Goal: Task Accomplishment & Management: Manage account settings

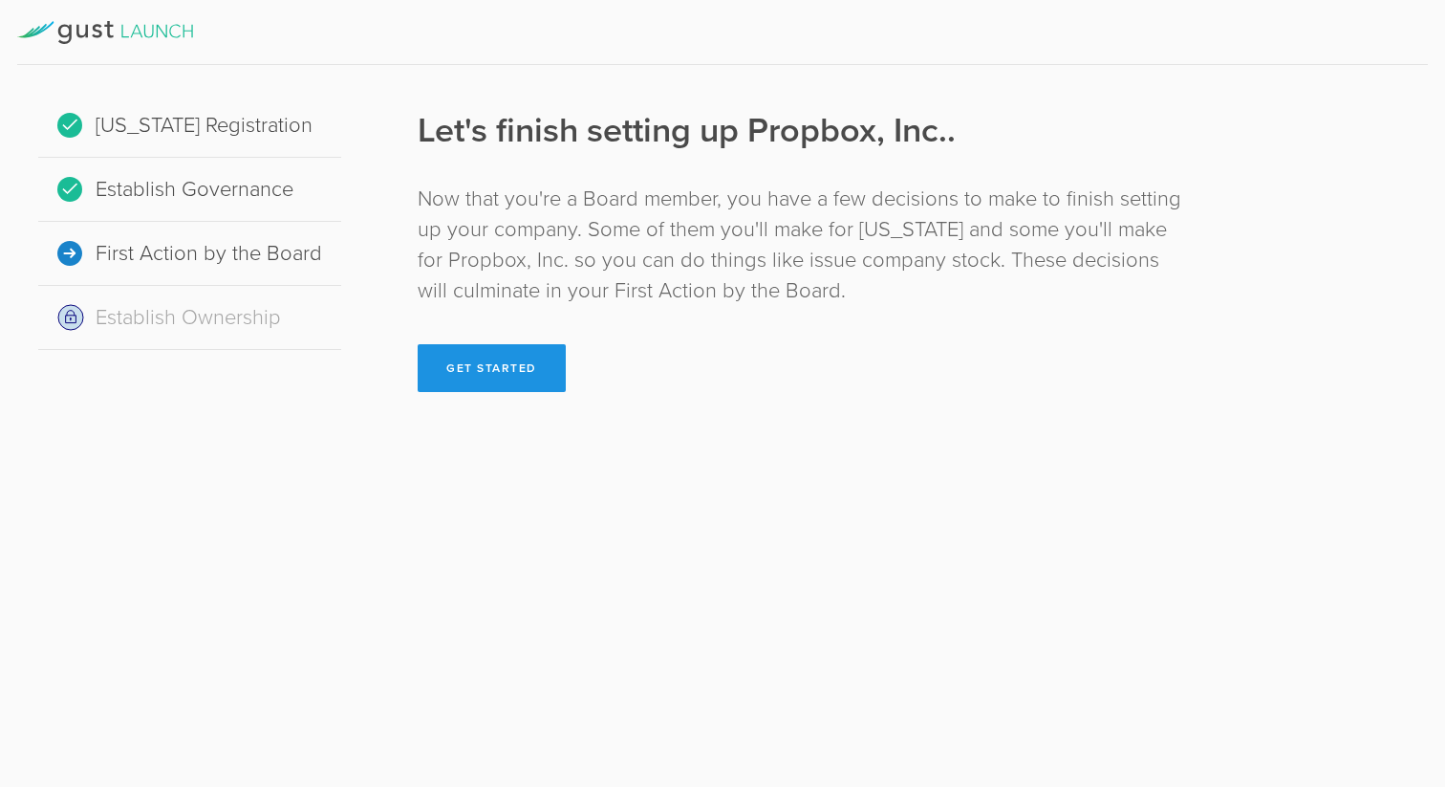
click at [505, 363] on button "Get Started" at bounding box center [492, 368] width 148 height 48
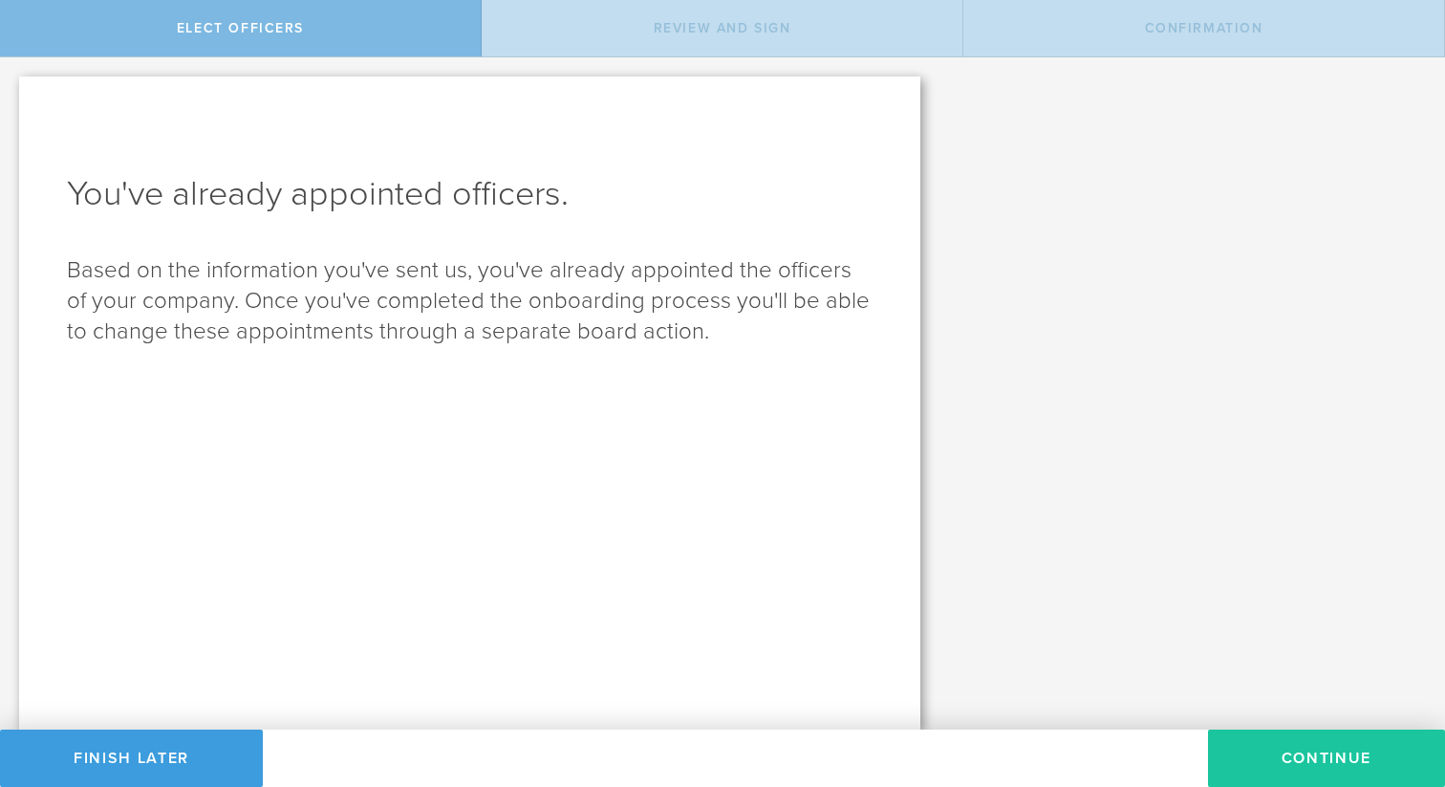
click at [1324, 749] on button "Continue" at bounding box center [1326, 757] width 237 height 57
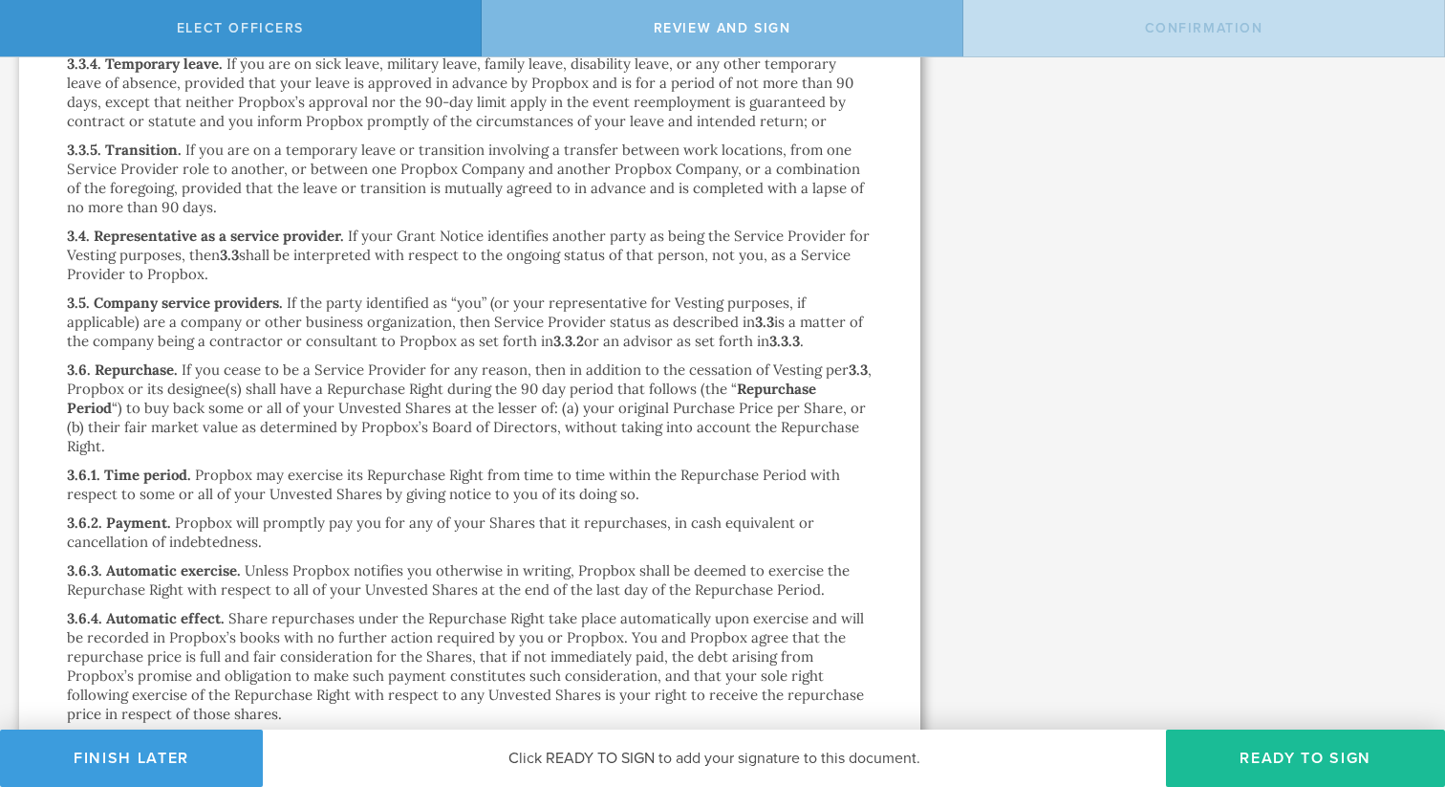
scroll to position [7681, 0]
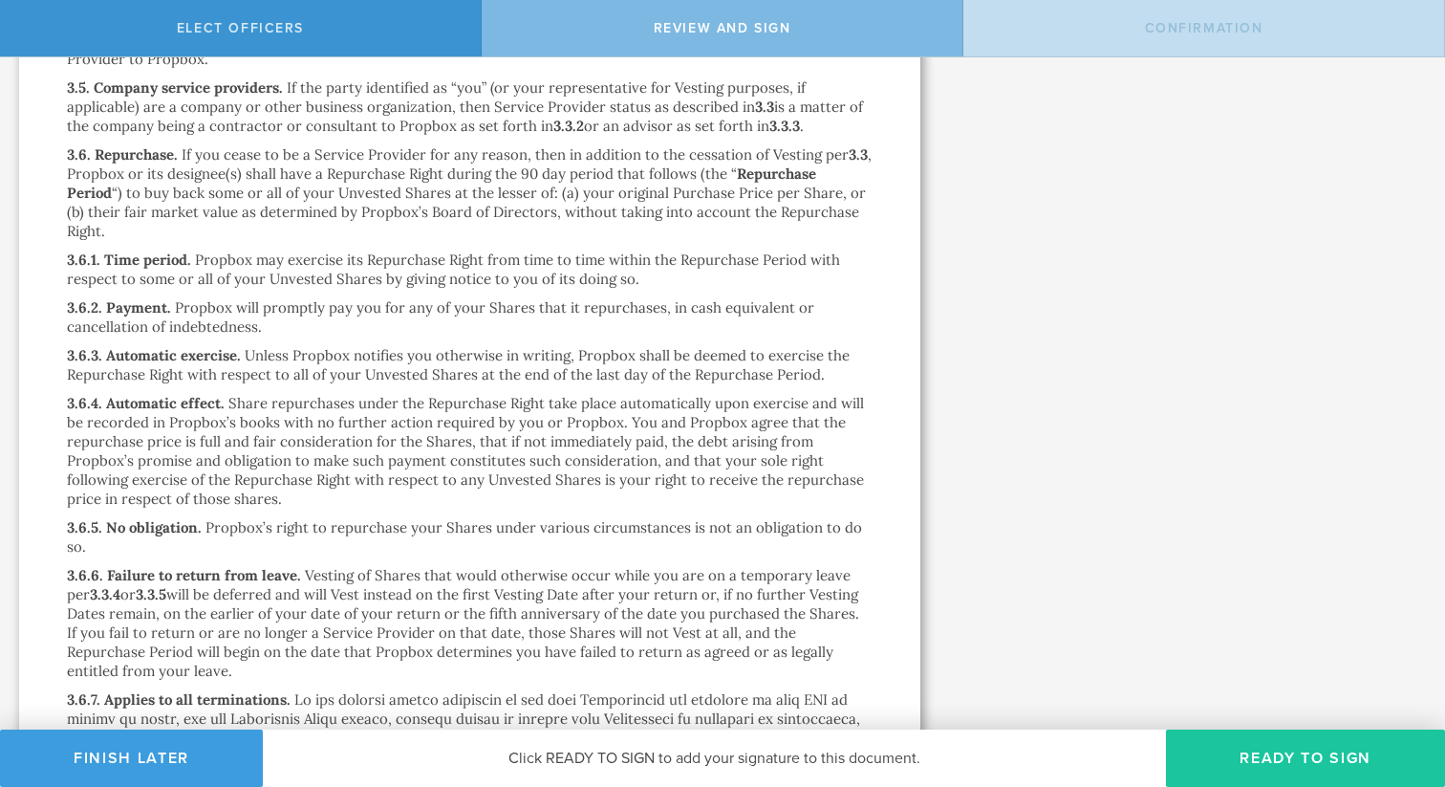
click at [1238, 759] on button "Ready to Sign" at bounding box center [1305, 757] width 279 height 57
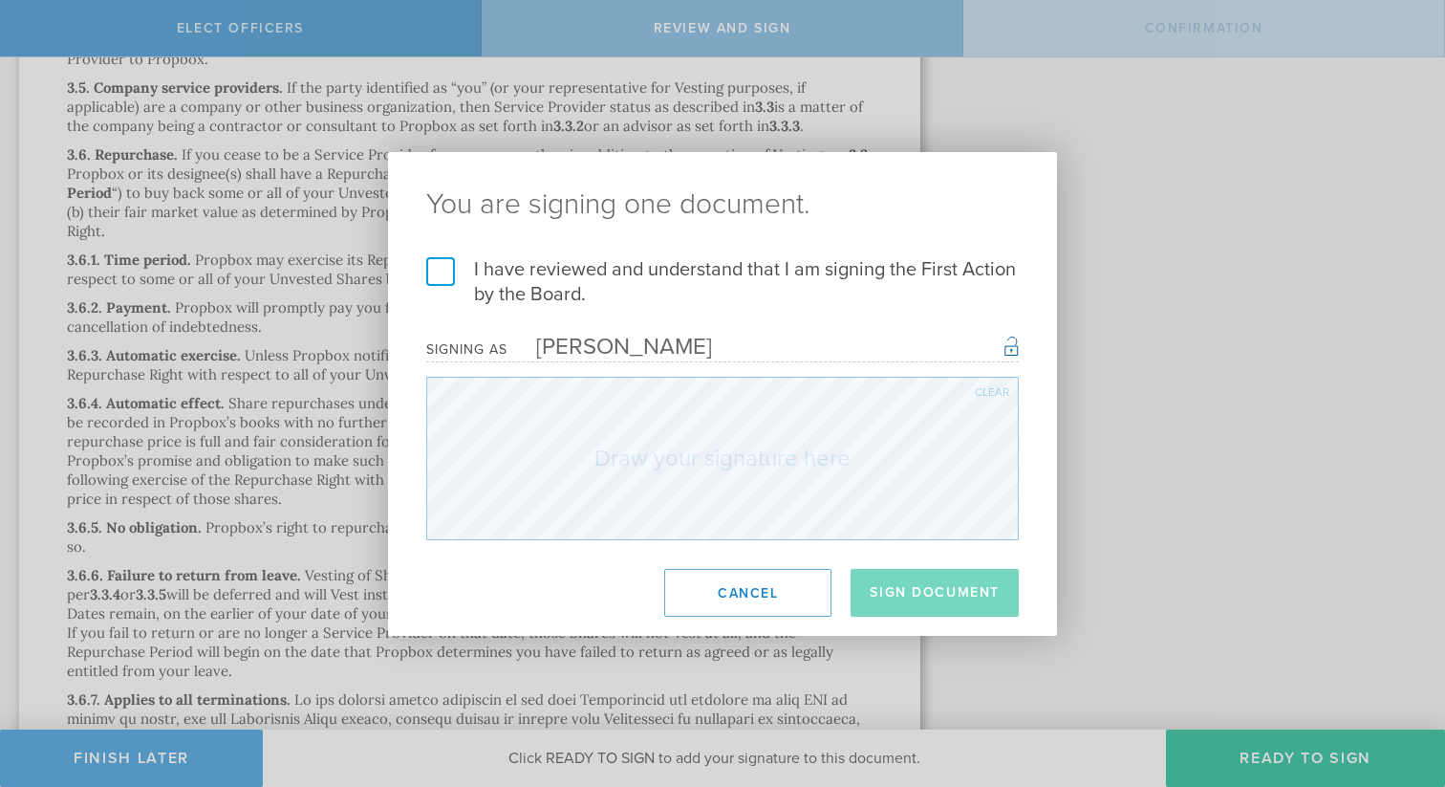
click at [442, 271] on label "I have reviewed and understand that I am signing the First Action by the Board." at bounding box center [722, 282] width 593 height 50
click at [0, 0] on input "I have reviewed and understand that I am signing the First Action by the Board." at bounding box center [0, 0] width 0 height 0
click at [964, 600] on button "Sign Document" at bounding box center [935, 593] width 168 height 48
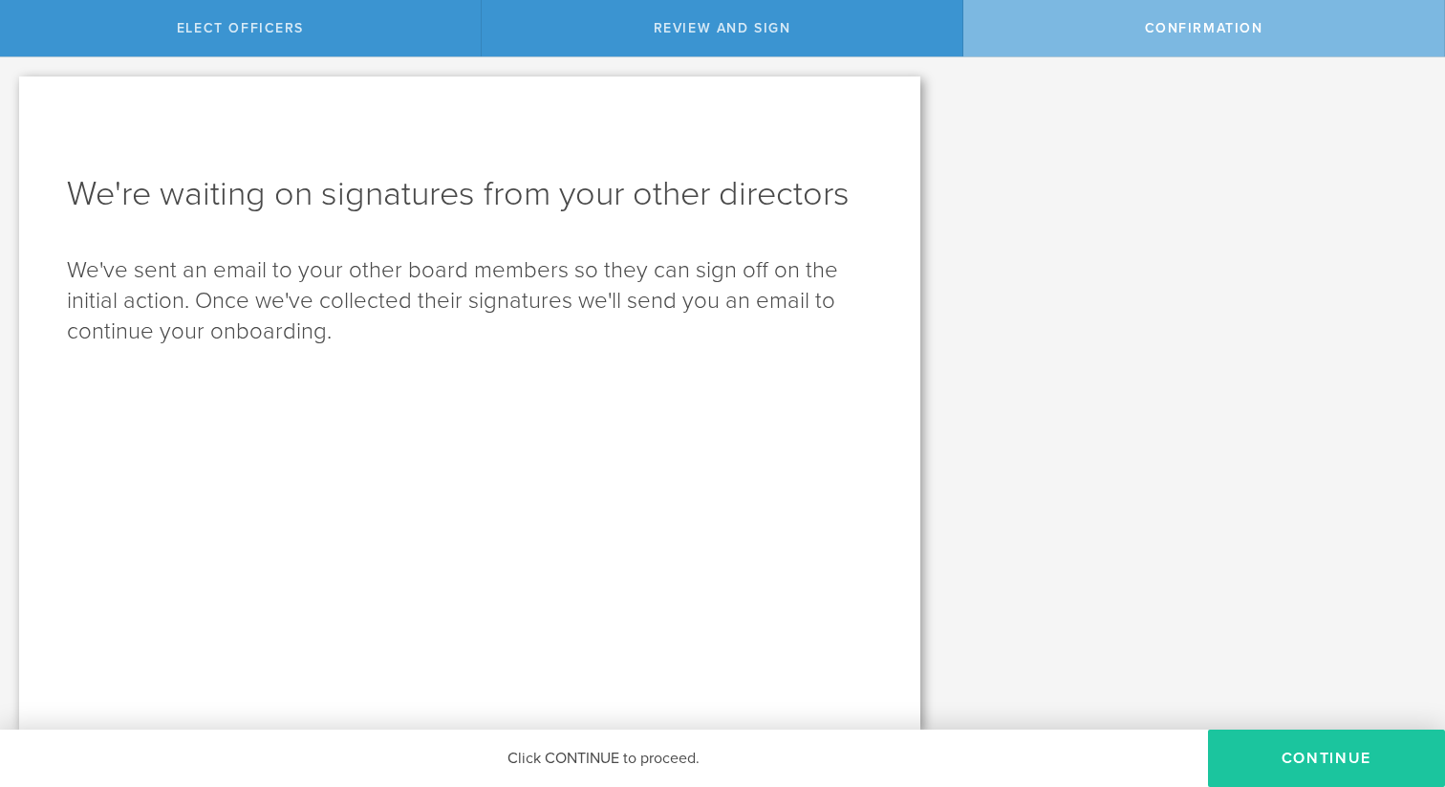
click at [1324, 750] on button "Continue" at bounding box center [1326, 757] width 237 height 57
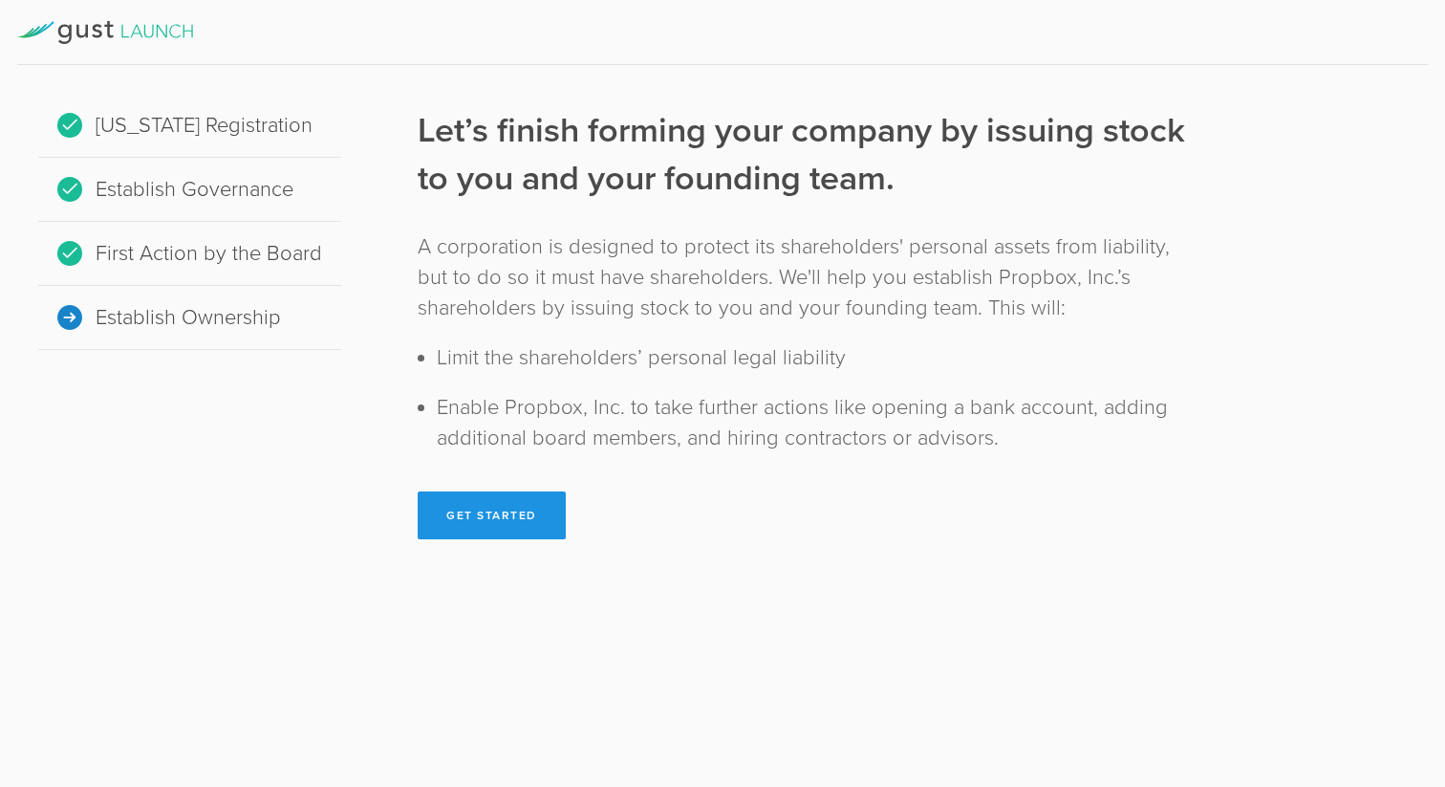
click at [494, 515] on button "Get Started" at bounding box center [492, 515] width 148 height 48
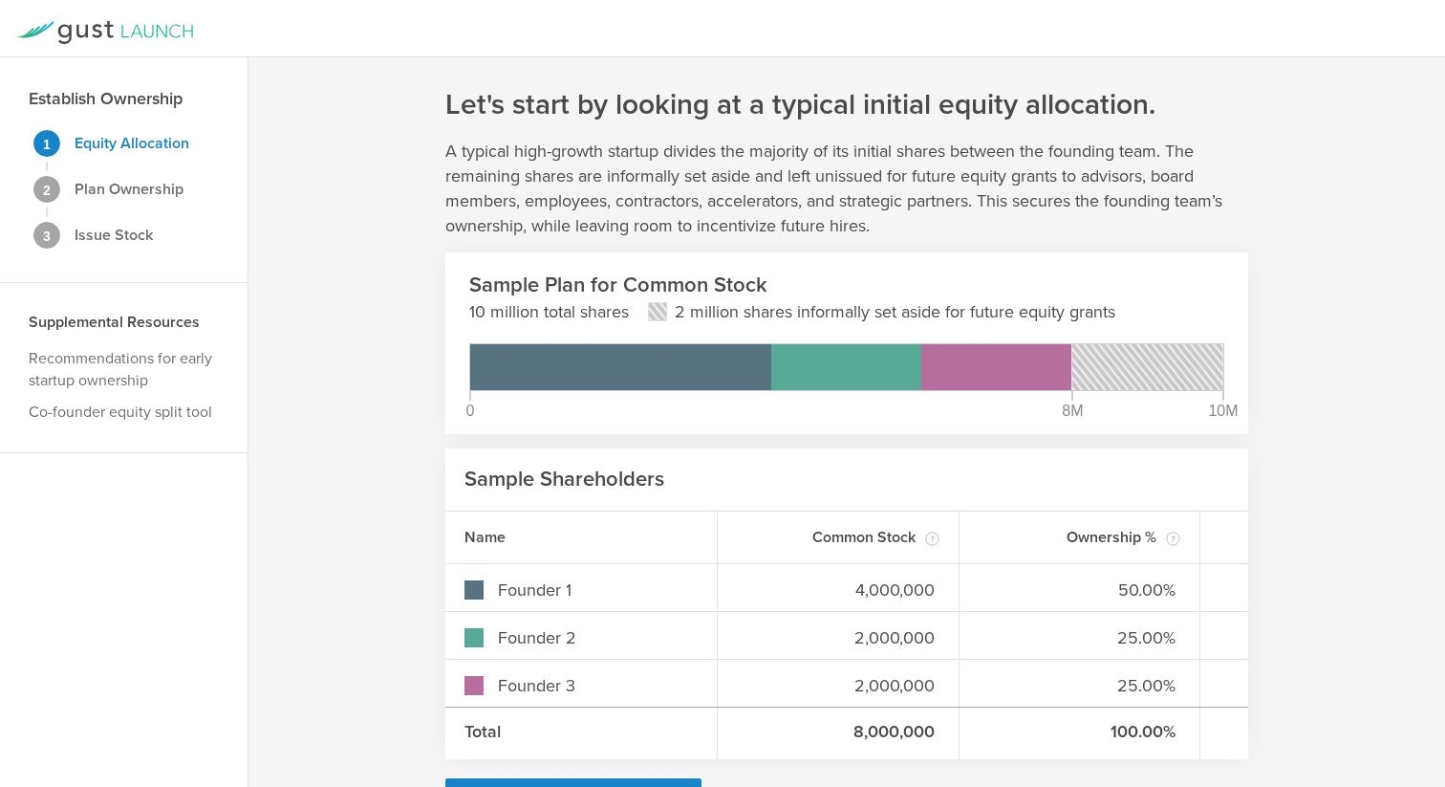
scroll to position [68, 0]
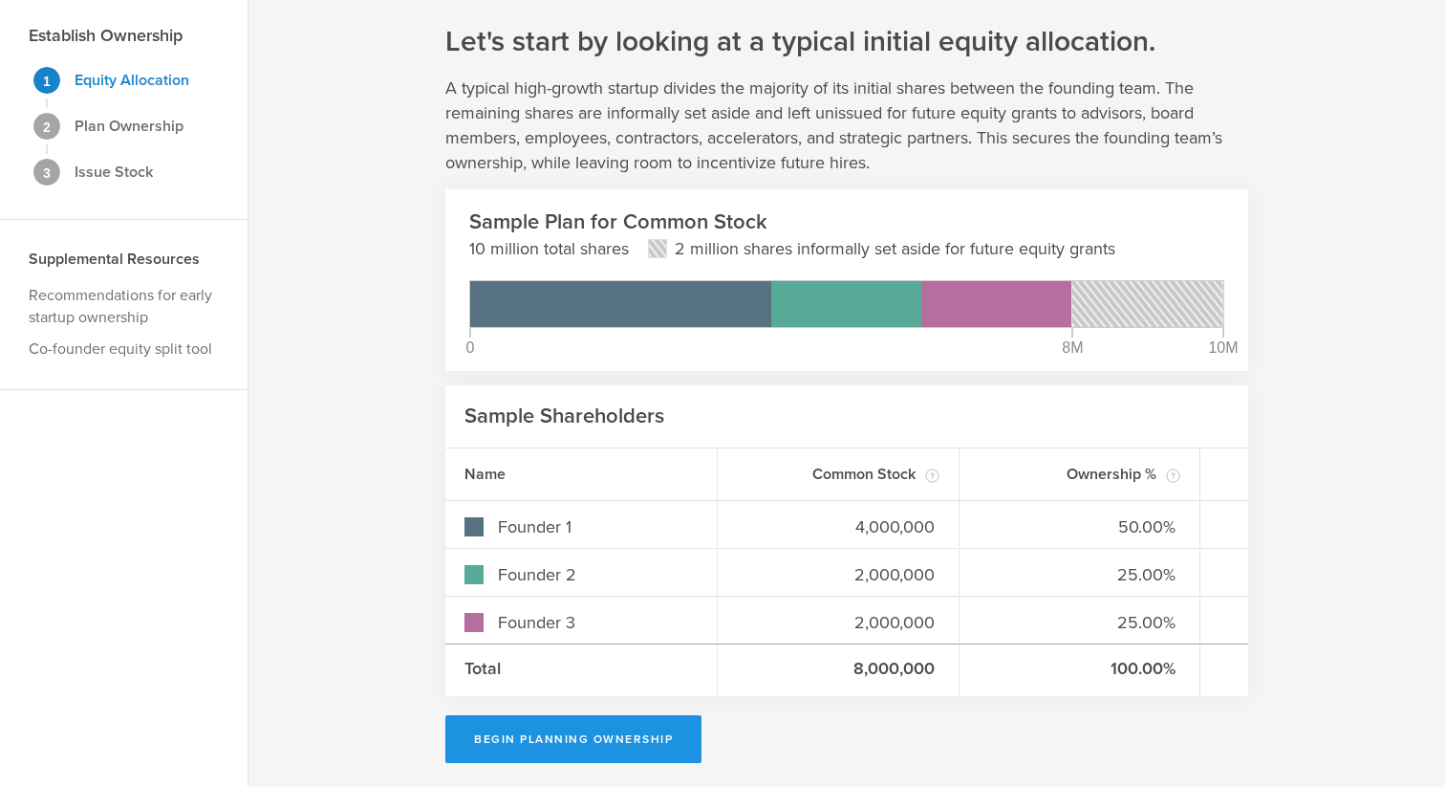
click at [567, 731] on button "Begin Planning Ownership" at bounding box center [573, 739] width 256 height 48
type input "[PERSON_NAME]"
type input "-"
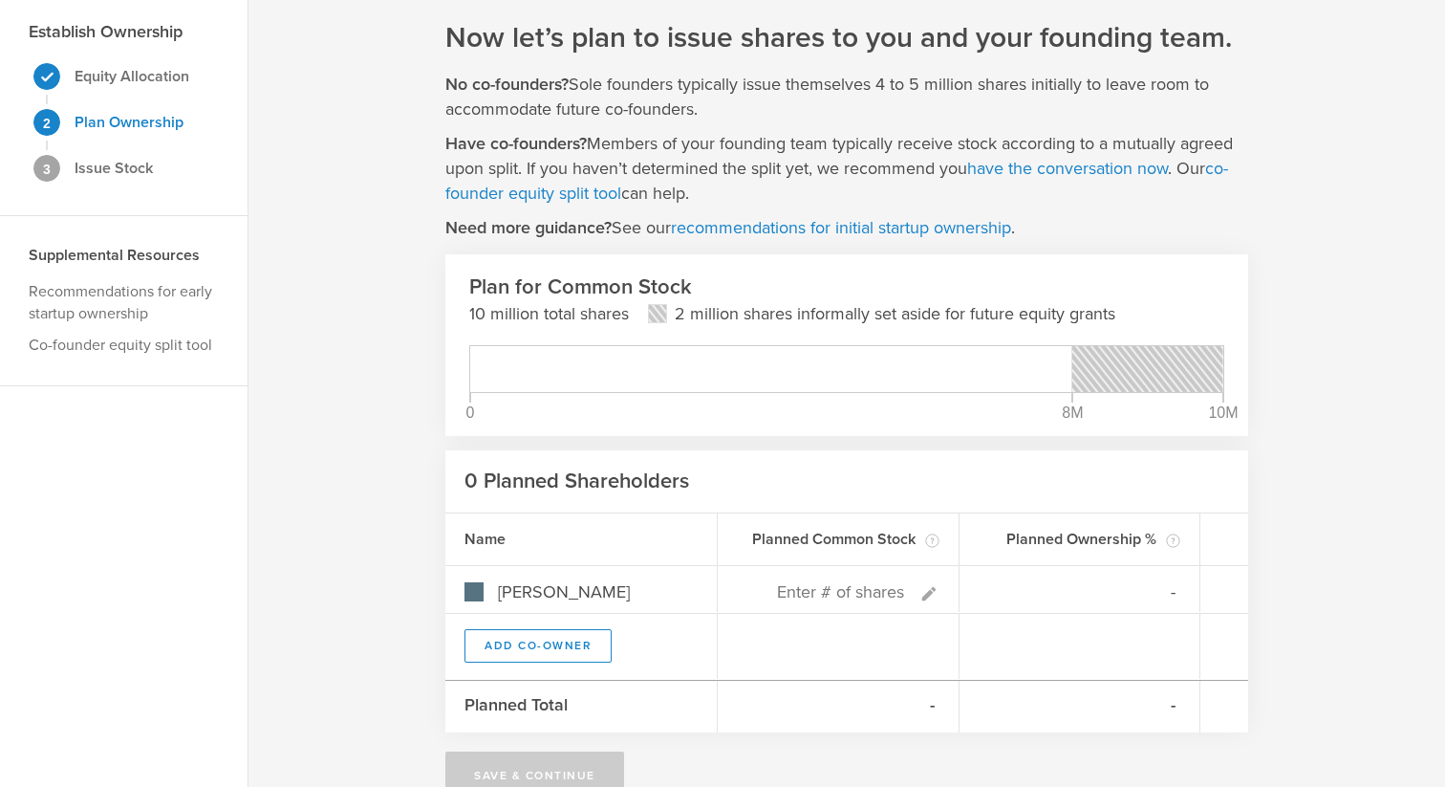
scroll to position [108, 0]
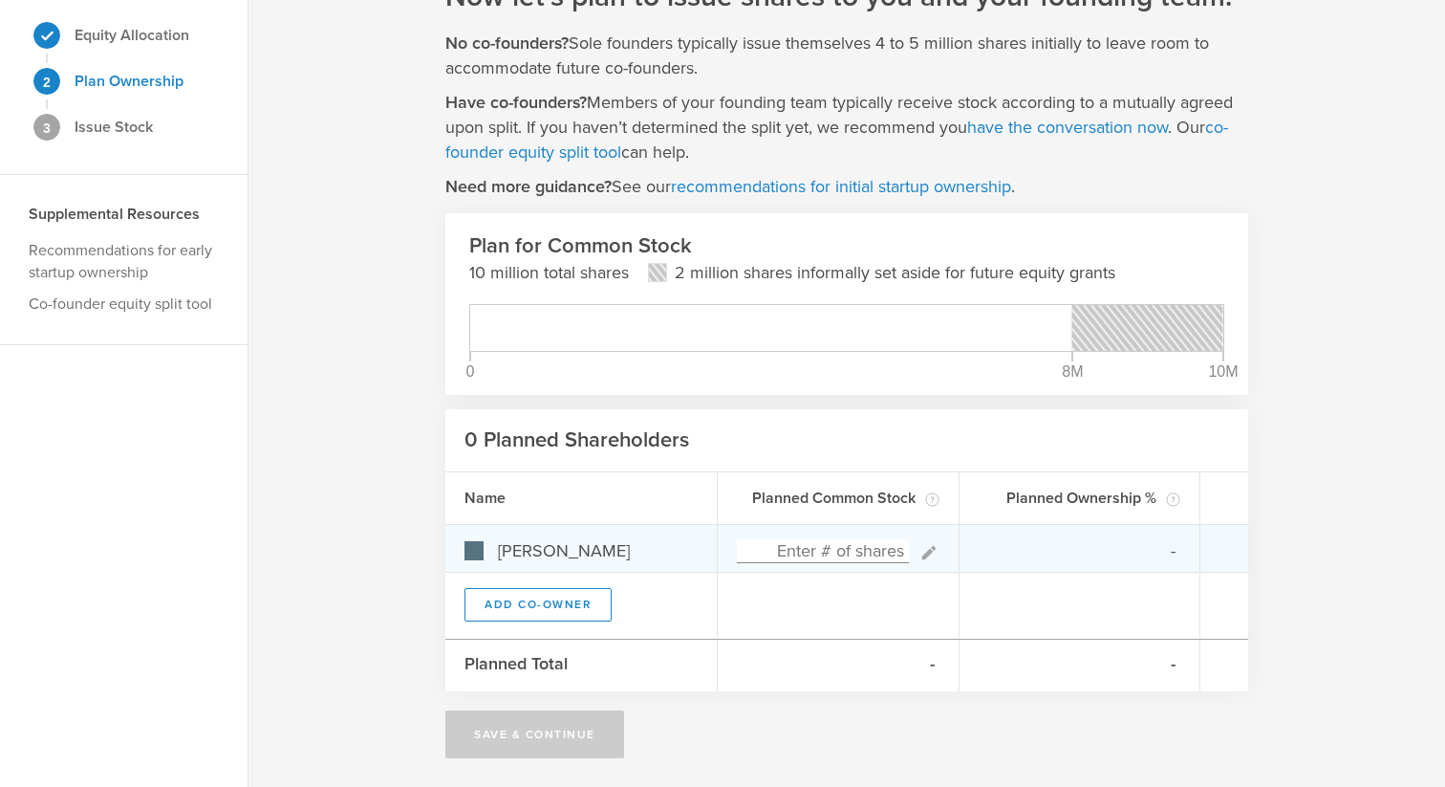
click at [802, 551] on input at bounding box center [823, 551] width 172 height 24
type input "0%"
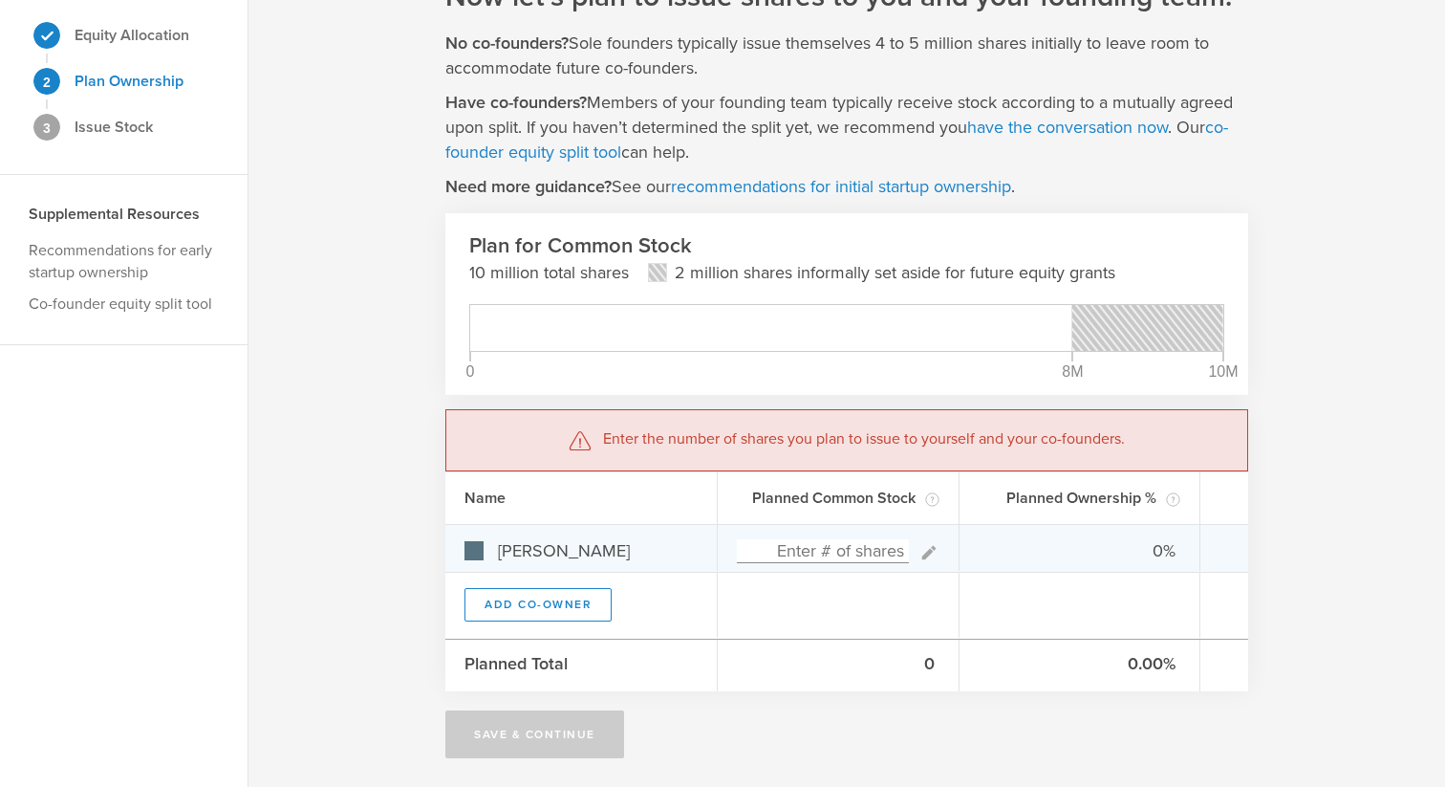
type input "0"
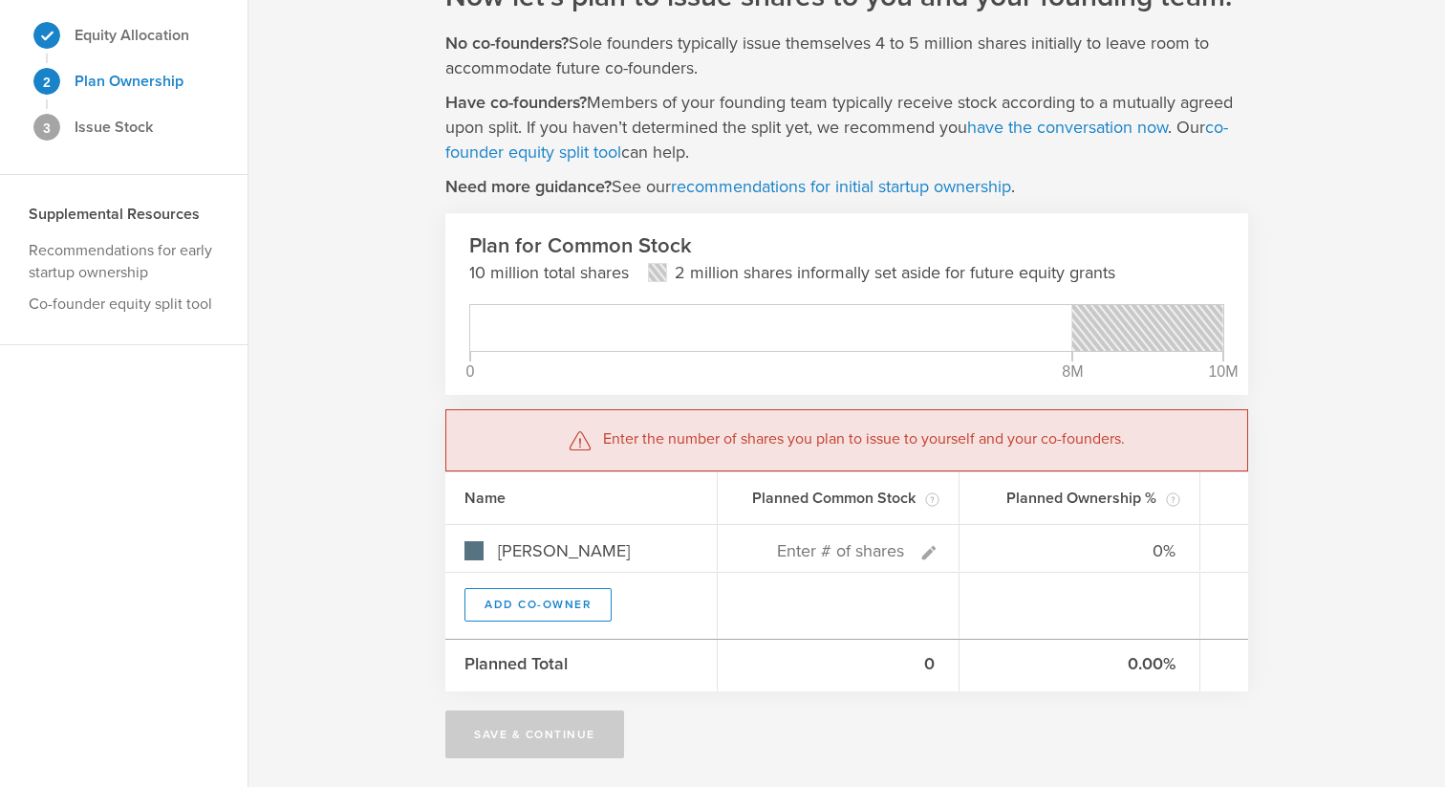
type input "0"
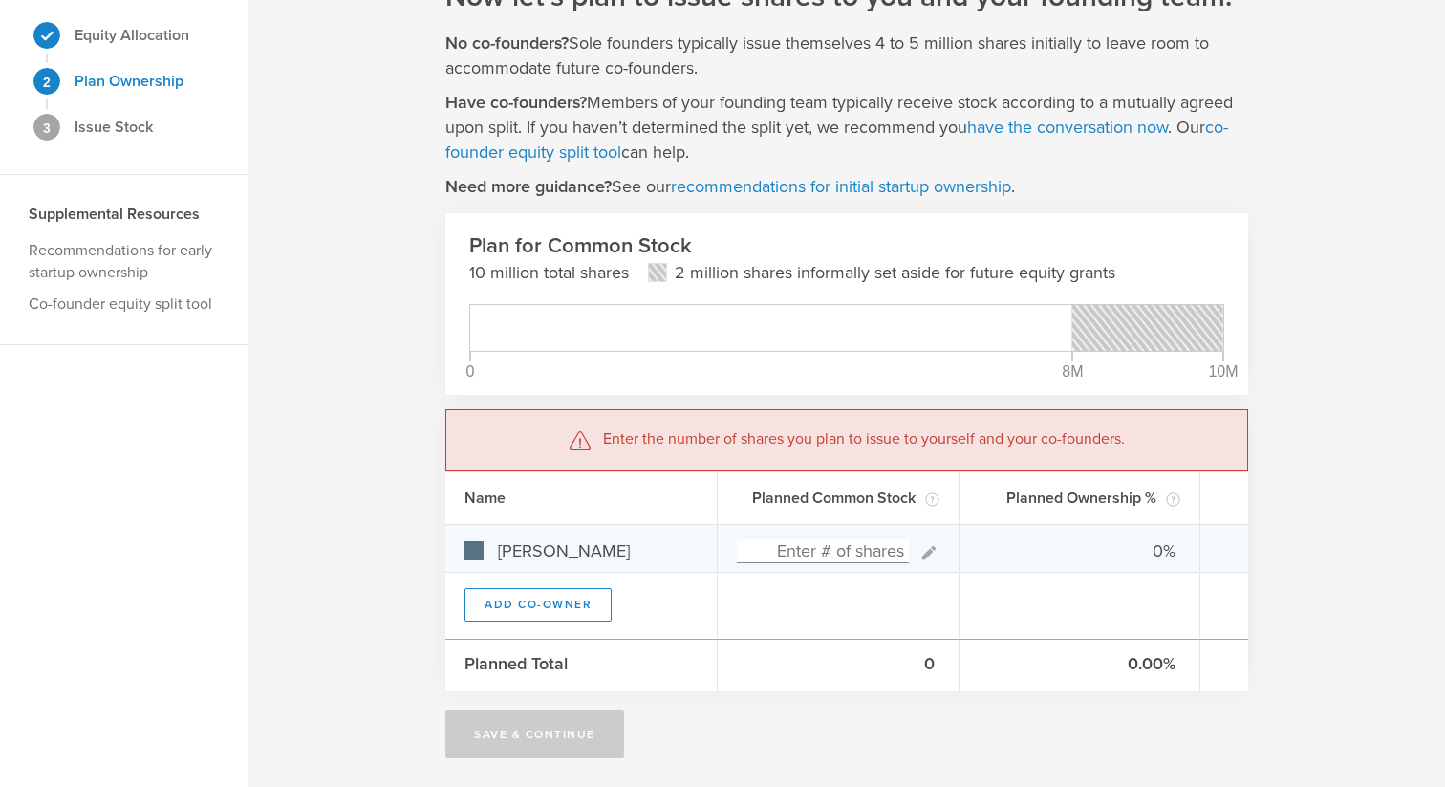
click at [830, 554] on input at bounding box center [823, 551] width 172 height 24
click at [1113, 533] on div "0%" at bounding box center [1081, 548] width 242 height 46
click at [786, 550] on input at bounding box center [823, 551] width 172 height 24
type input "1,500,000"
type gust-number-field "1500000"
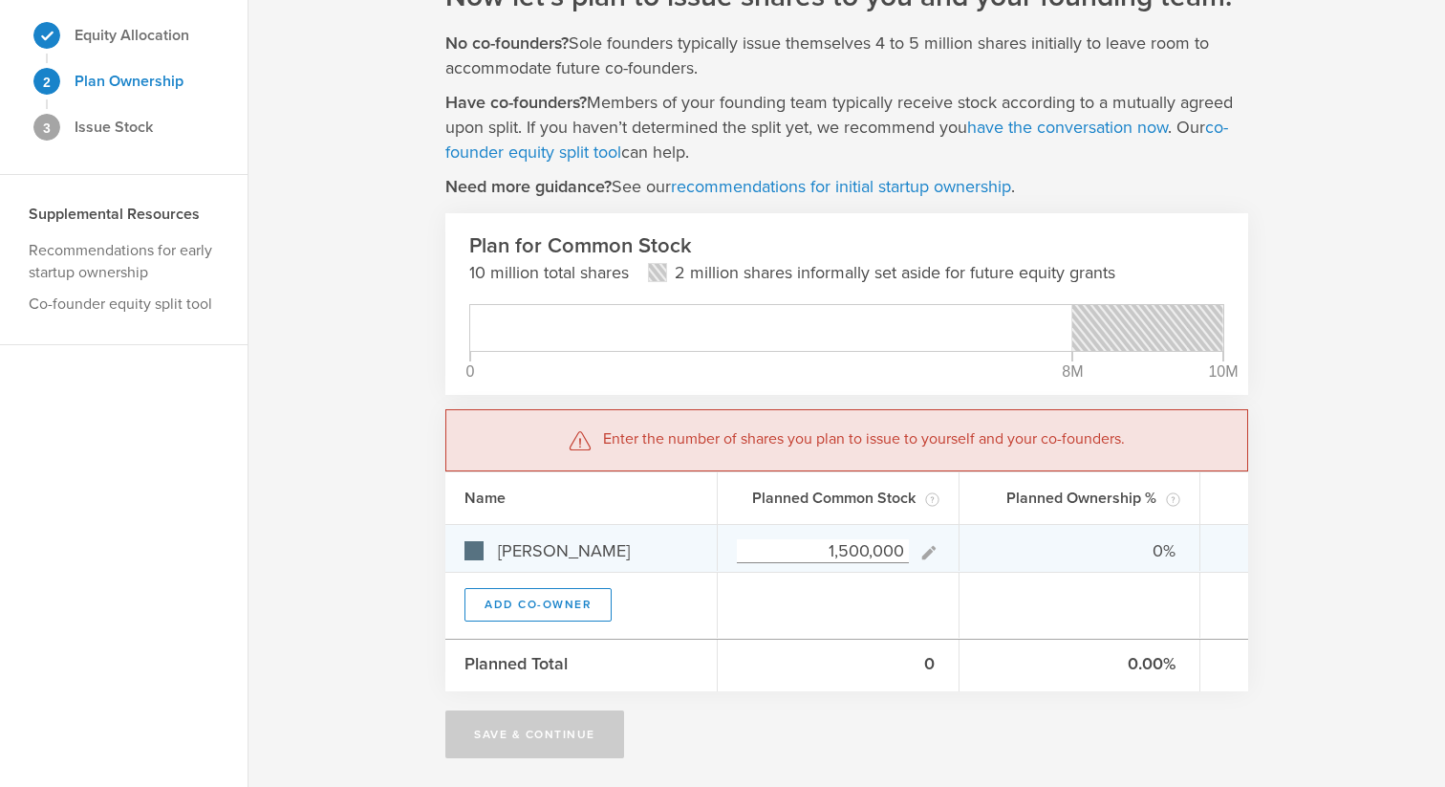
type input "100.00%"
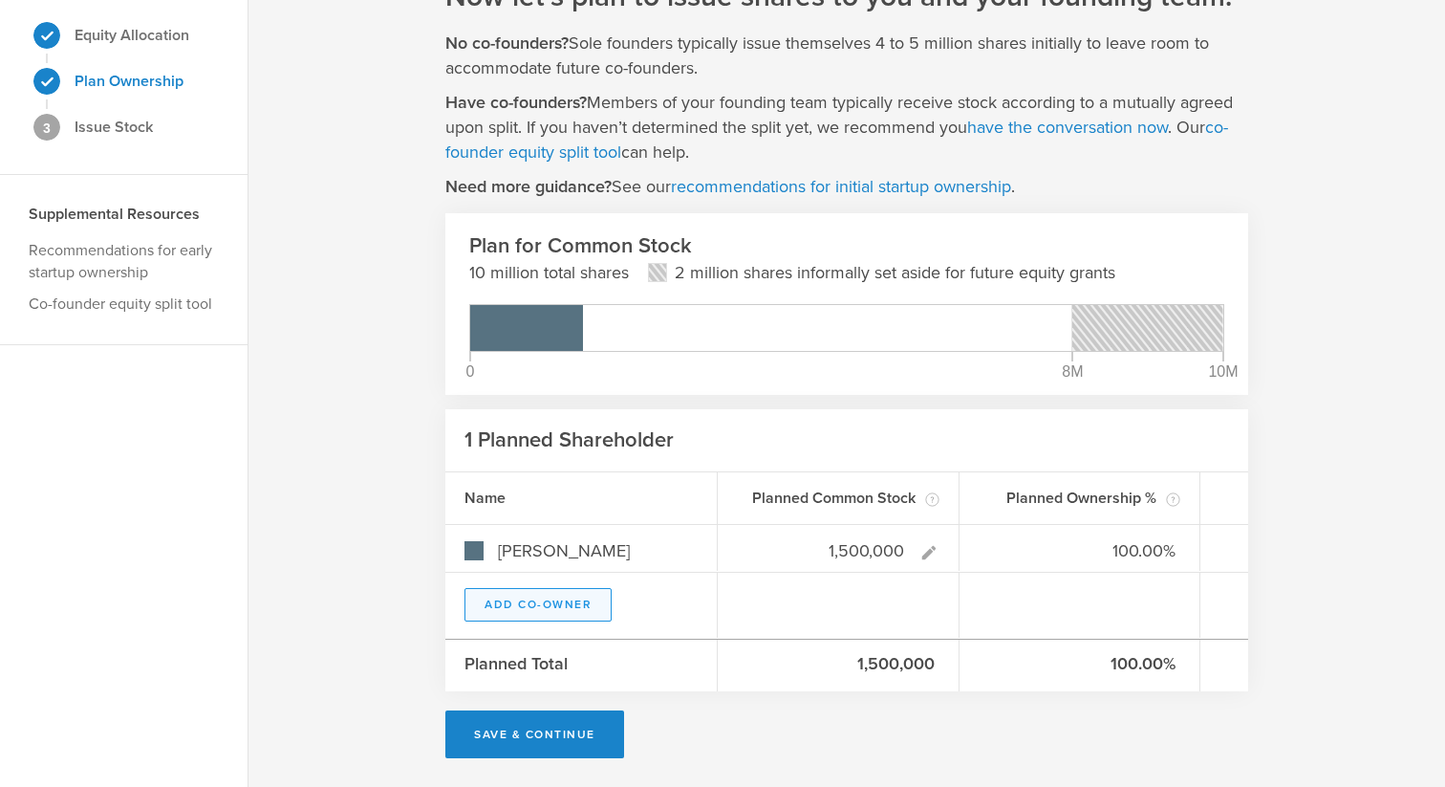
click at [572, 599] on button "Add Co-Owner" at bounding box center [538, 604] width 147 height 33
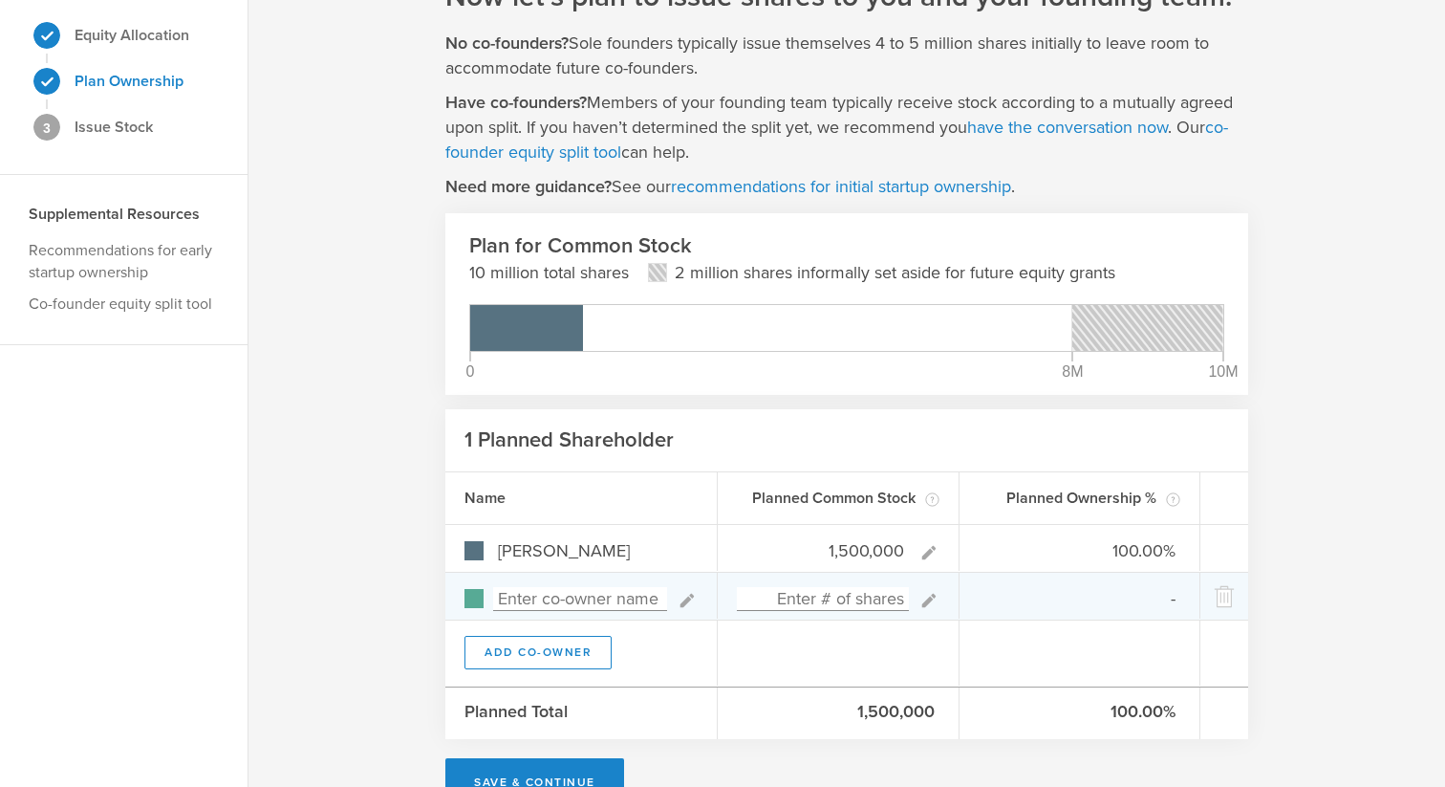
click at [874, 601] on input at bounding box center [823, 599] width 172 height 24
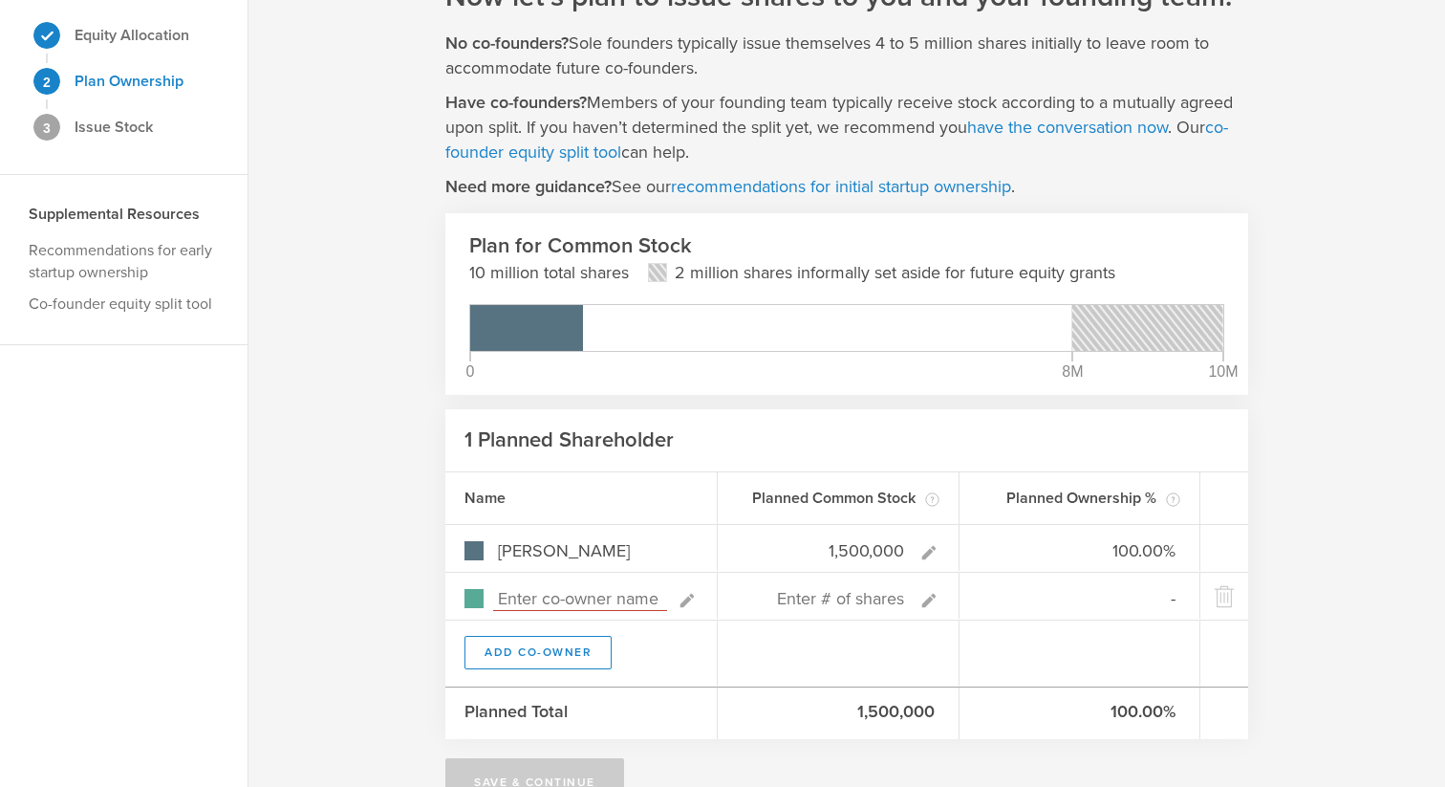
click at [566, 600] on input at bounding box center [580, 599] width 174 height 24
type input "Victor"
type input "0.00%"
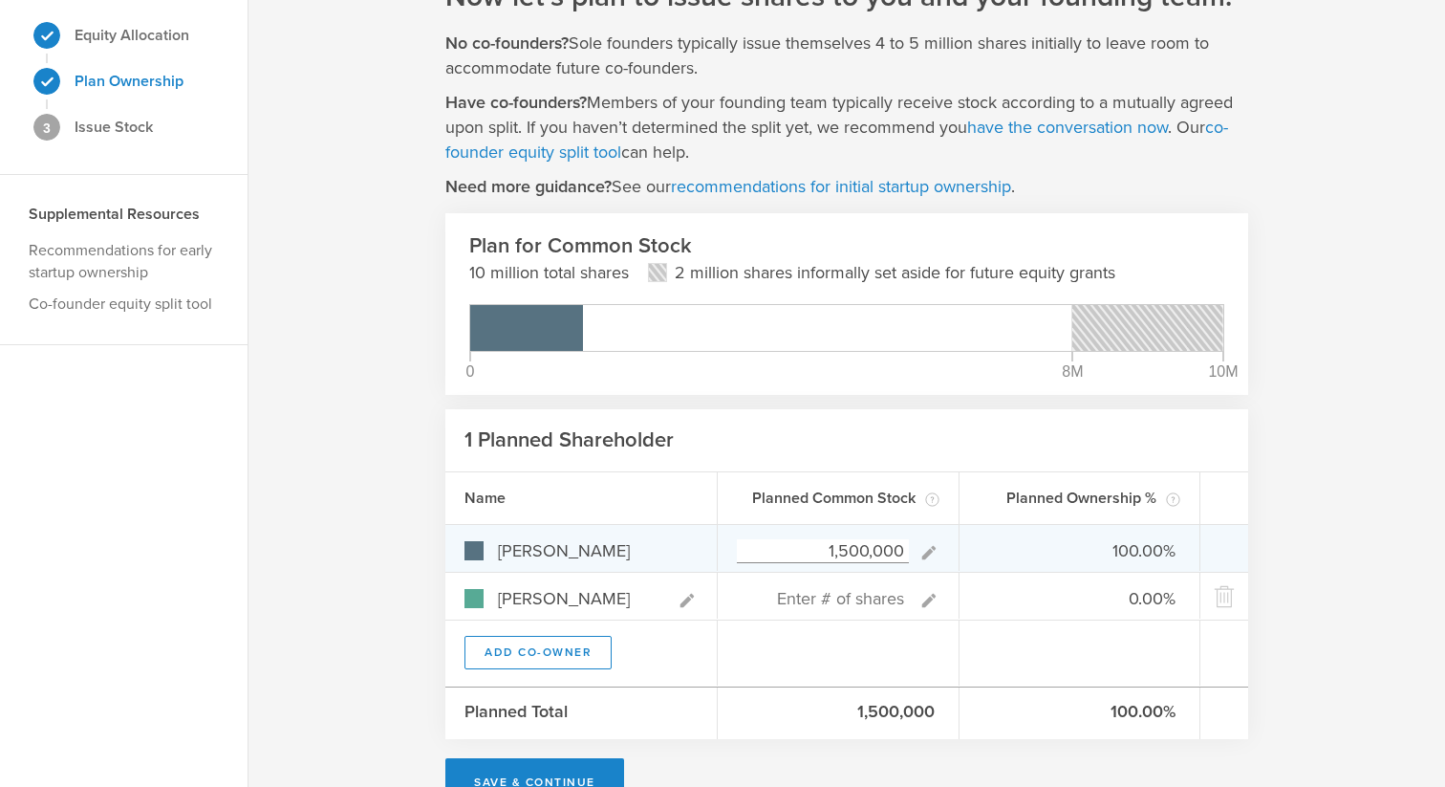
type input "Victor Mont"
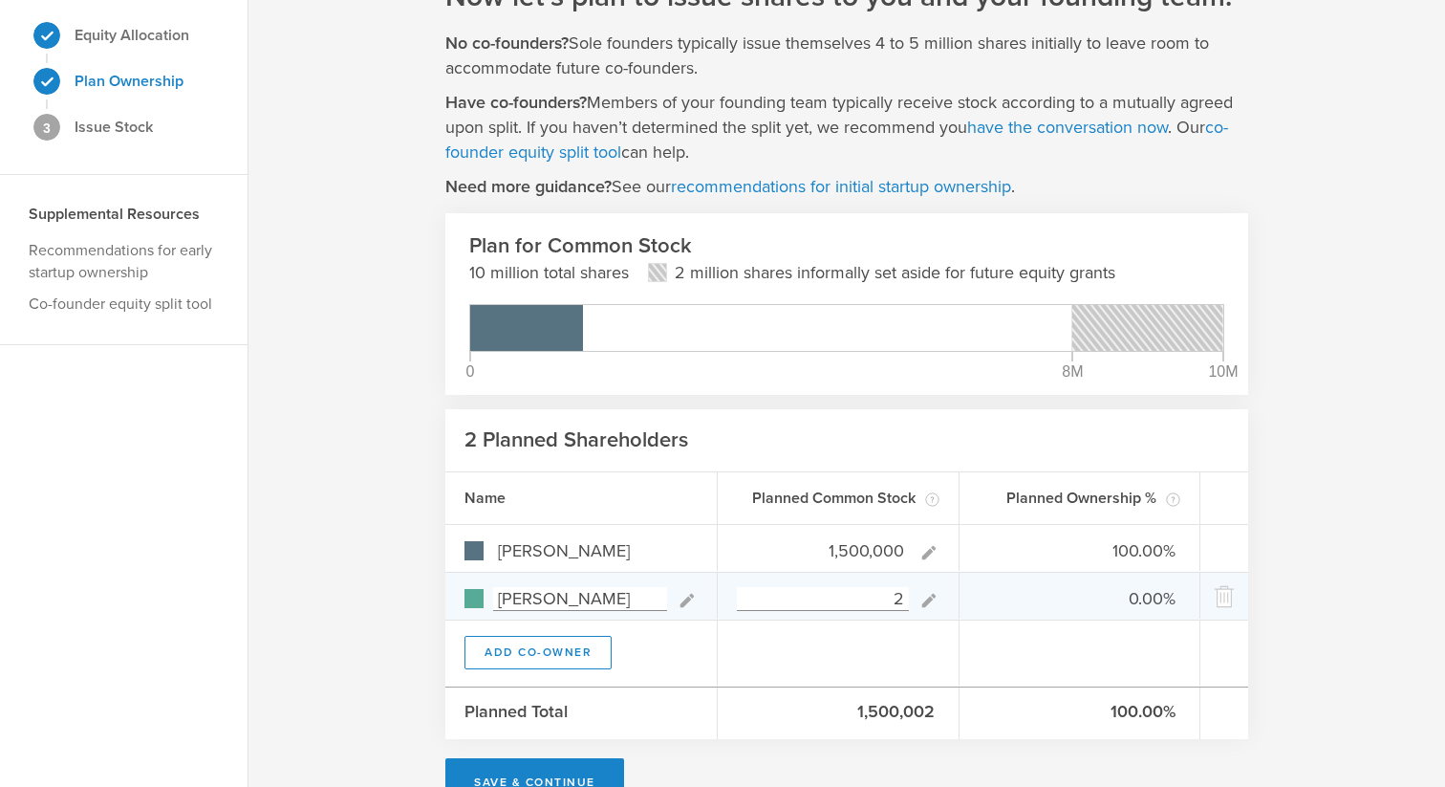
click at [846, 596] on input "2" at bounding box center [823, 599] width 172 height 24
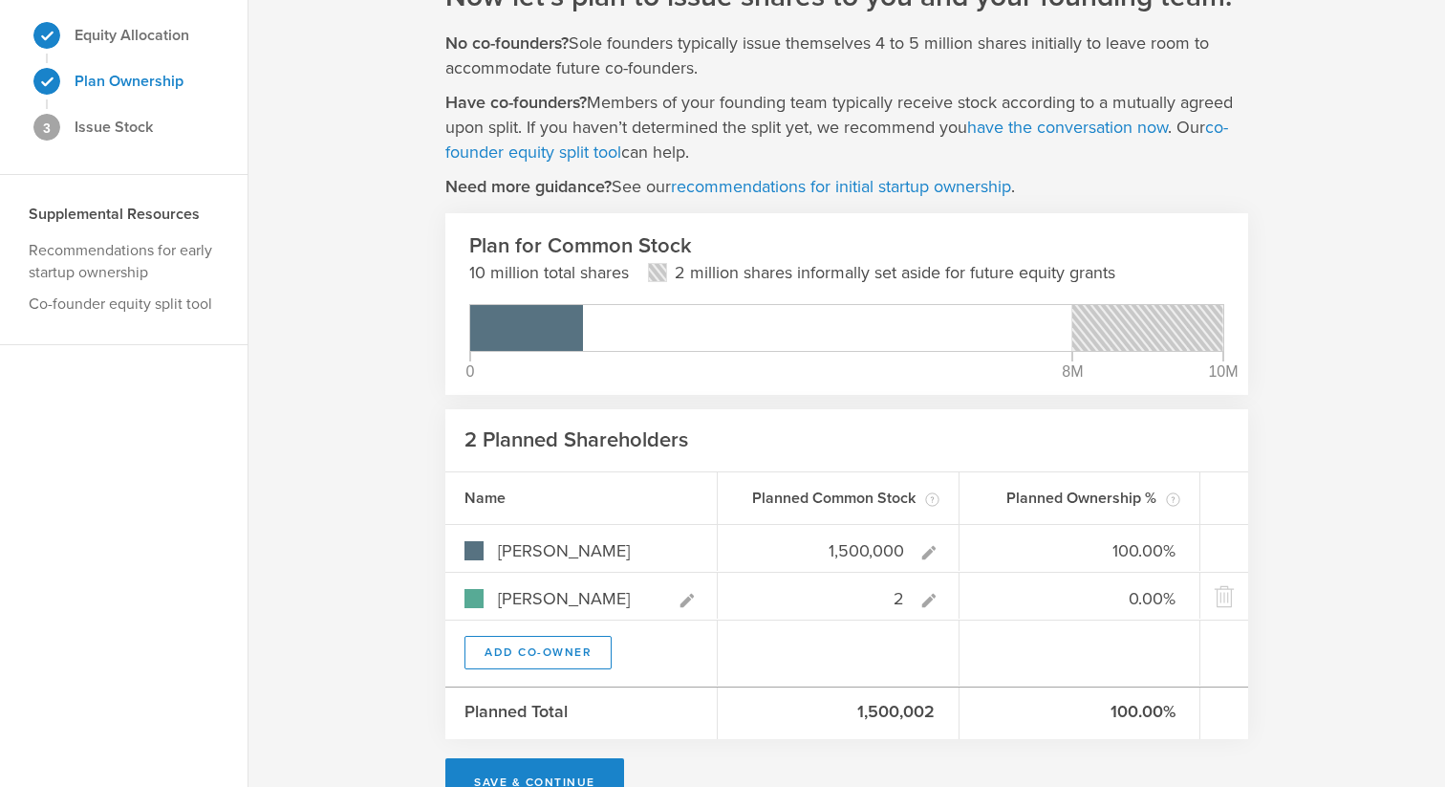
type input "2"
type gust-number-field "2"
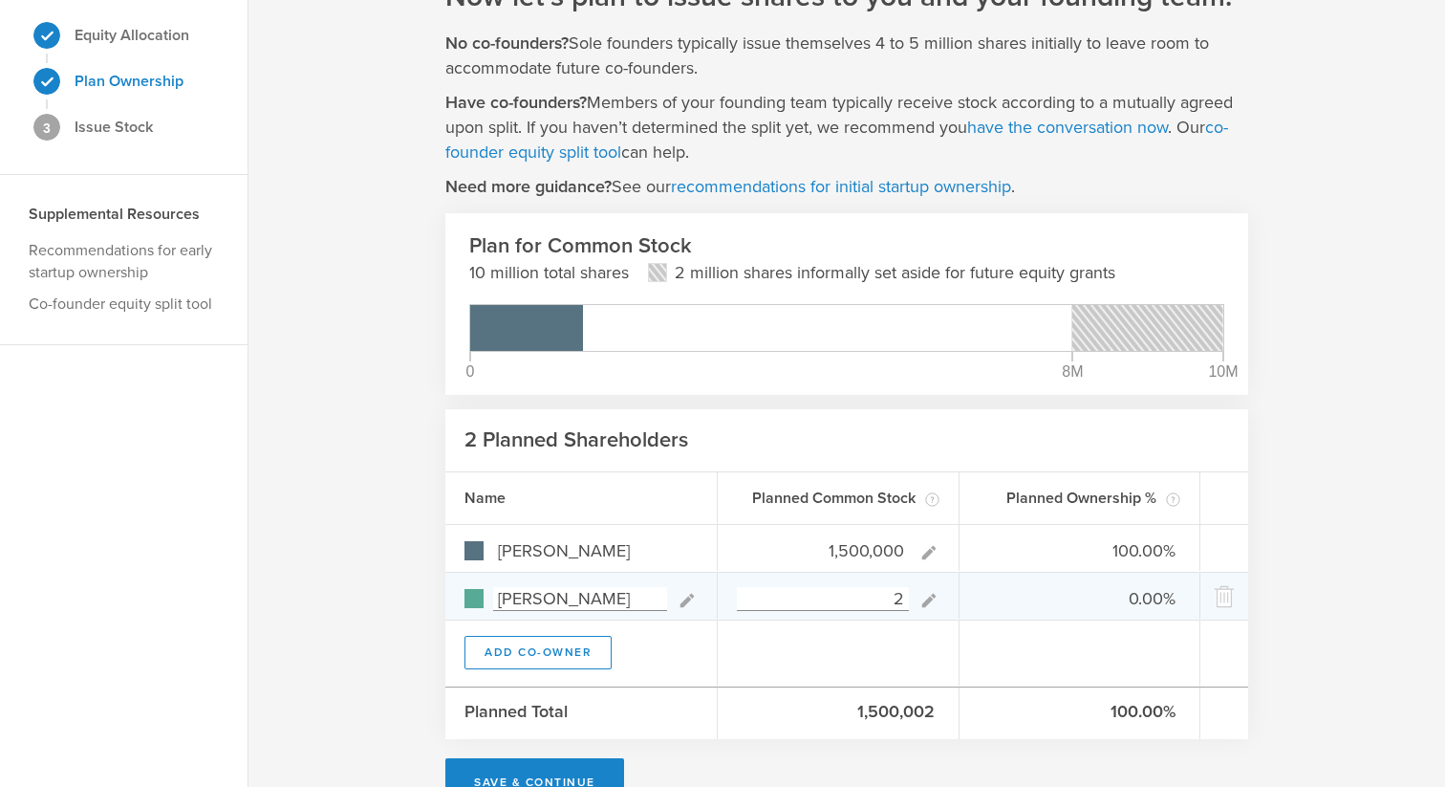
click at [564, 597] on input "Victor Mont" at bounding box center [580, 599] width 174 height 24
paste input "alvo"
type input "Victor Montalvo"
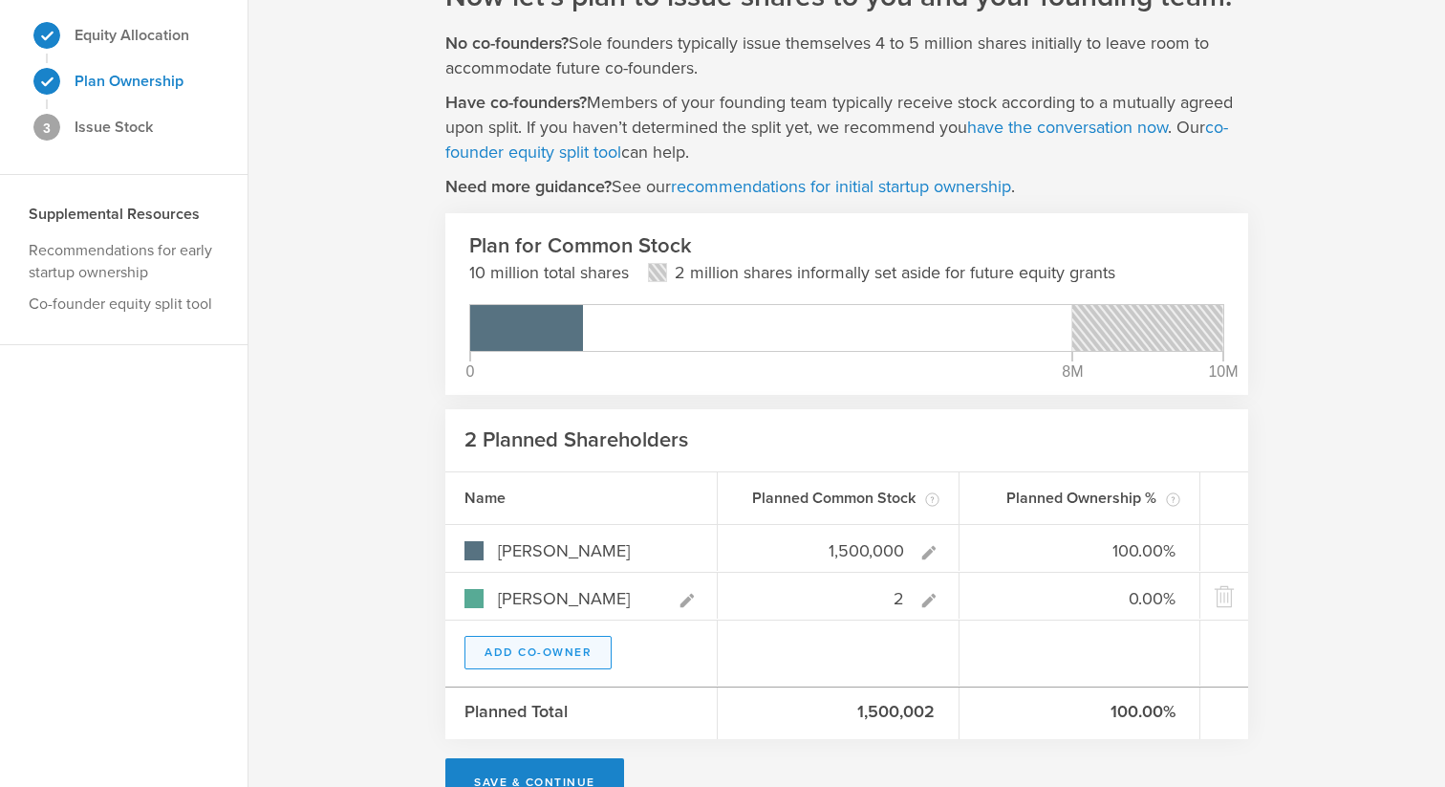
click at [535, 654] on button "Add Co-Owner" at bounding box center [538, 652] width 147 height 33
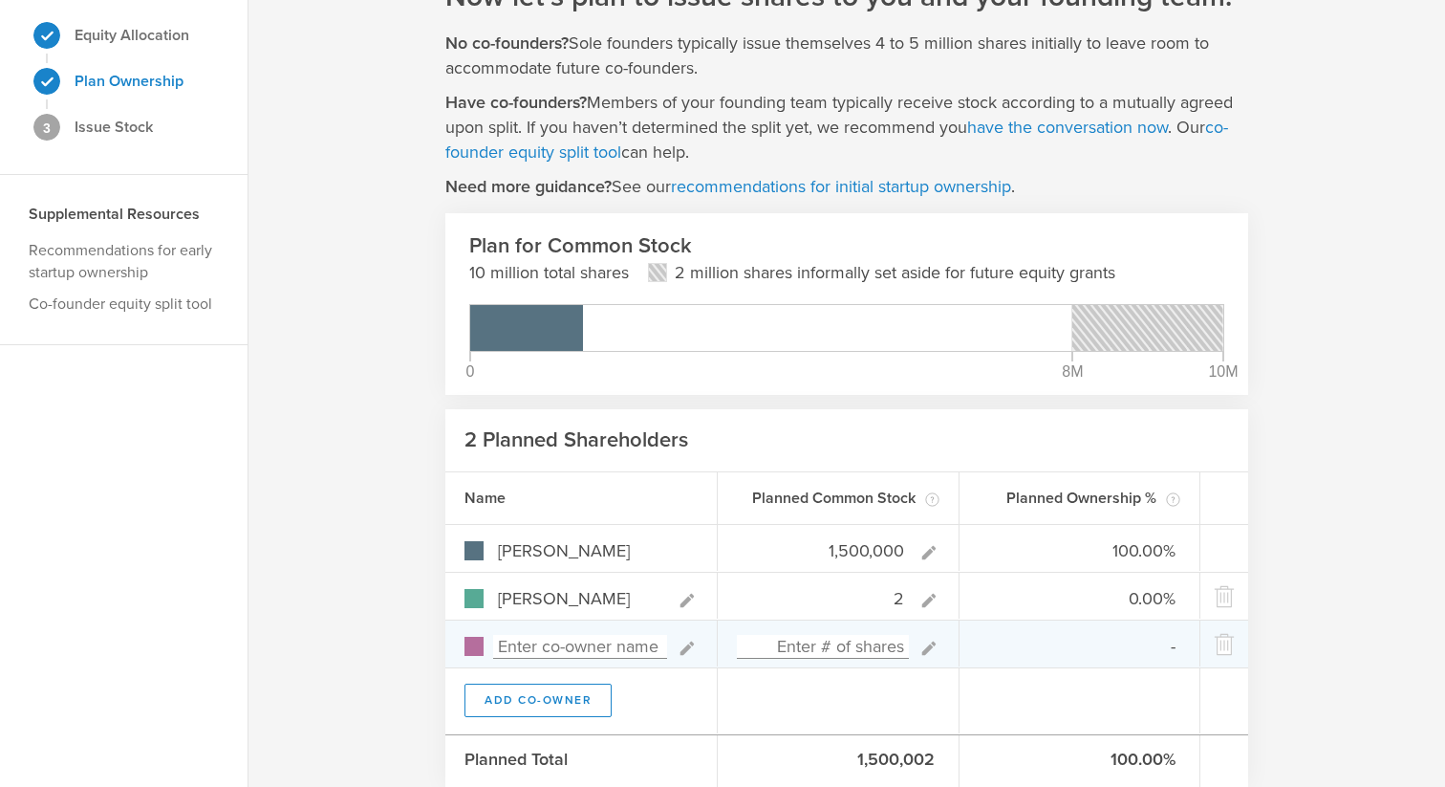
click at [513, 646] on input at bounding box center [580, 647] width 174 height 24
type input "Tony"
type input "0.00%"
type input "Tony McKendry"
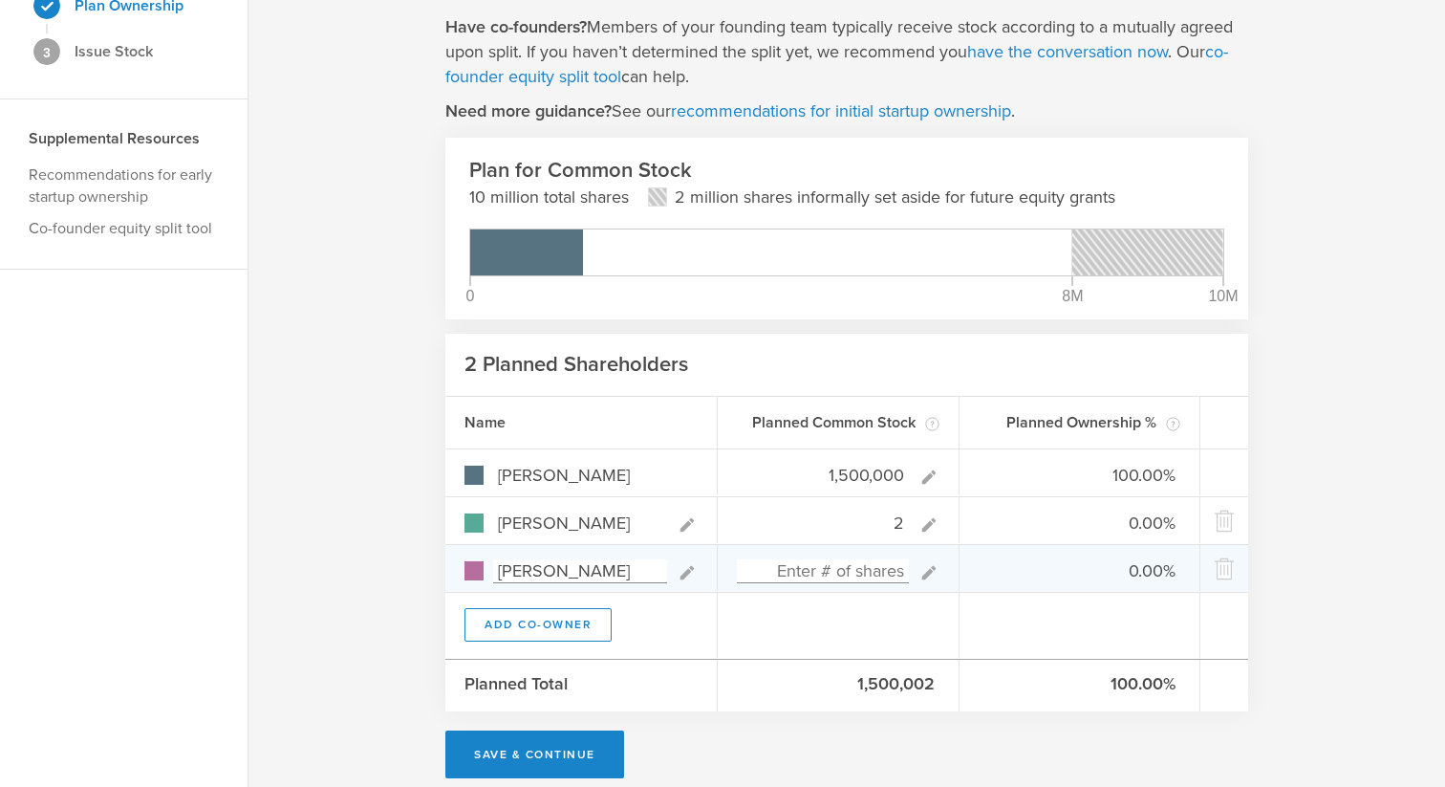
scroll to position [204, 0]
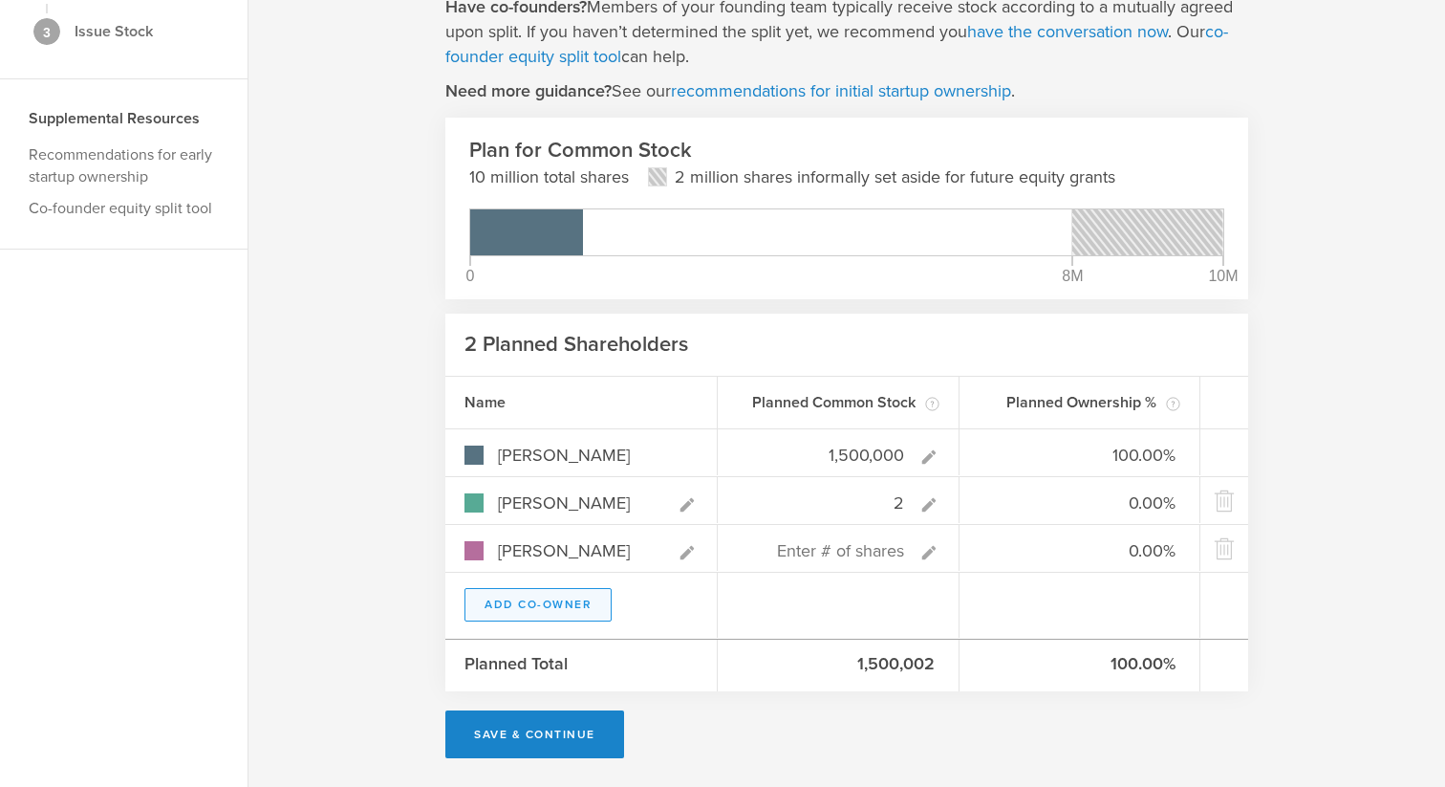
click at [535, 608] on button "Add Co-Owner" at bounding box center [538, 604] width 147 height 33
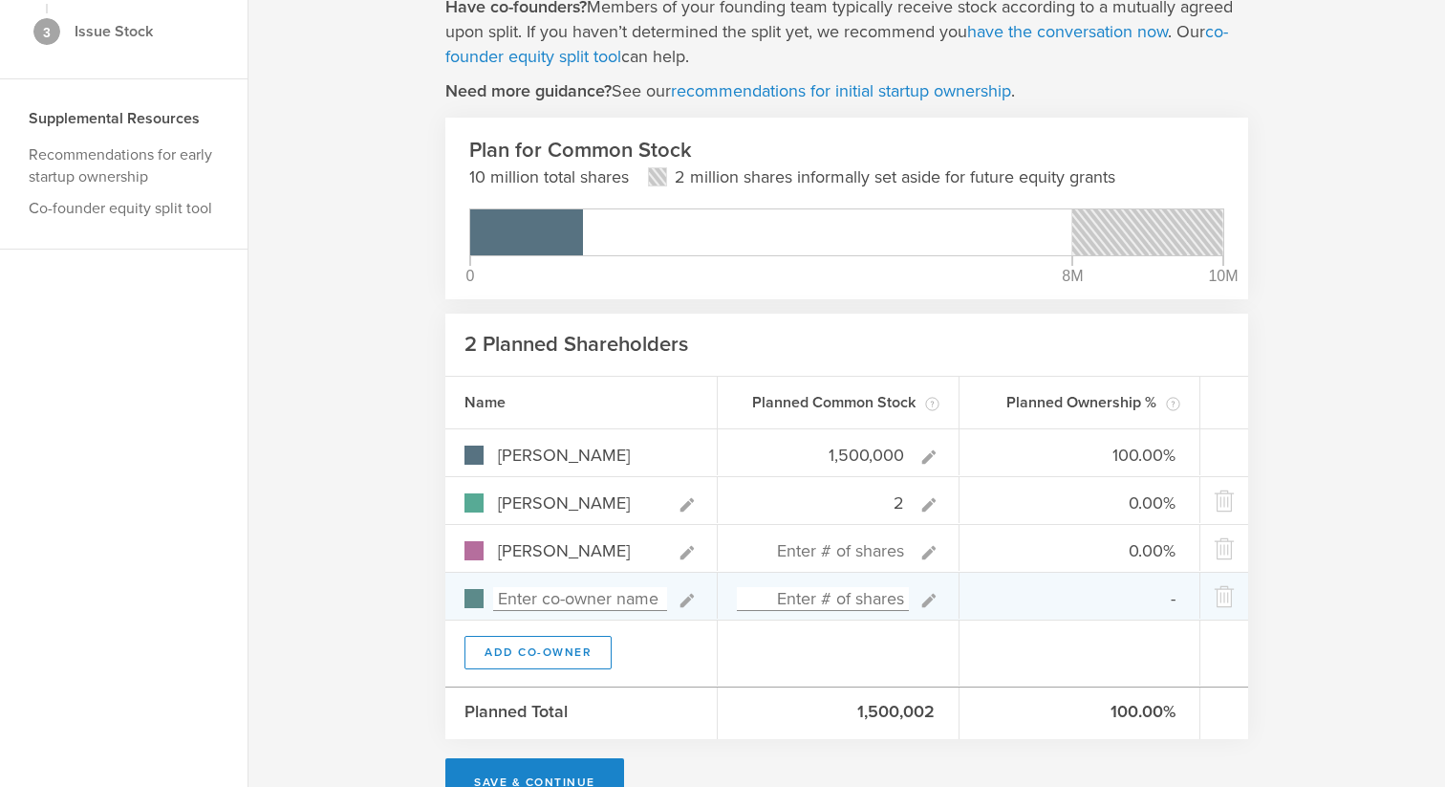
click at [516, 599] on input at bounding box center [580, 599] width 174 height 24
type input "M"
type input "Neal Ewing"
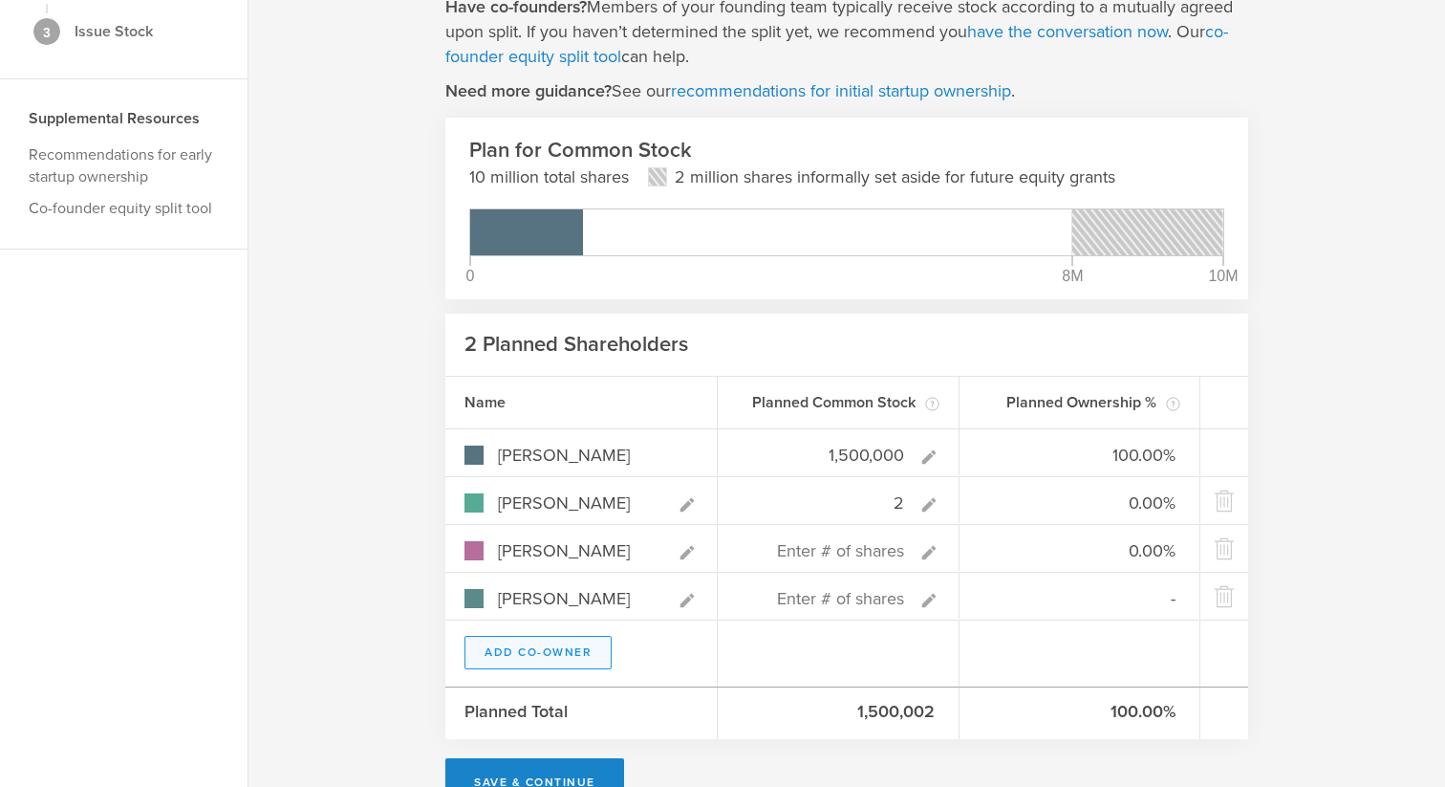
type input "0.00%"
type input "Neal Ewing"
click at [534, 639] on button "Add Co-Owner" at bounding box center [538, 652] width 147 height 33
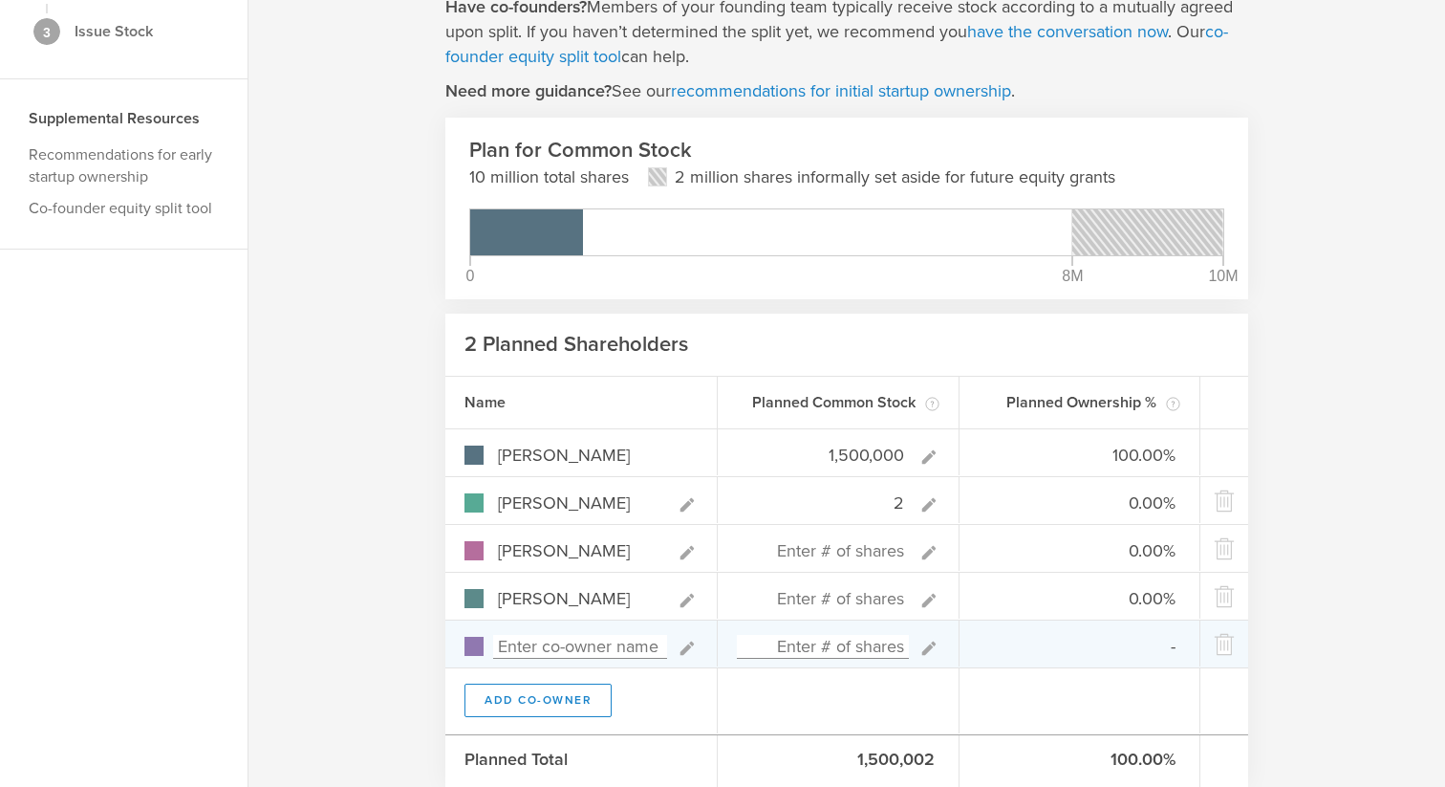
click at [534, 639] on input at bounding box center [580, 647] width 174 height 24
type input "Scott Hawley"
type input "0.00%"
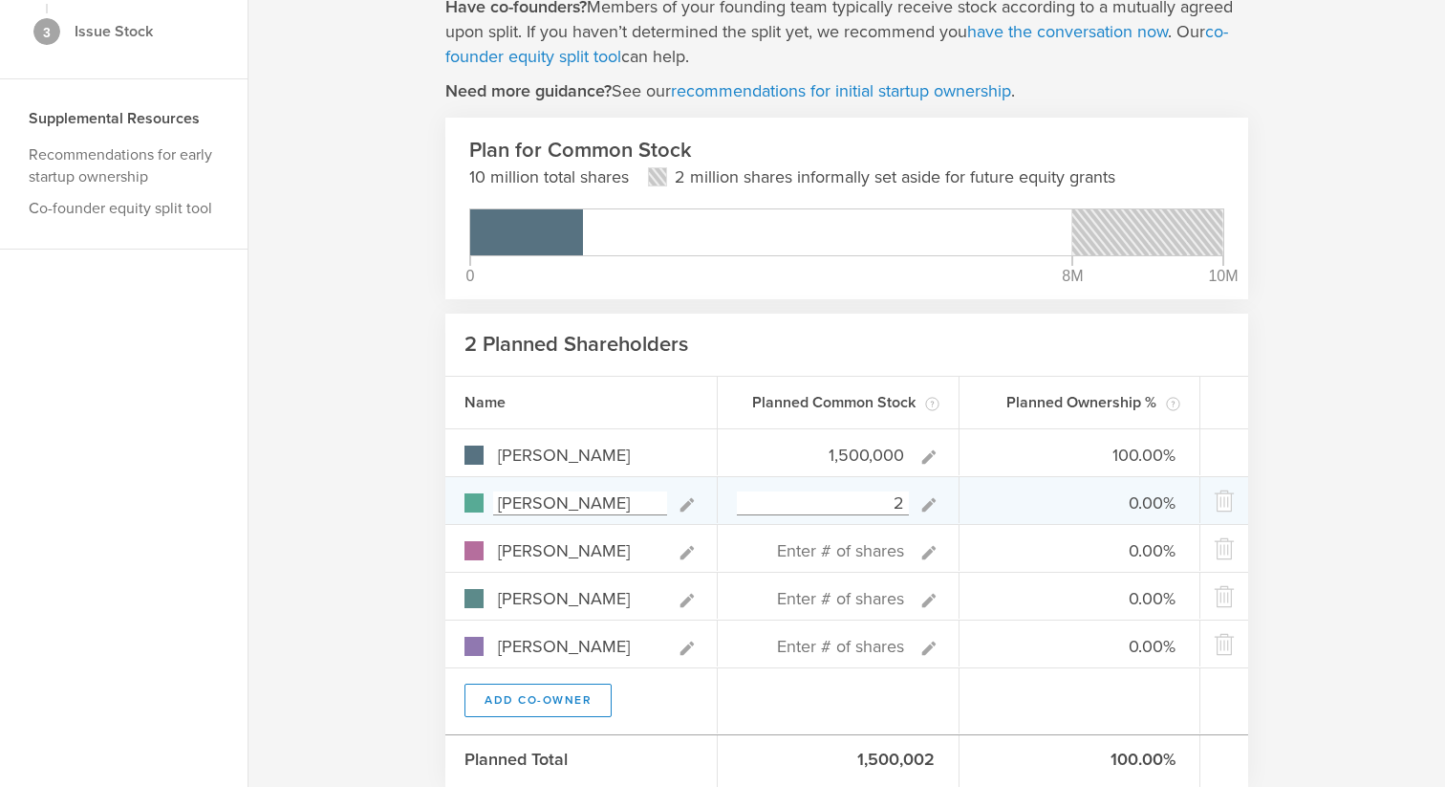
type input "Scott Hawley"
click at [867, 501] on input "2" at bounding box center [823, 503] width 172 height 24
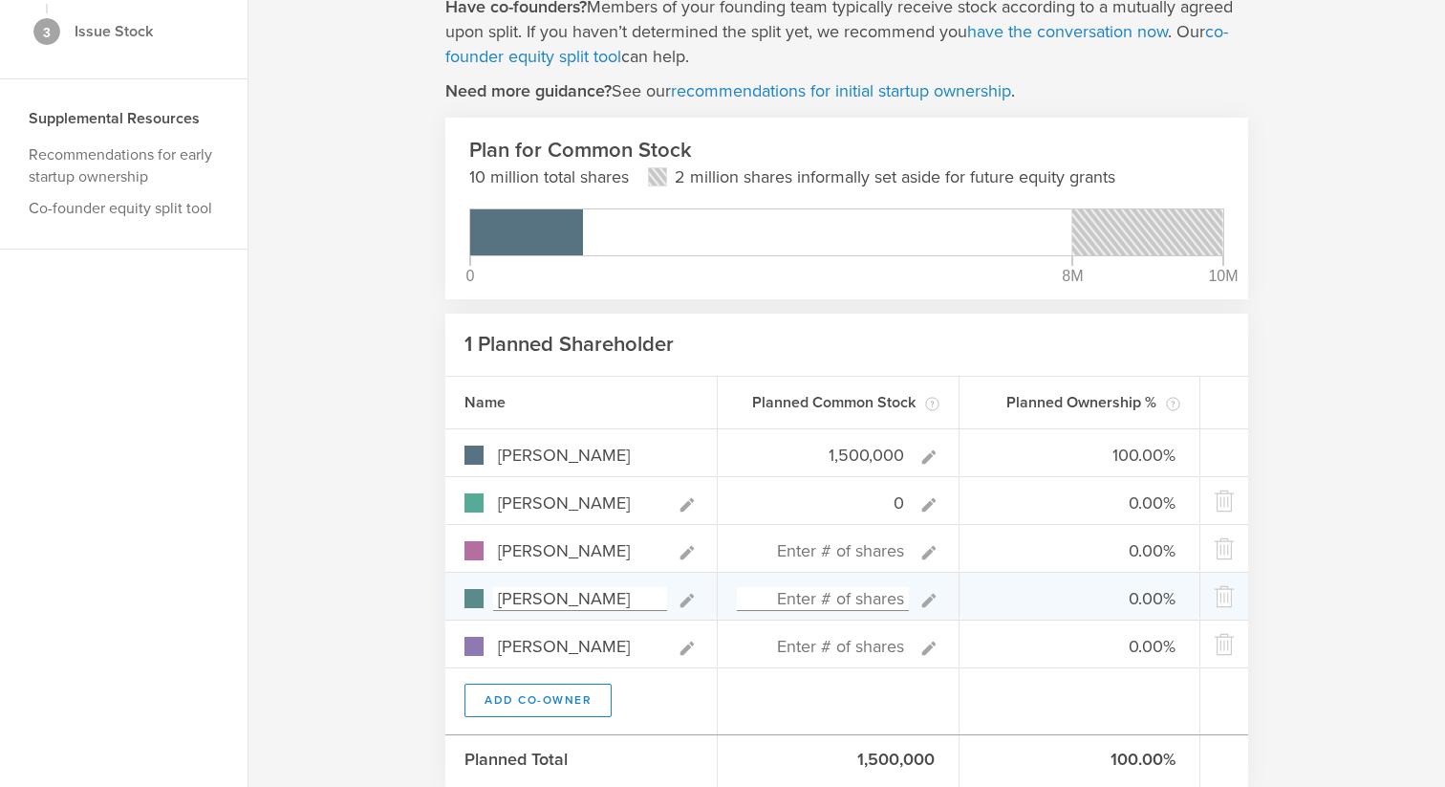
type input "0"
type gust-number-field "0"
click at [854, 595] on input at bounding box center [823, 599] width 172 height 24
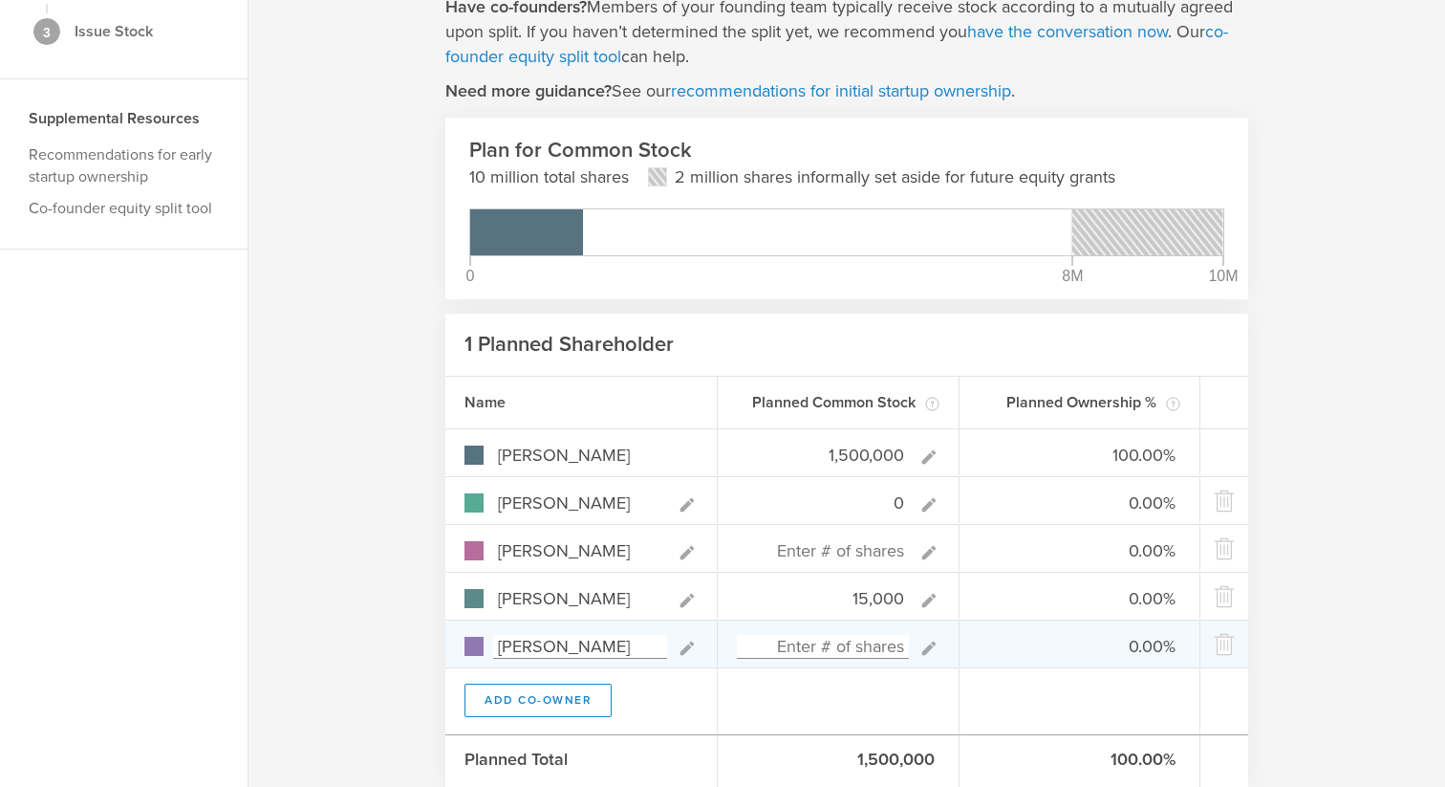
type input "15,000"
type gust-number-field "15000"
type input "99.01%"
type input "0.99%"
click at [852, 638] on input at bounding box center [823, 647] width 172 height 24
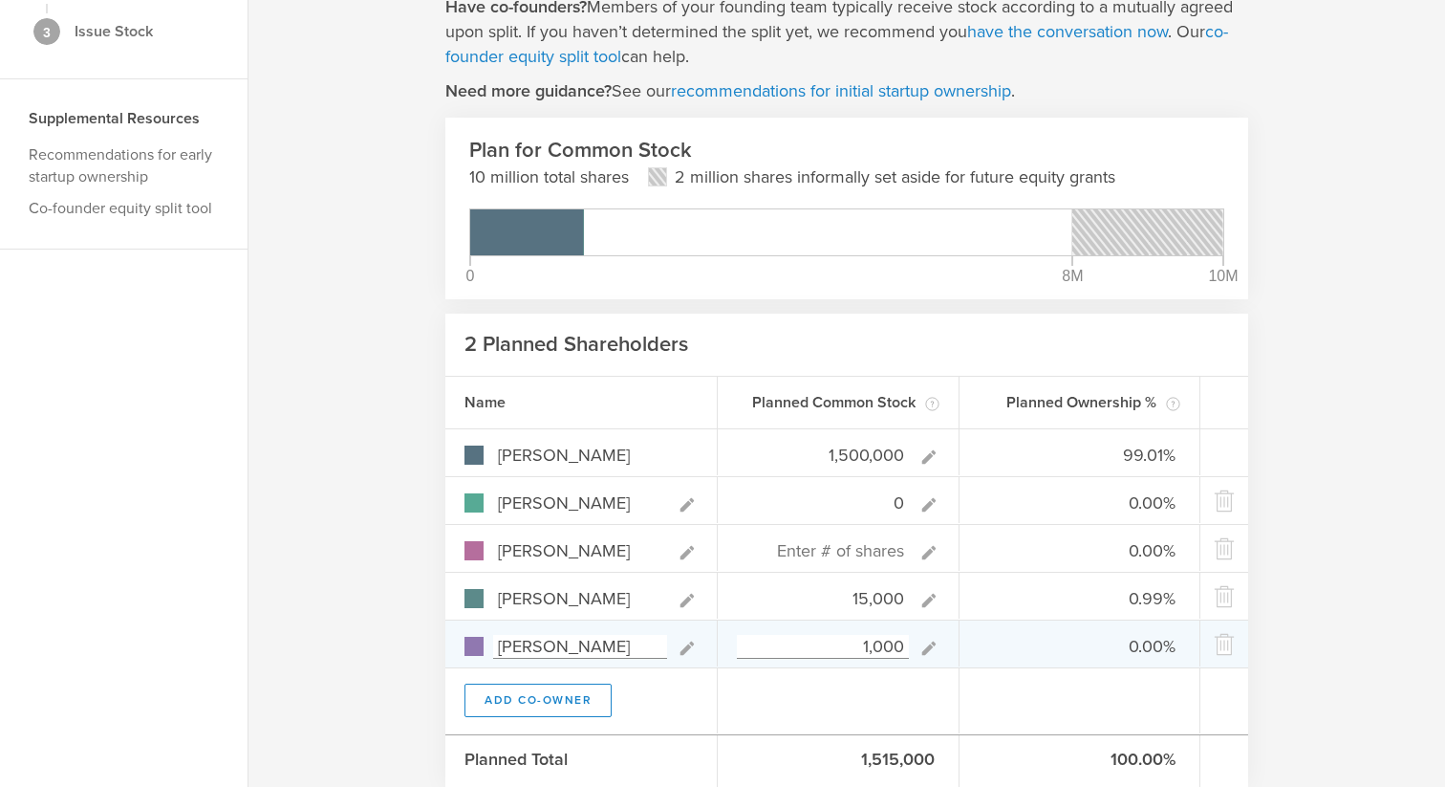
type input "10,000"
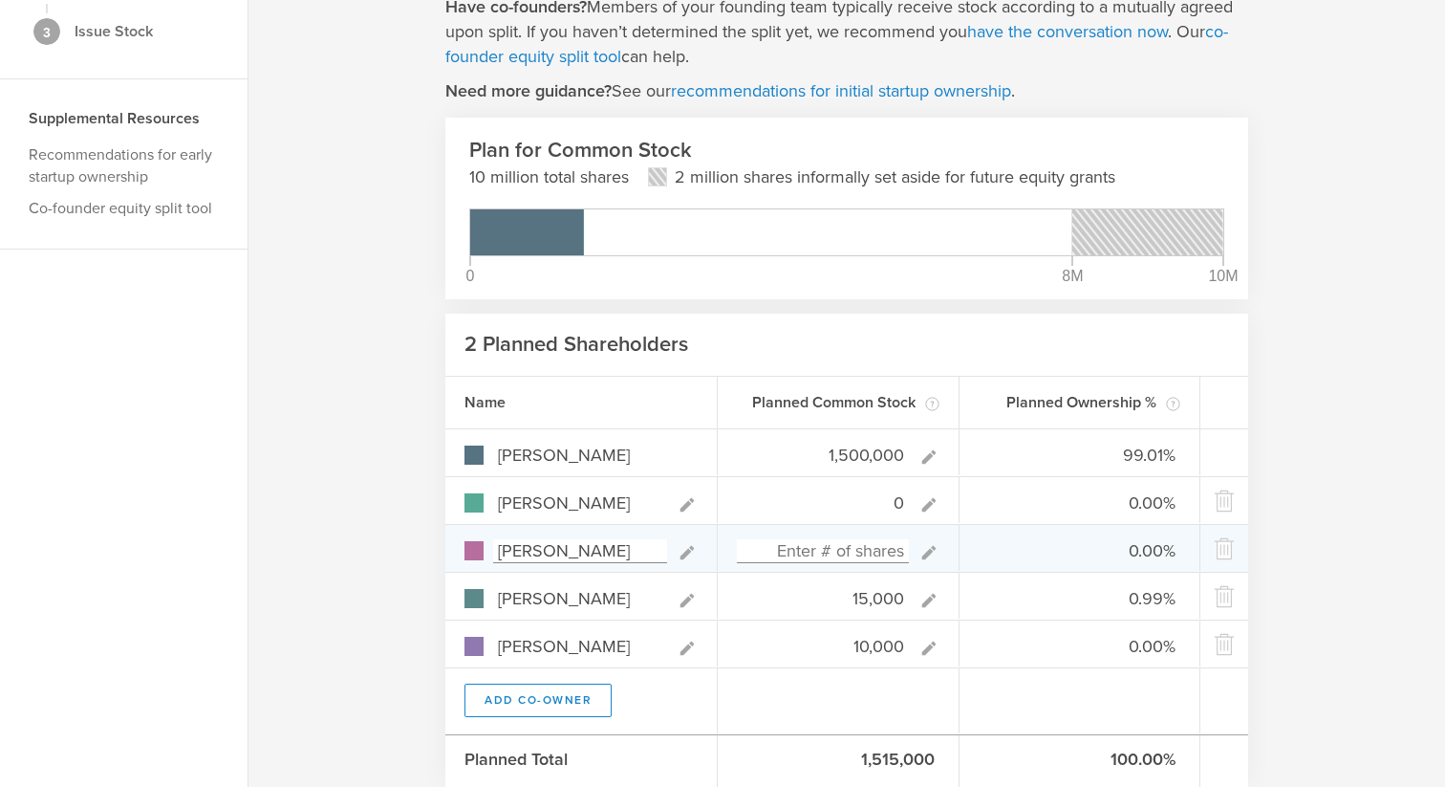
type input "98.36%"
type input "0.98%"
type input "0.66%"
type input "10,000"
type gust-number-field "10000"
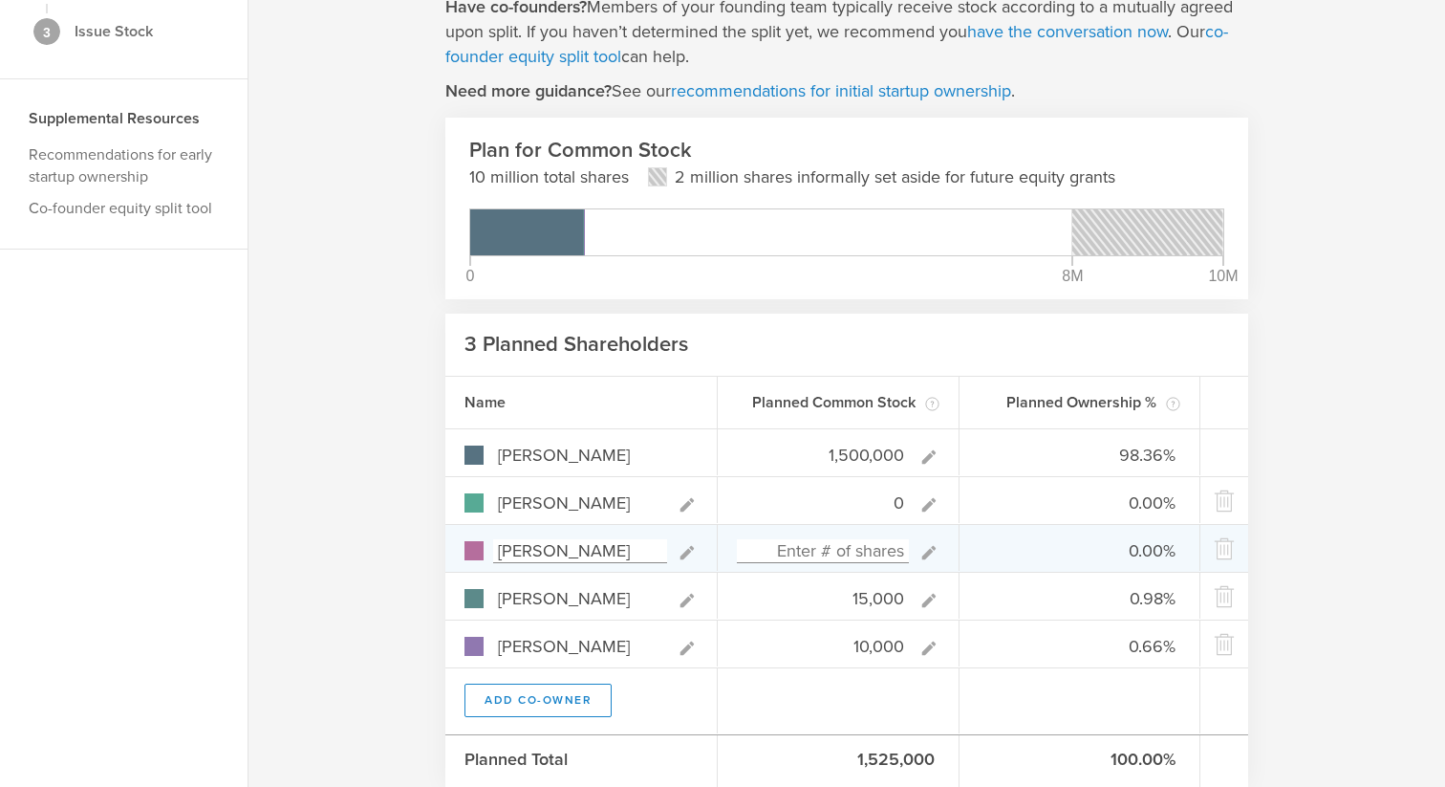
click at [848, 554] on input at bounding box center [823, 551] width 172 height 24
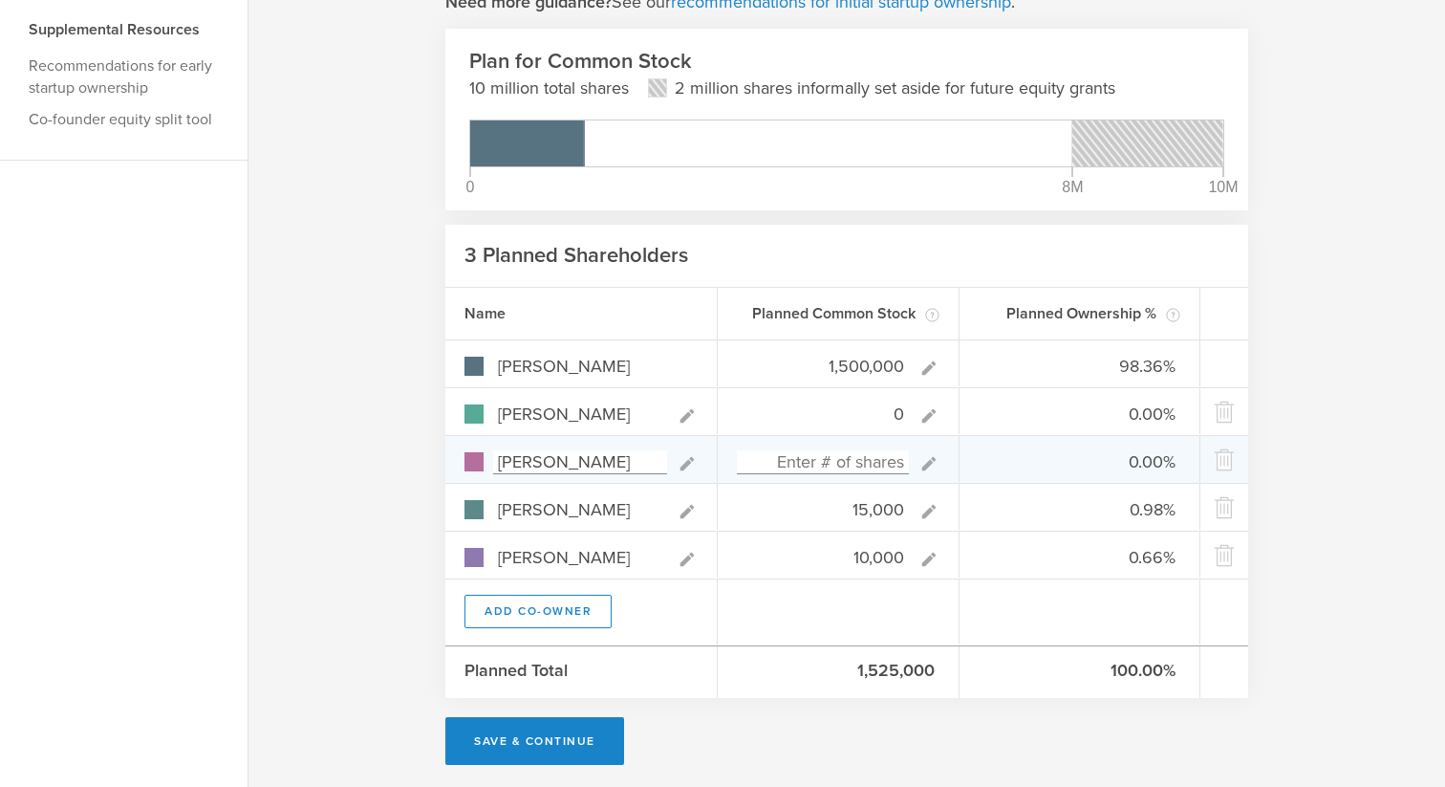
scroll to position [299, 0]
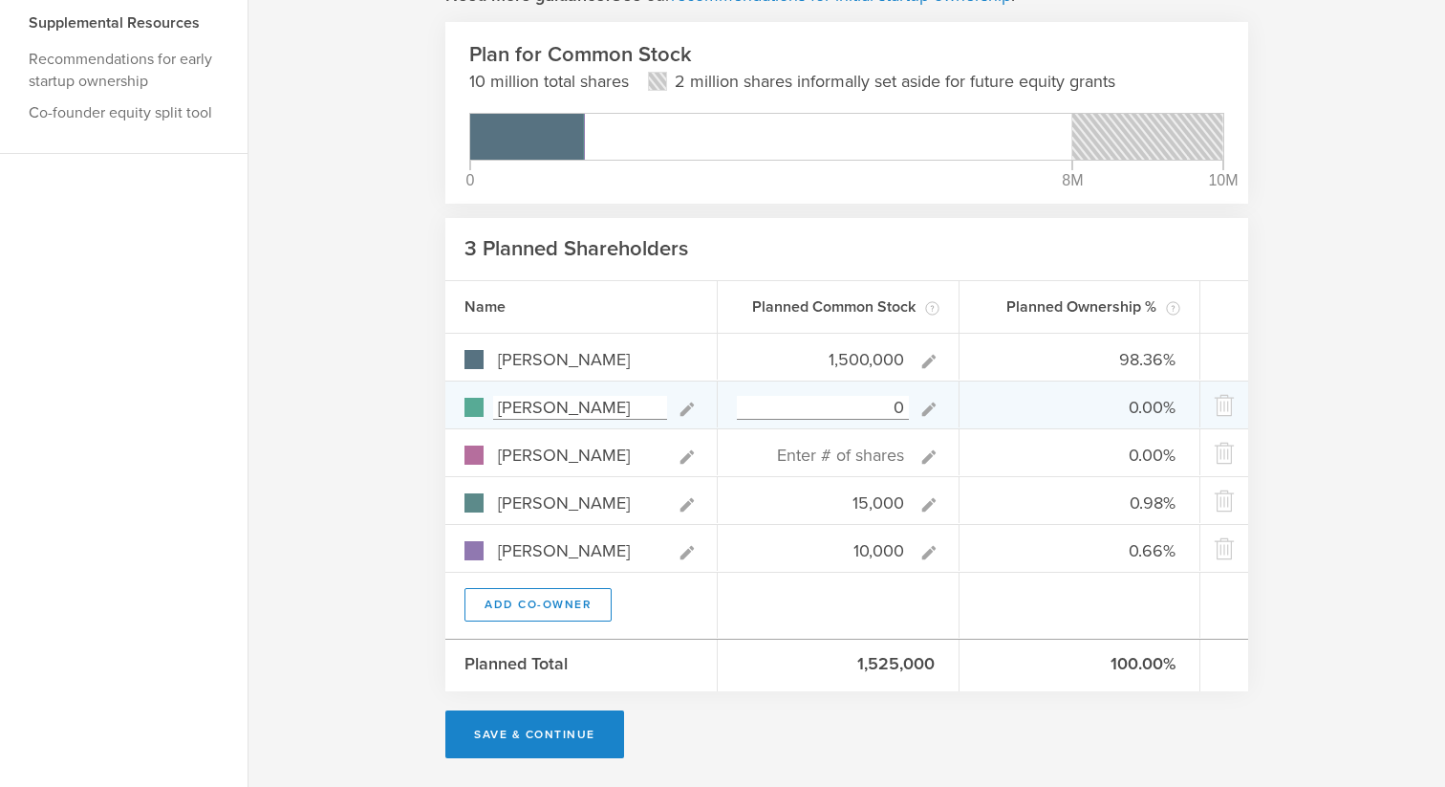
click at [874, 406] on input "0" at bounding box center [823, 408] width 172 height 24
type input "32,500"
type input "96.31%"
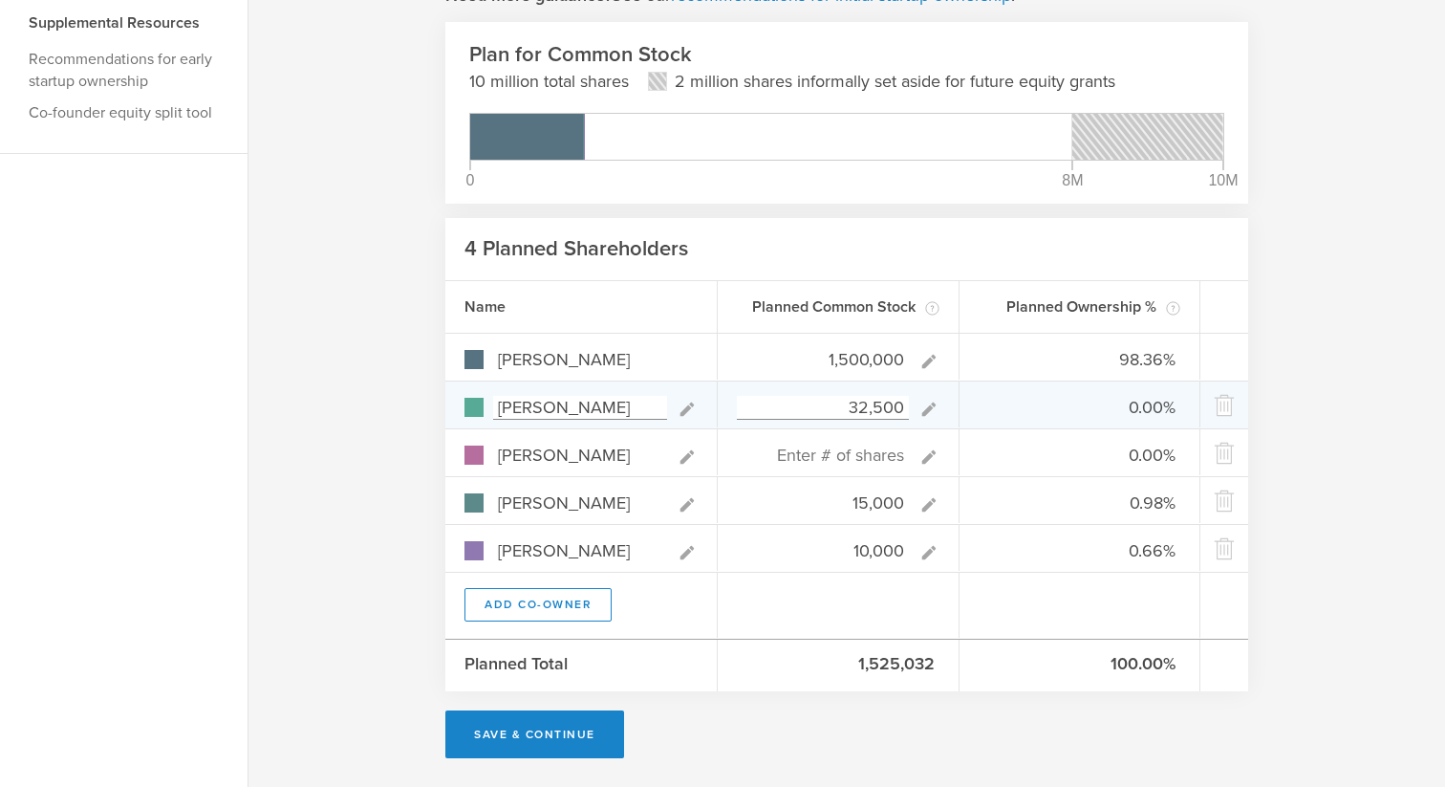
type input "2.09%"
type input "0.96%"
type input "0.64%"
type input "3,250,000"
type input "31.41%"
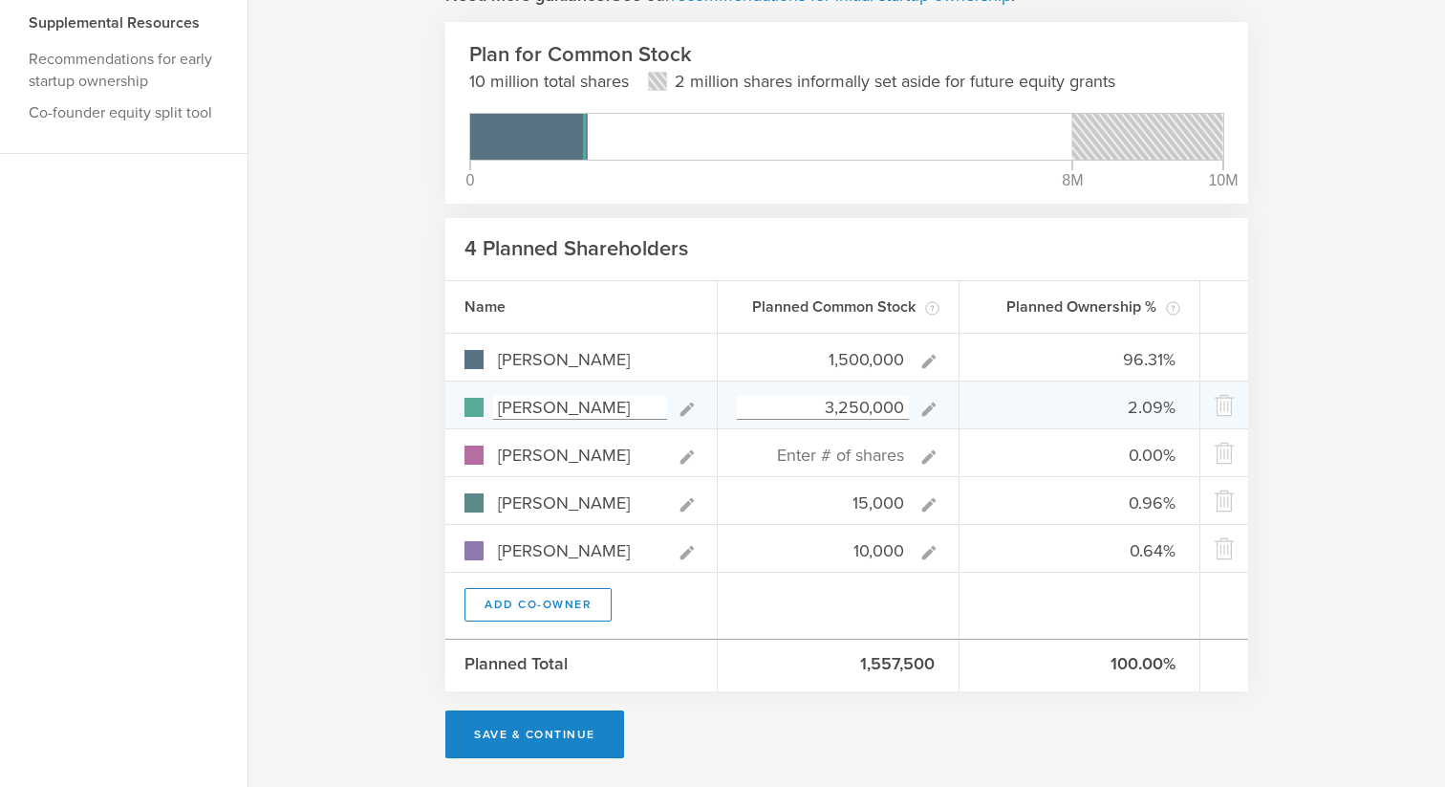
type input "68.06%"
type input "0.31%"
type input "0.21%"
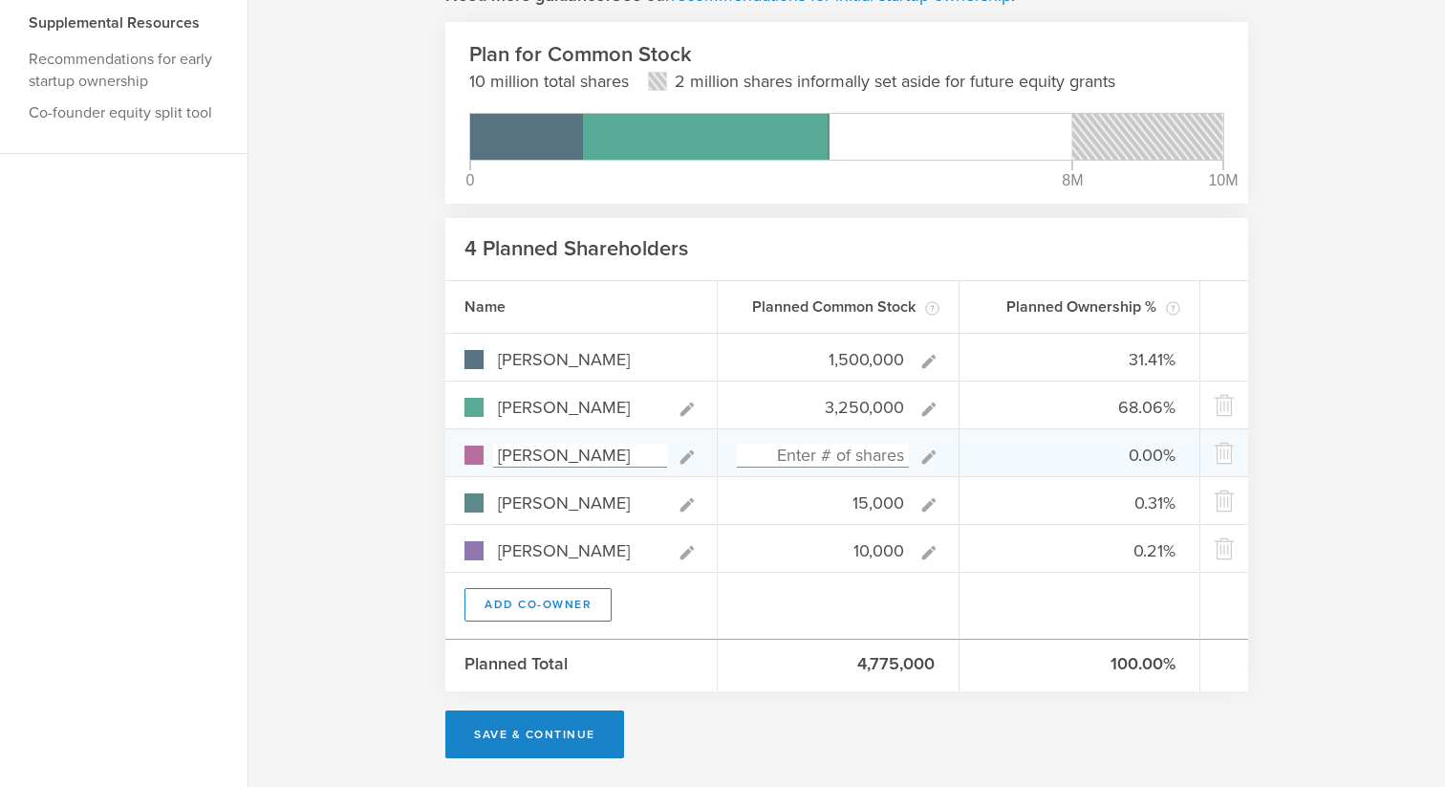
type input "3,250,000"
type gust-number-field "3250000"
click at [858, 454] on input at bounding box center [823, 455] width 172 height 24
click at [857, 449] on input at bounding box center [823, 455] width 172 height 24
paste input "3,250,000"
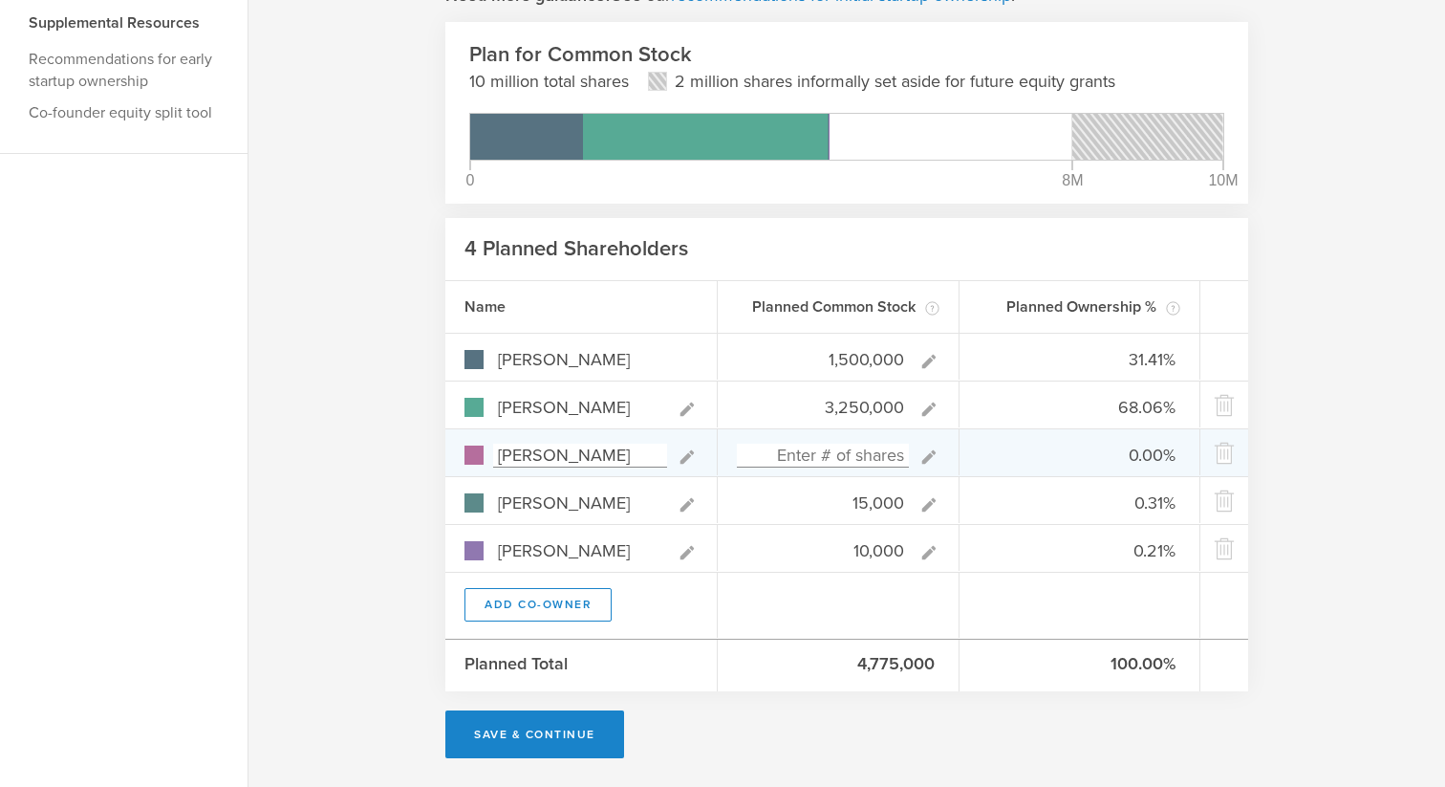
type input "3,250,000"
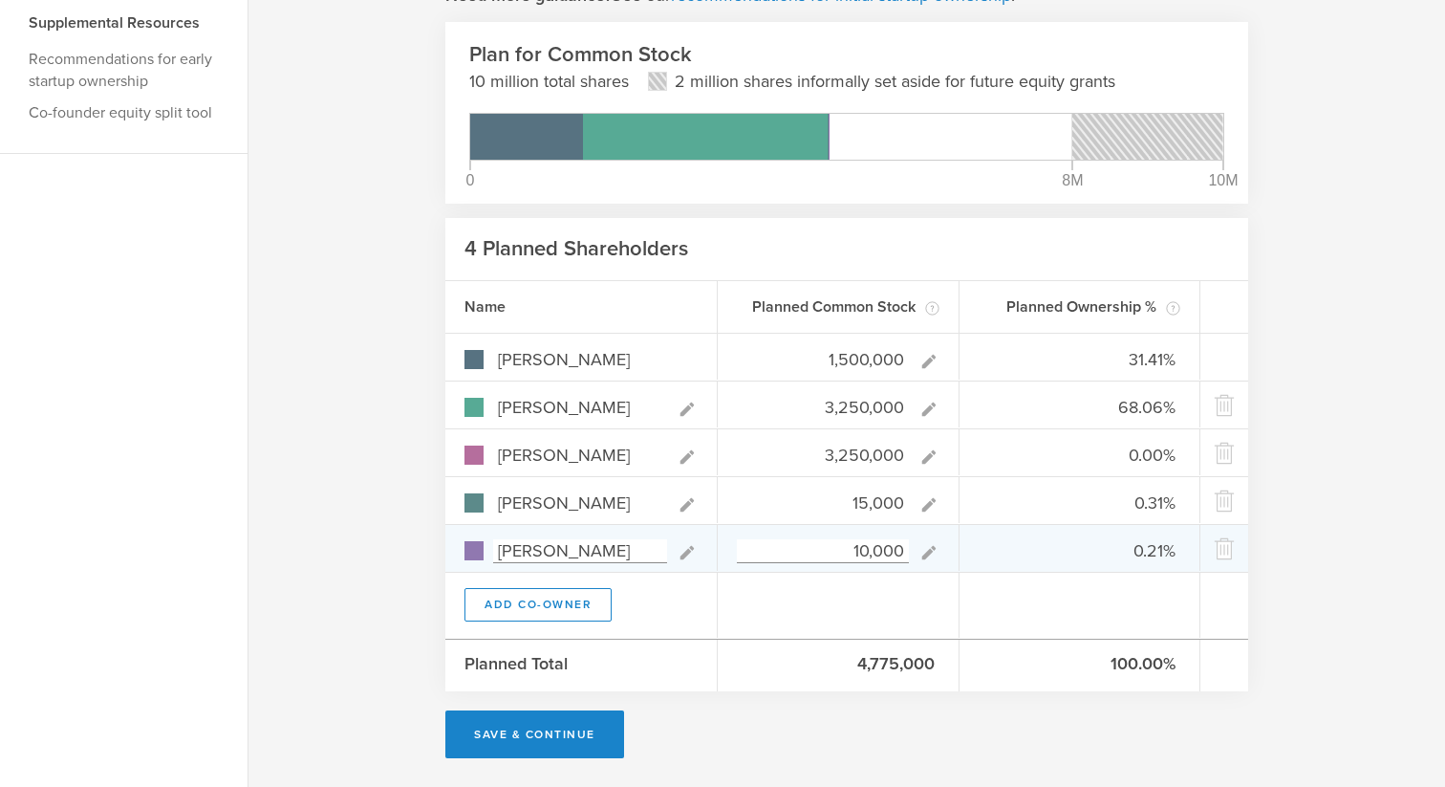
type input "18.69%"
type input "40.50%"
type input "0.19%"
type input "0.12%"
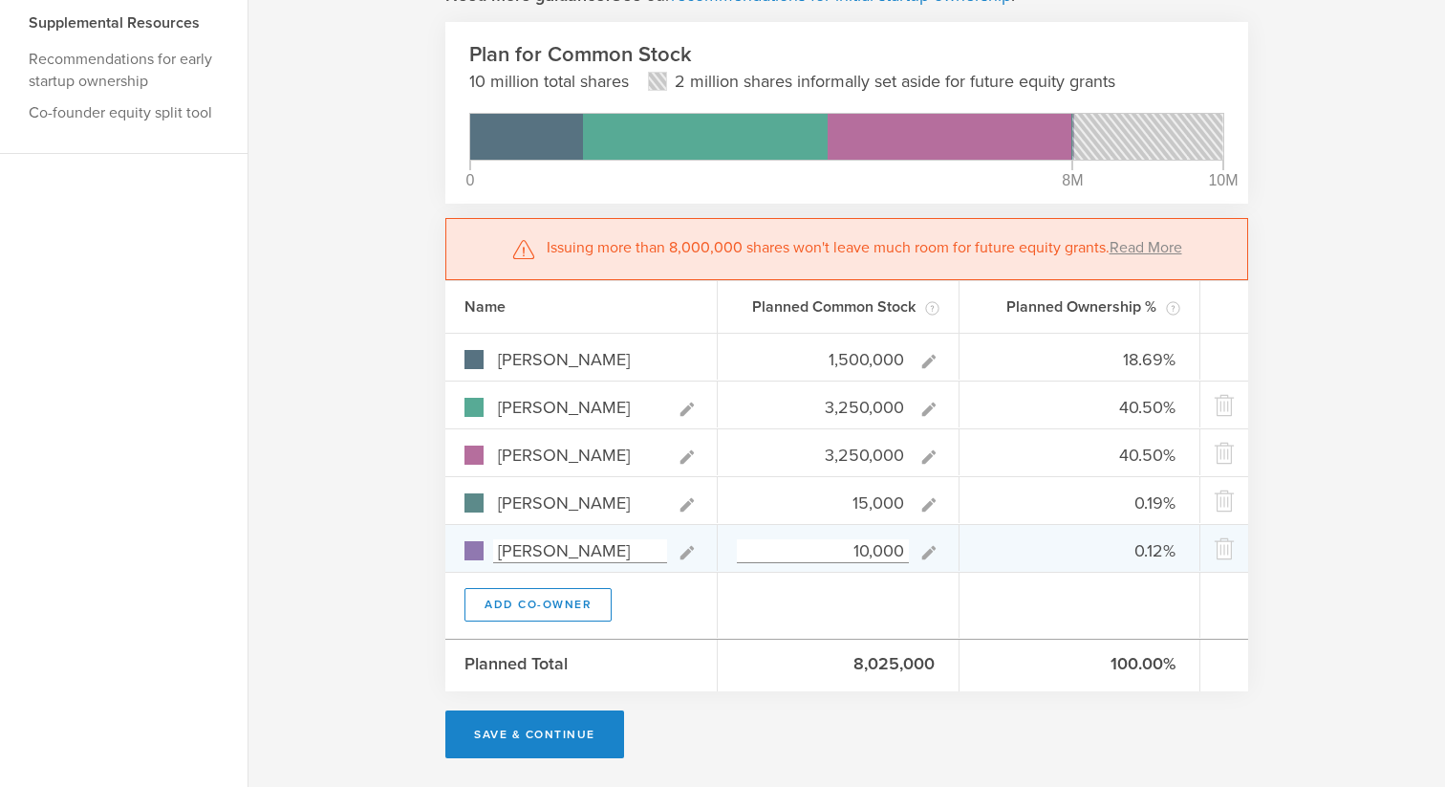
type input "3,250,000"
type gust-number-field "3250000"
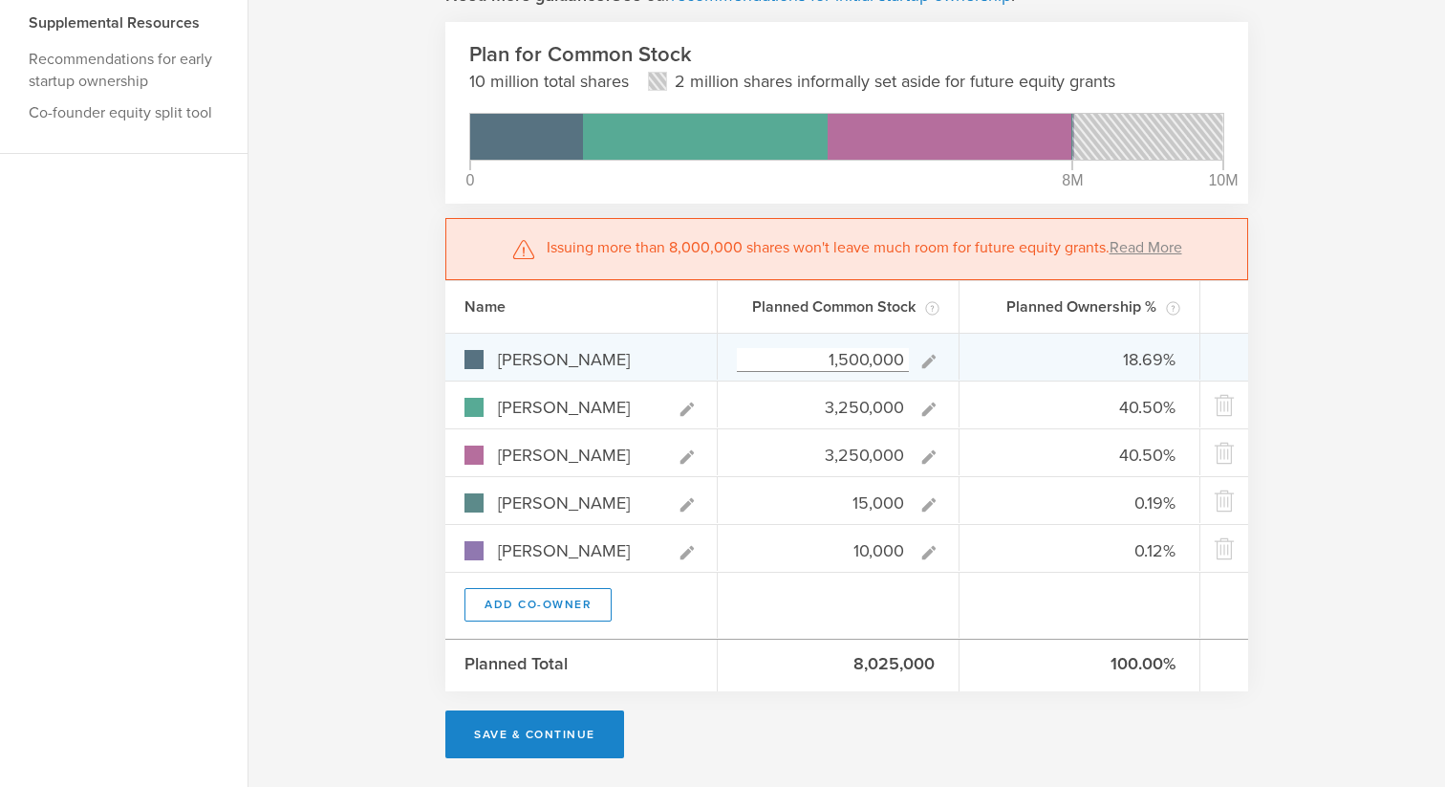
click at [862, 359] on input "1,500,000" at bounding box center [823, 360] width 172 height 24
type input "1"
type input "0.00%"
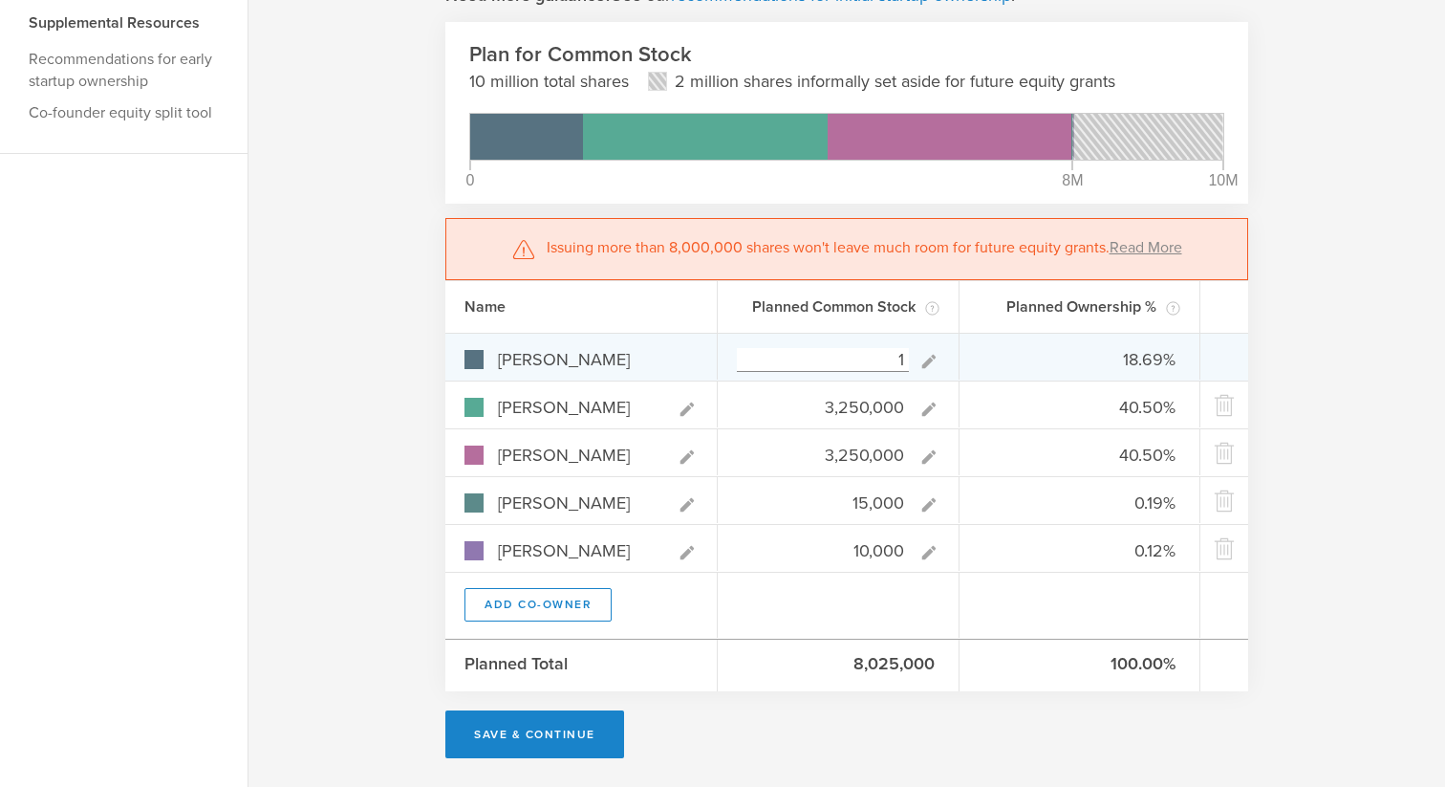
type input "49.81%"
type input "0.23%"
type input "0.15%"
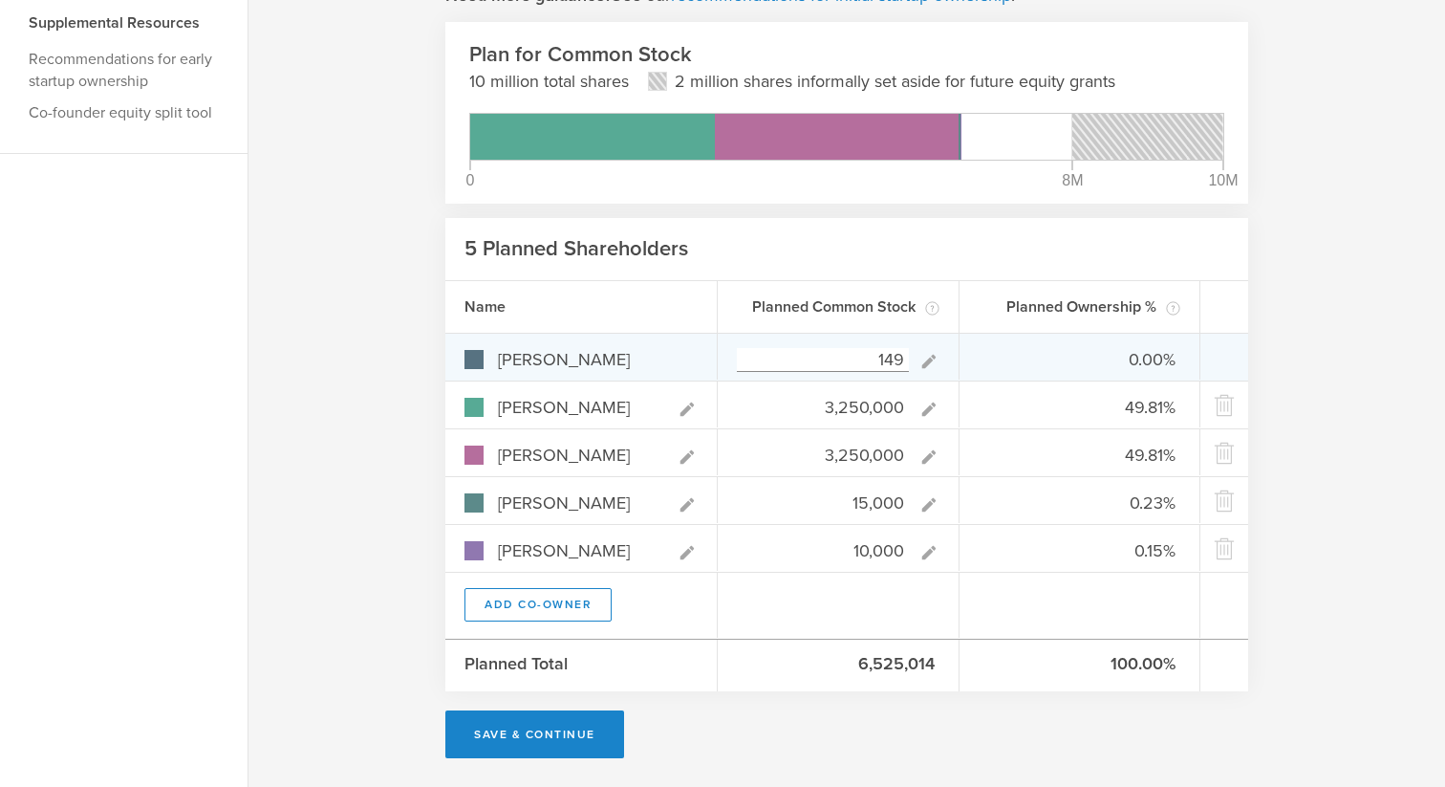
type input "1,495"
type input "0.02%"
type input "49.80%"
type input "1,495,312"
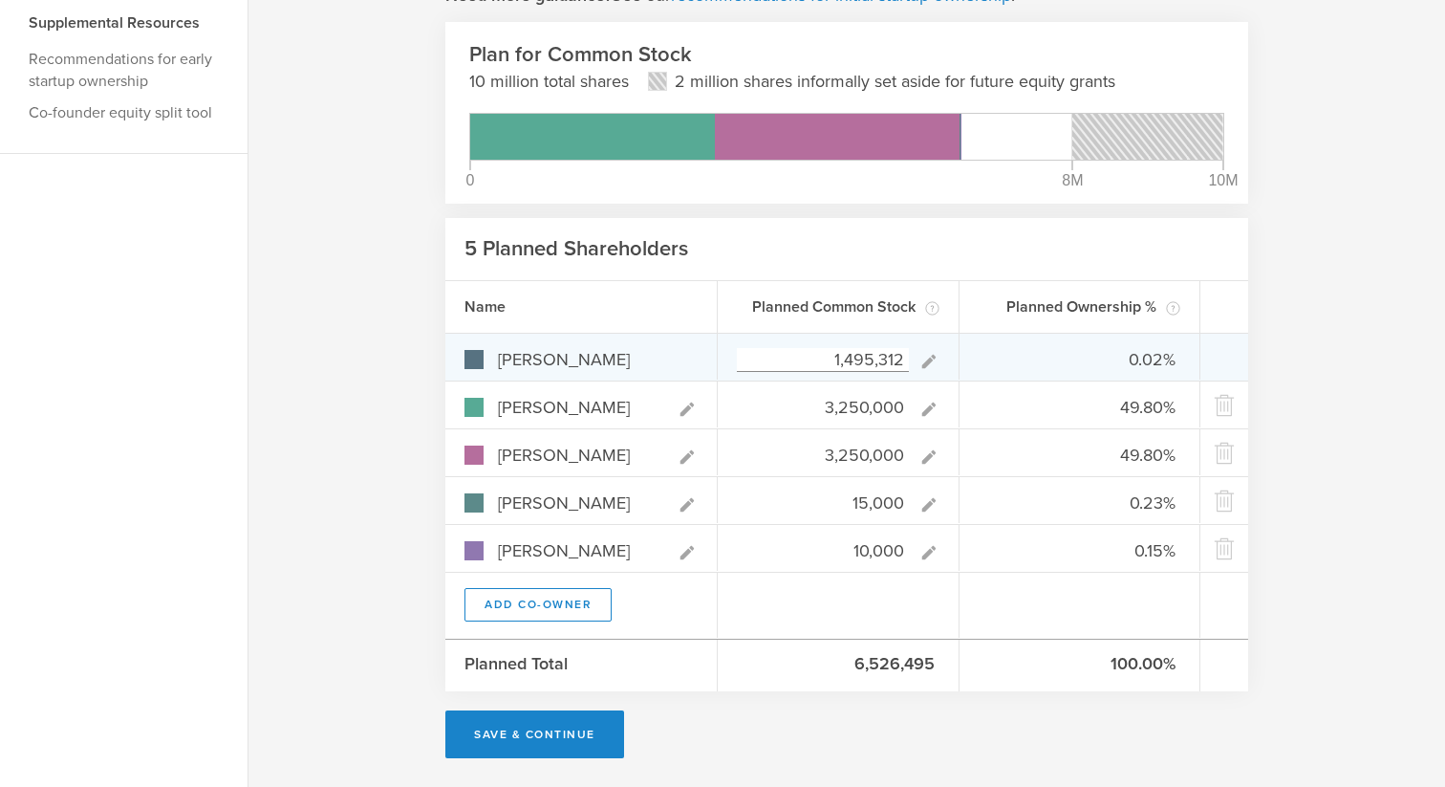
type gust-number-field "1495312"
type input "18.64%"
type input "40.52%"
type input "0.19%"
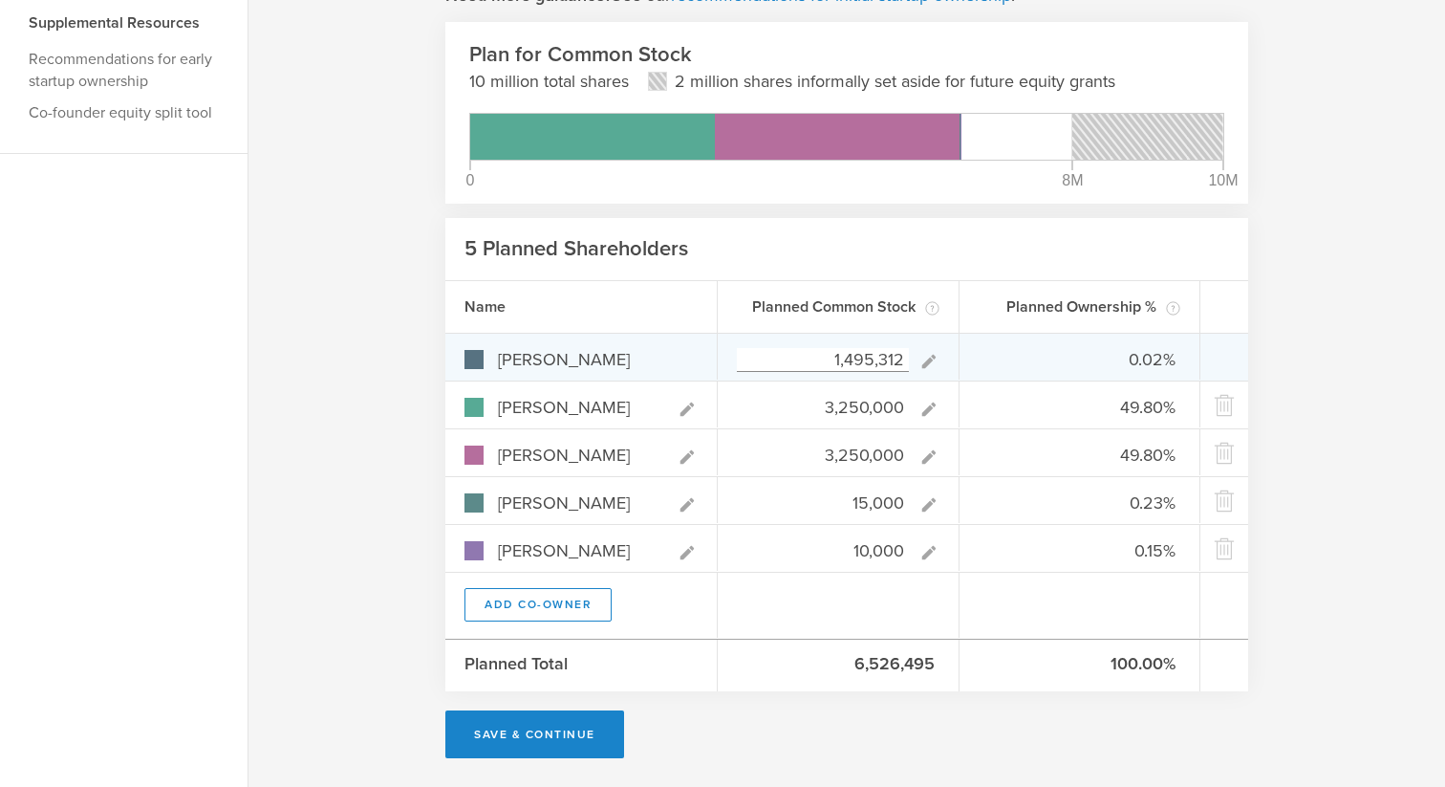
type input "0.12%"
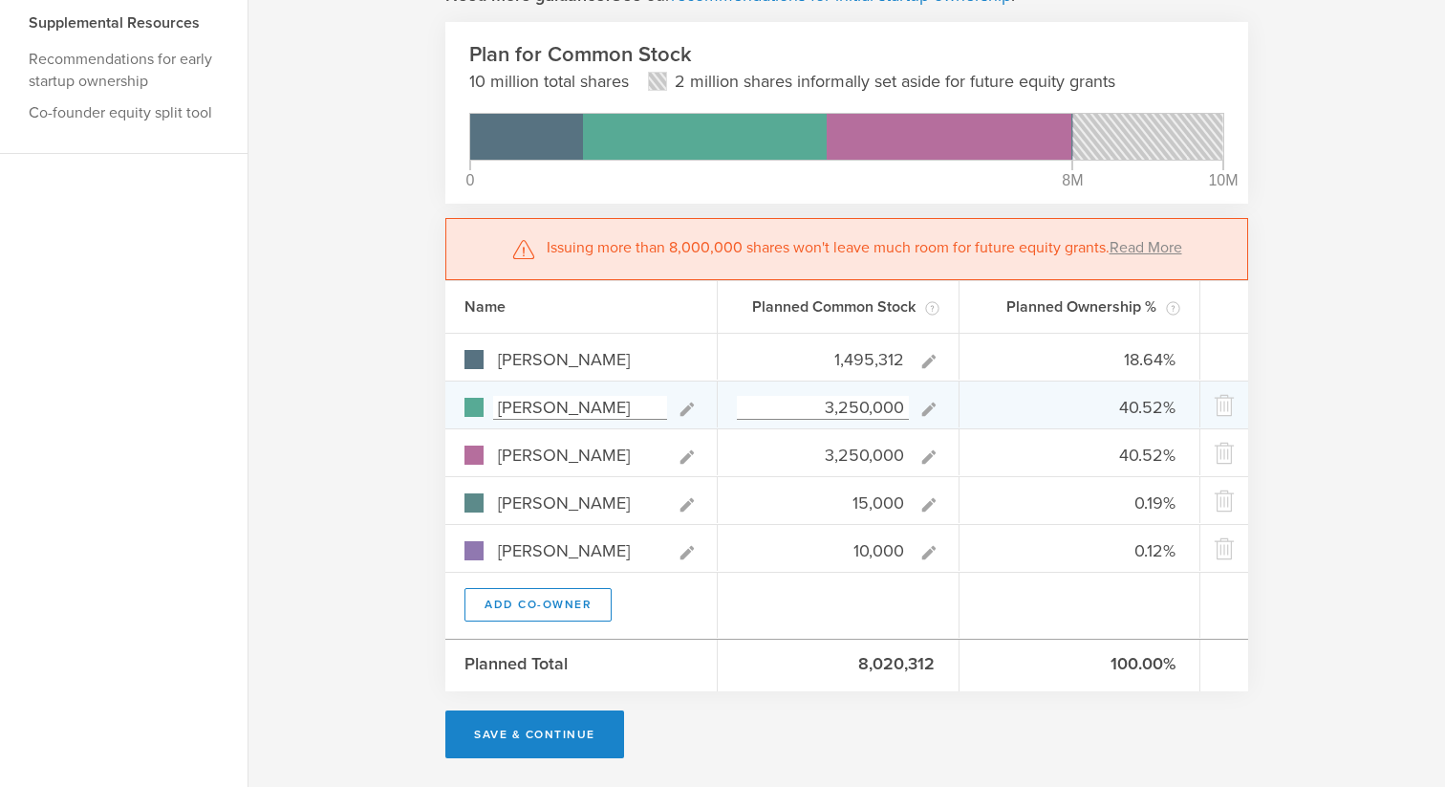
click at [867, 401] on input "3,250,000" at bounding box center [823, 408] width 172 height 24
type input "3"
type input "31.35%"
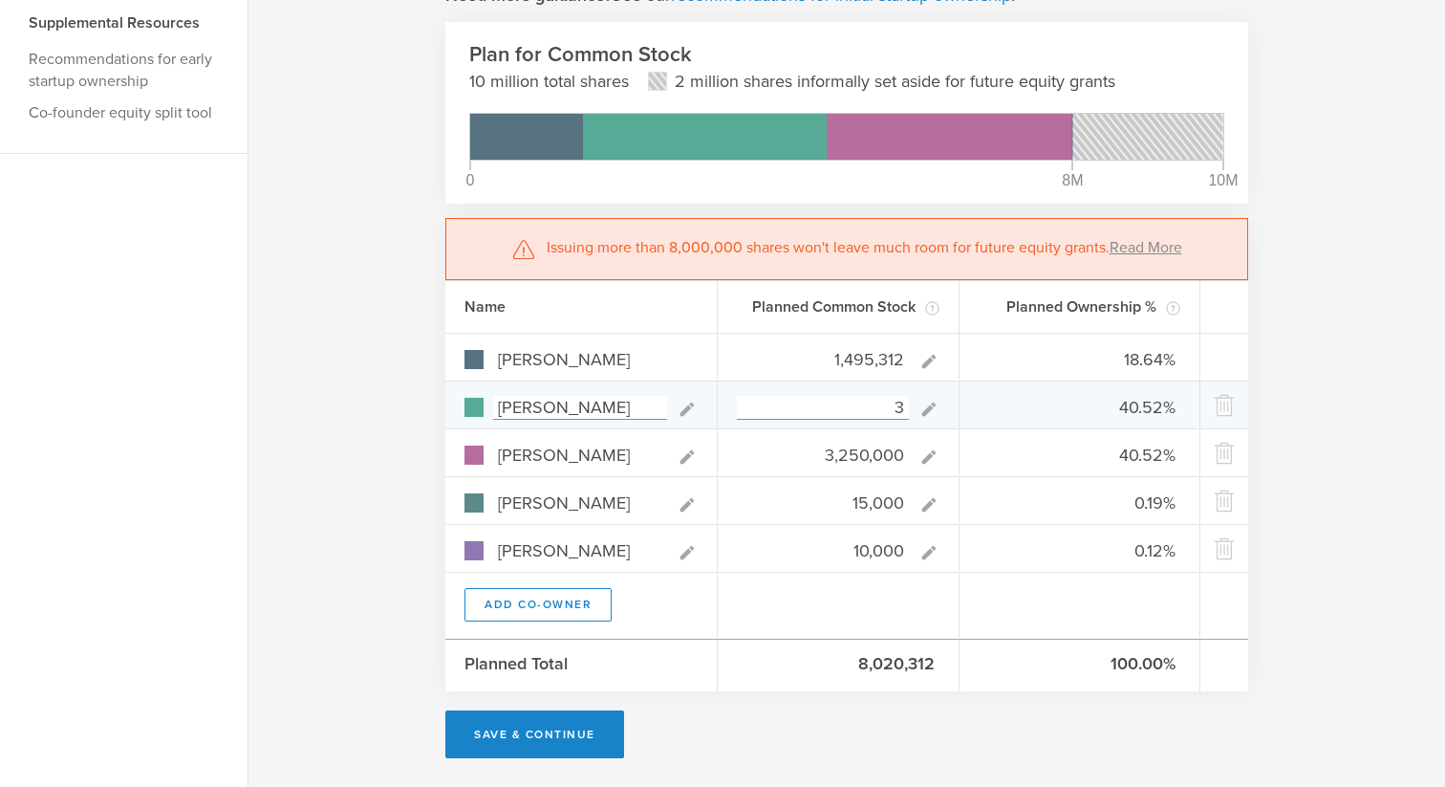
type input "0.00%"
type input "68.13%"
type input "0.31%"
type input "0.21%"
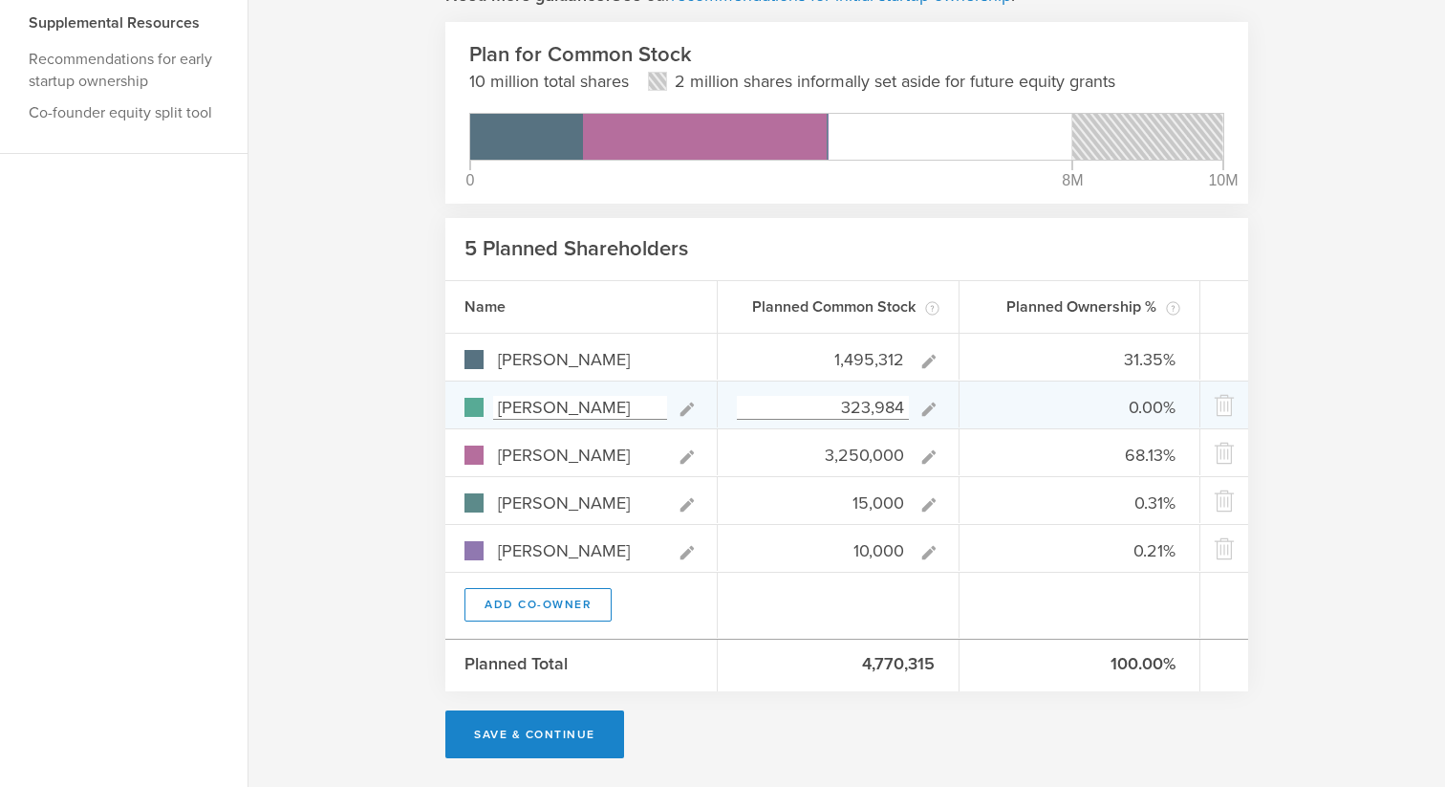
type input "3,239,844"
type input "18.67%"
type input "40.45%"
type input "40.57%"
type input "0.19%"
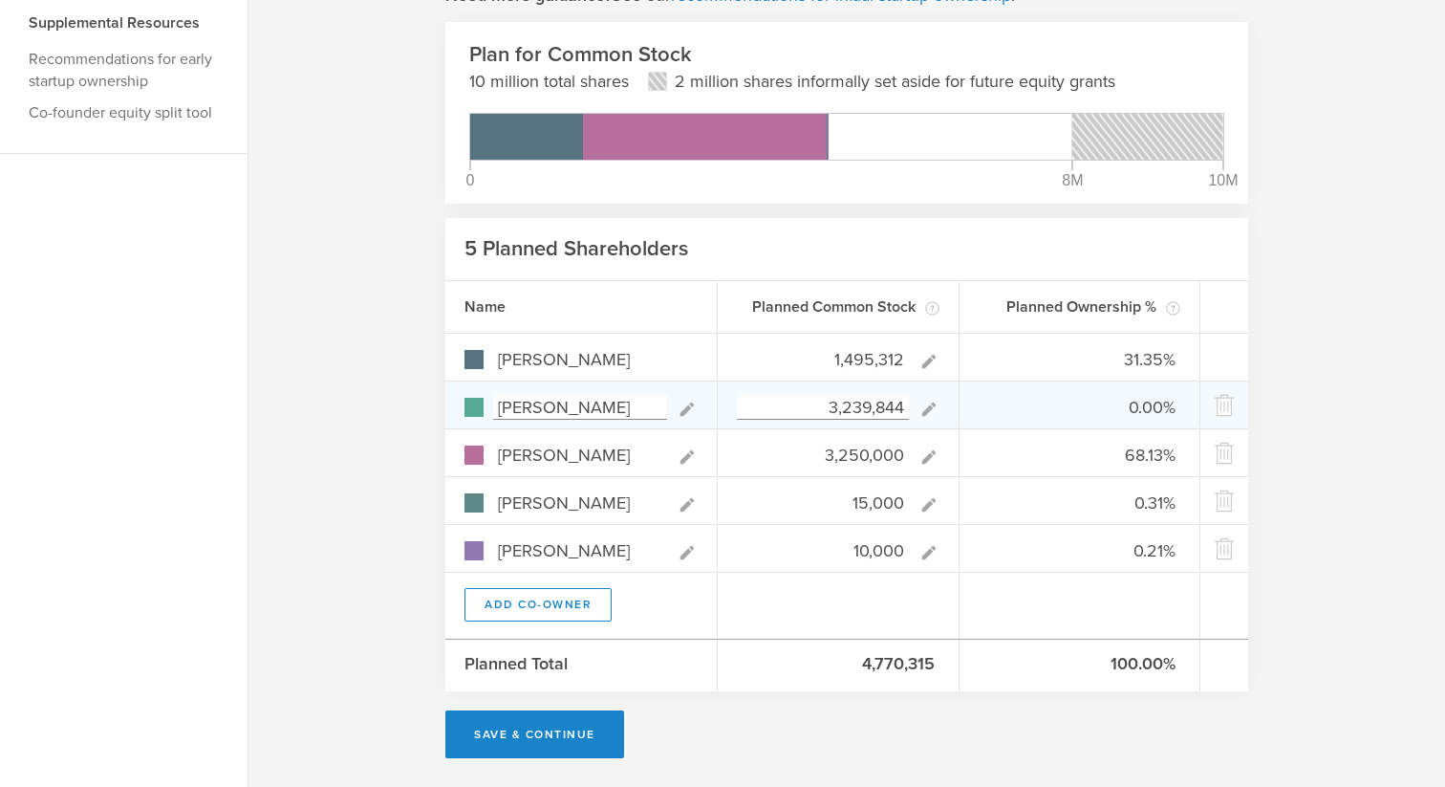
type input "0.12%"
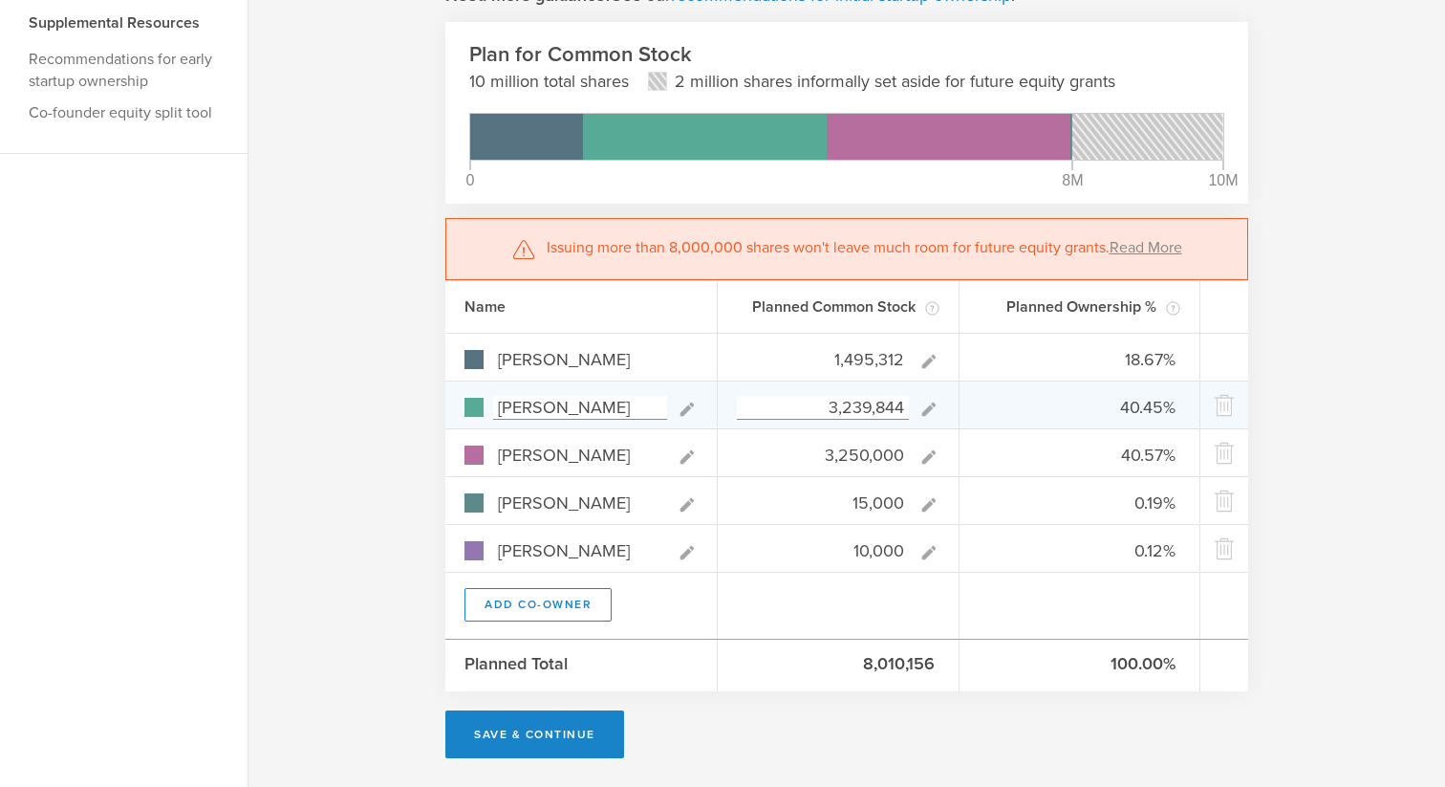
type input "3,239,844"
type gust-number-field "3239844"
paste input "39,844"
type input "3,239,844"
type gust-number-field "3239844"
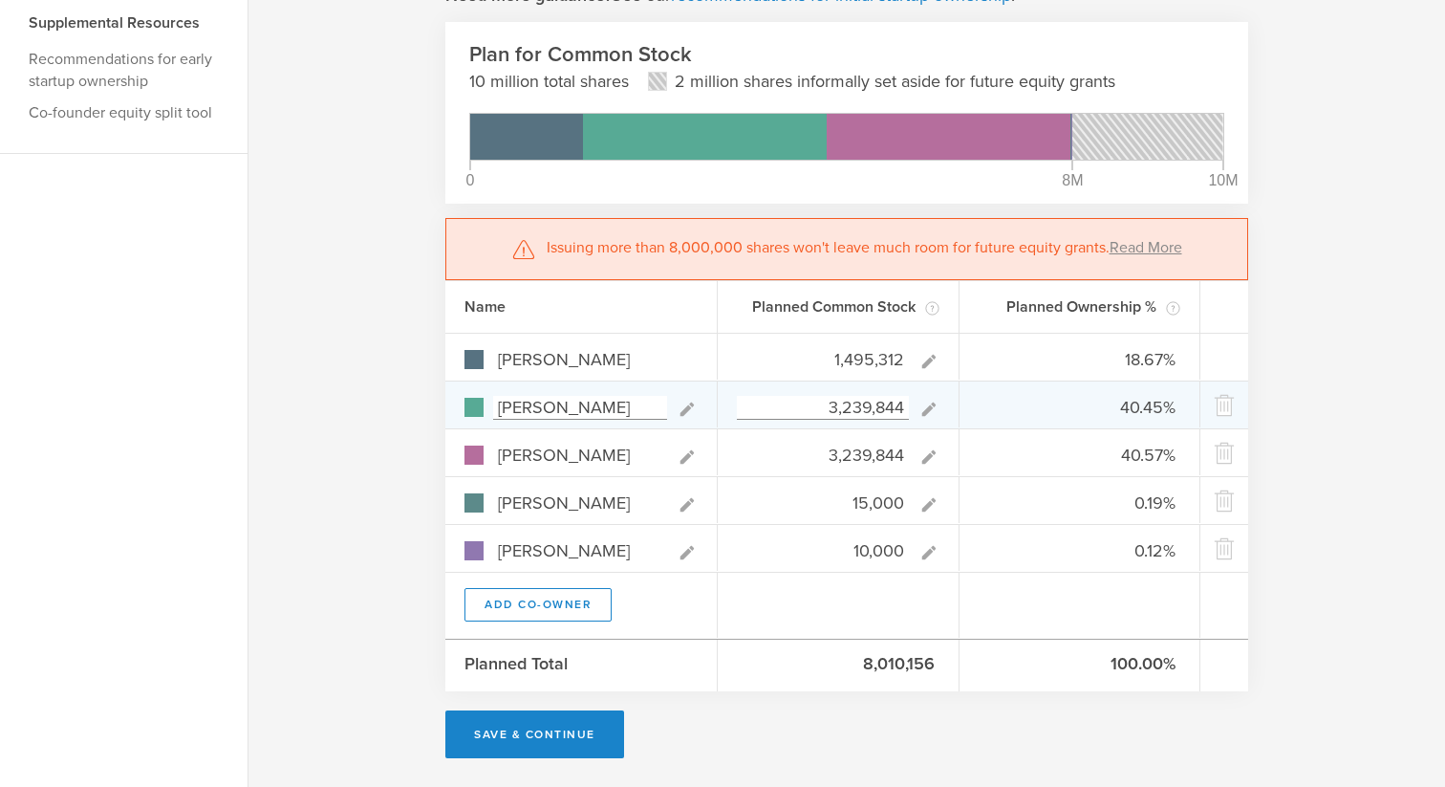
type input "18.69%"
type input "40.50%"
type input "0.13%"
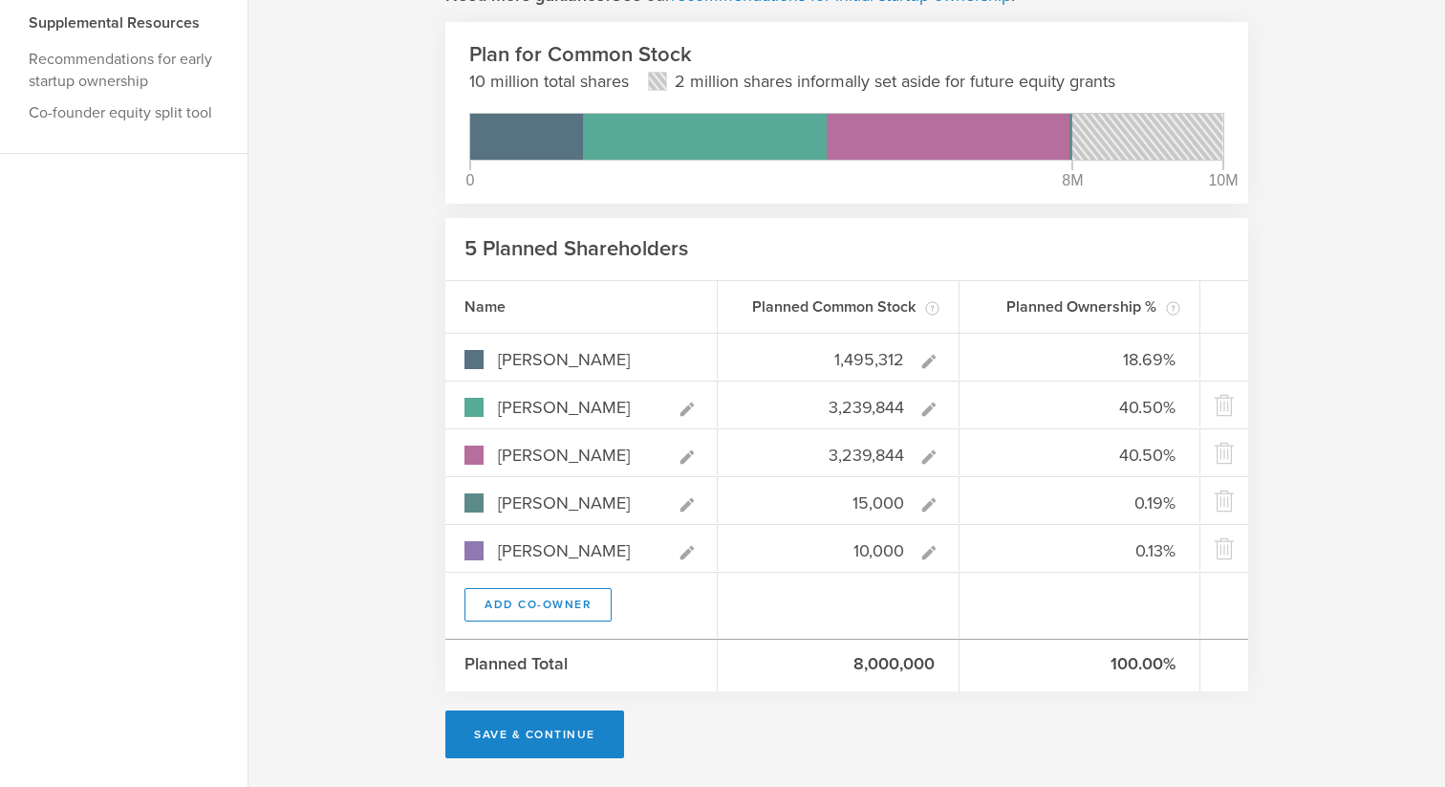
click at [393, 352] on div "Now let’s plan to issue shares to you and your founding team. No co-founders? S…" at bounding box center [847, 272] width 1197 height 1028
click at [540, 734] on button "Save & Continue" at bounding box center [534, 734] width 179 height 48
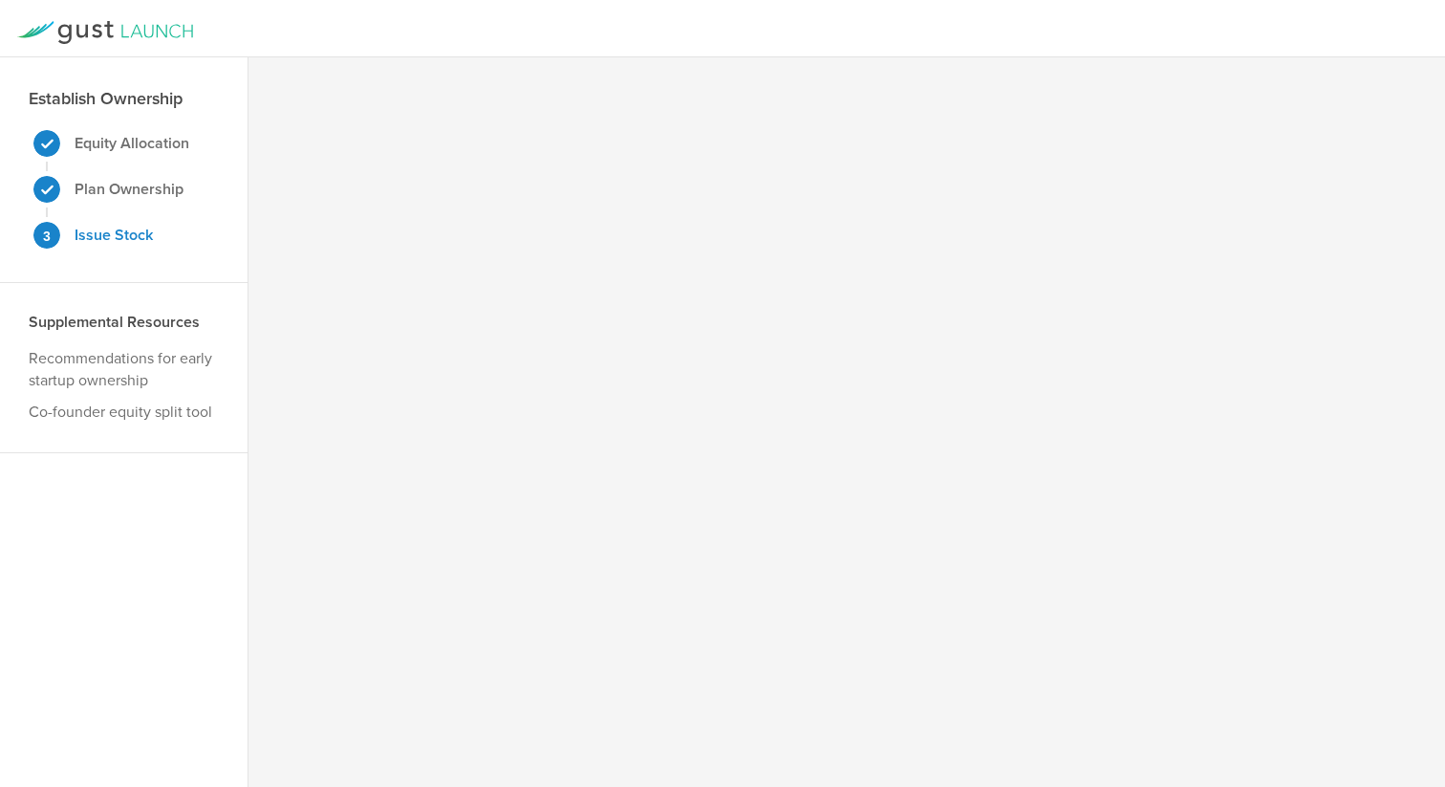
scroll to position [0, 0]
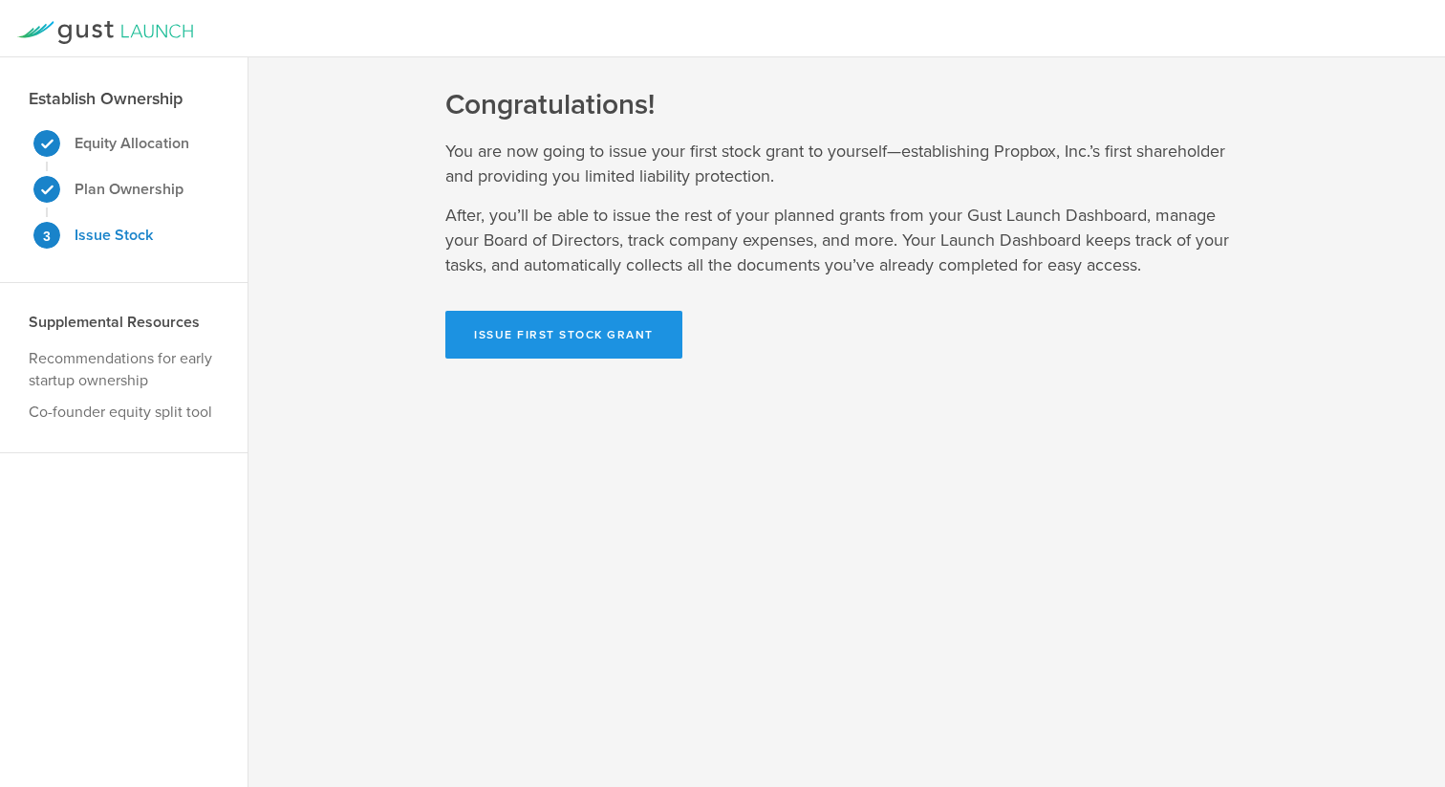
click at [556, 335] on button "Issue First Stock Grant" at bounding box center [563, 335] width 237 height 48
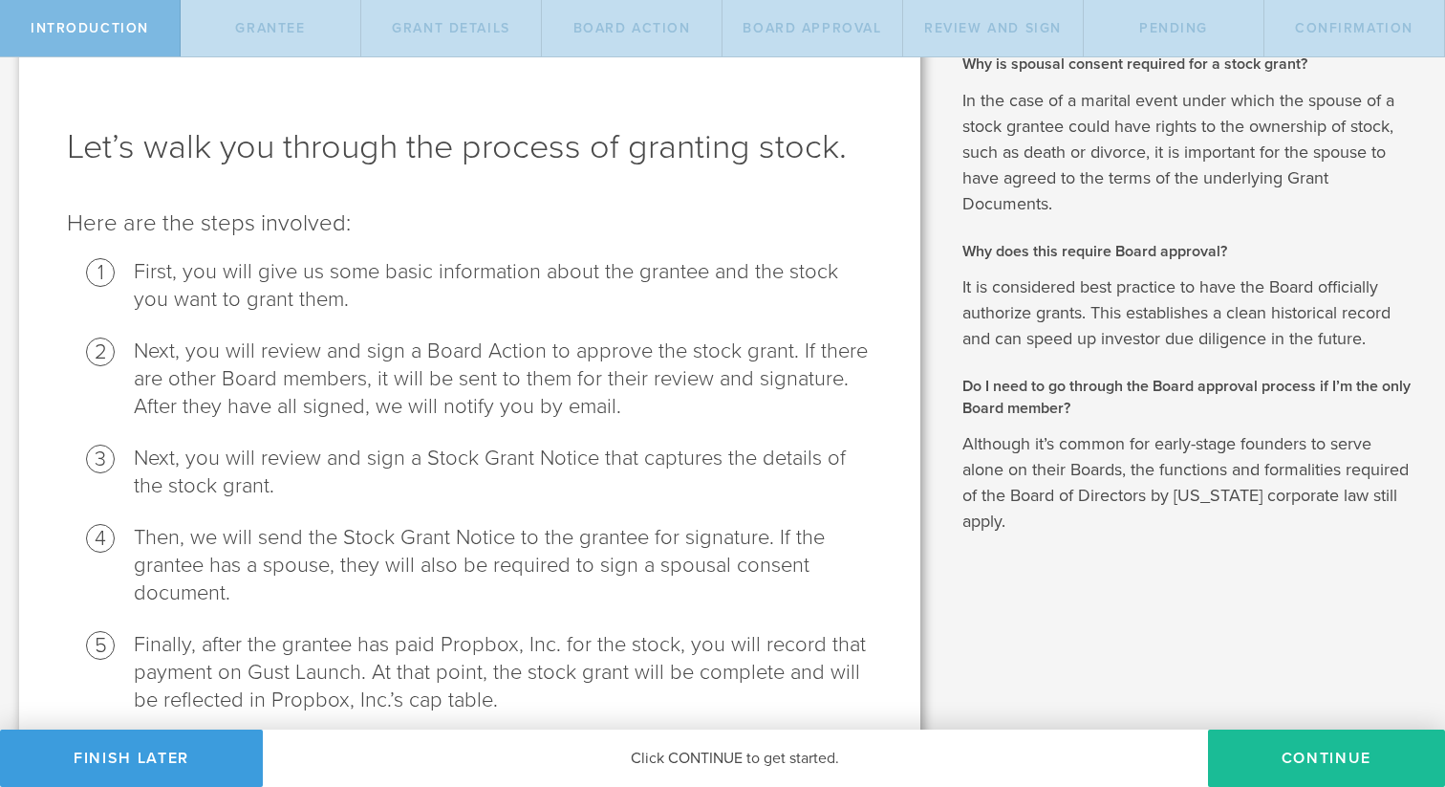
scroll to position [127, 0]
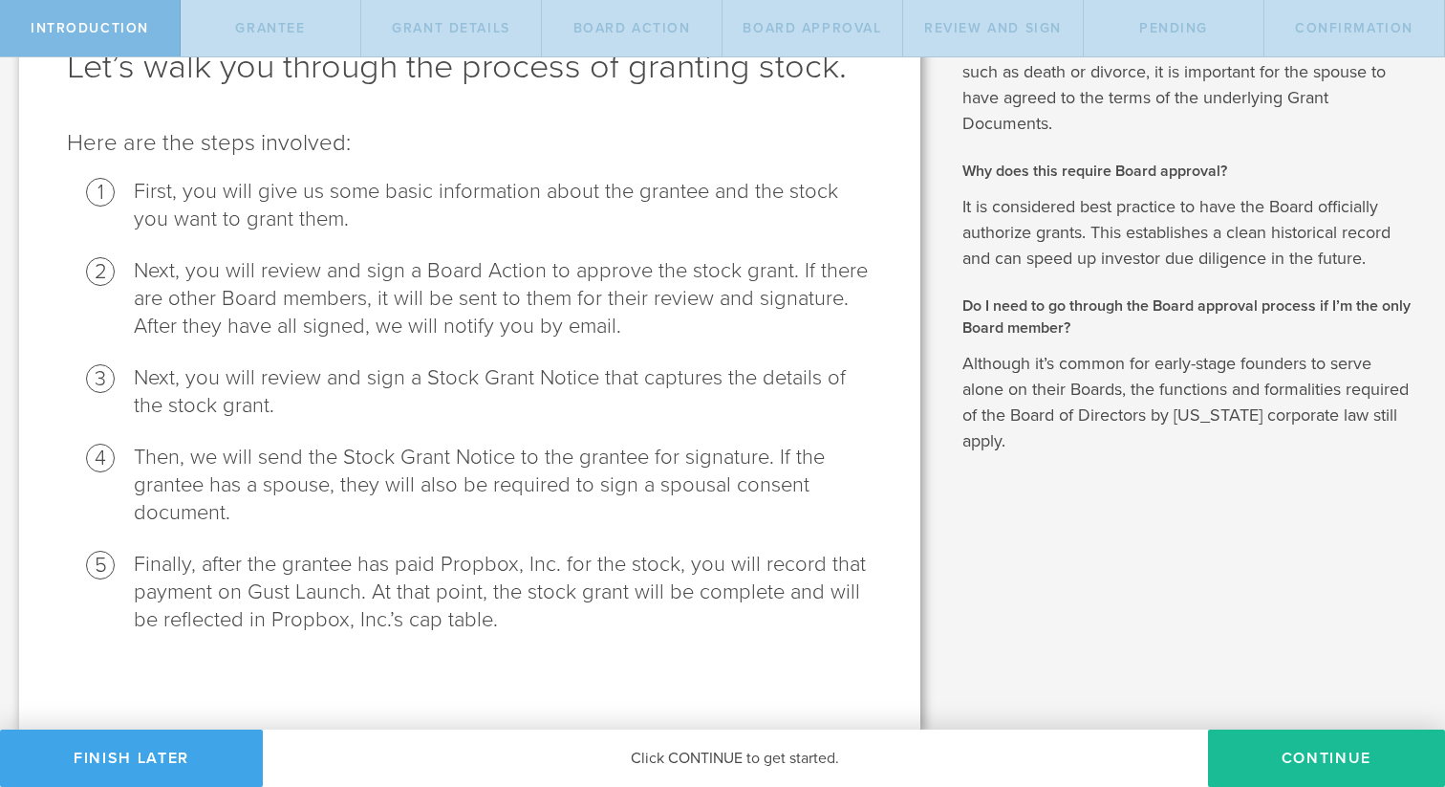
click at [165, 768] on button "Finish Later" at bounding box center [131, 757] width 263 height 57
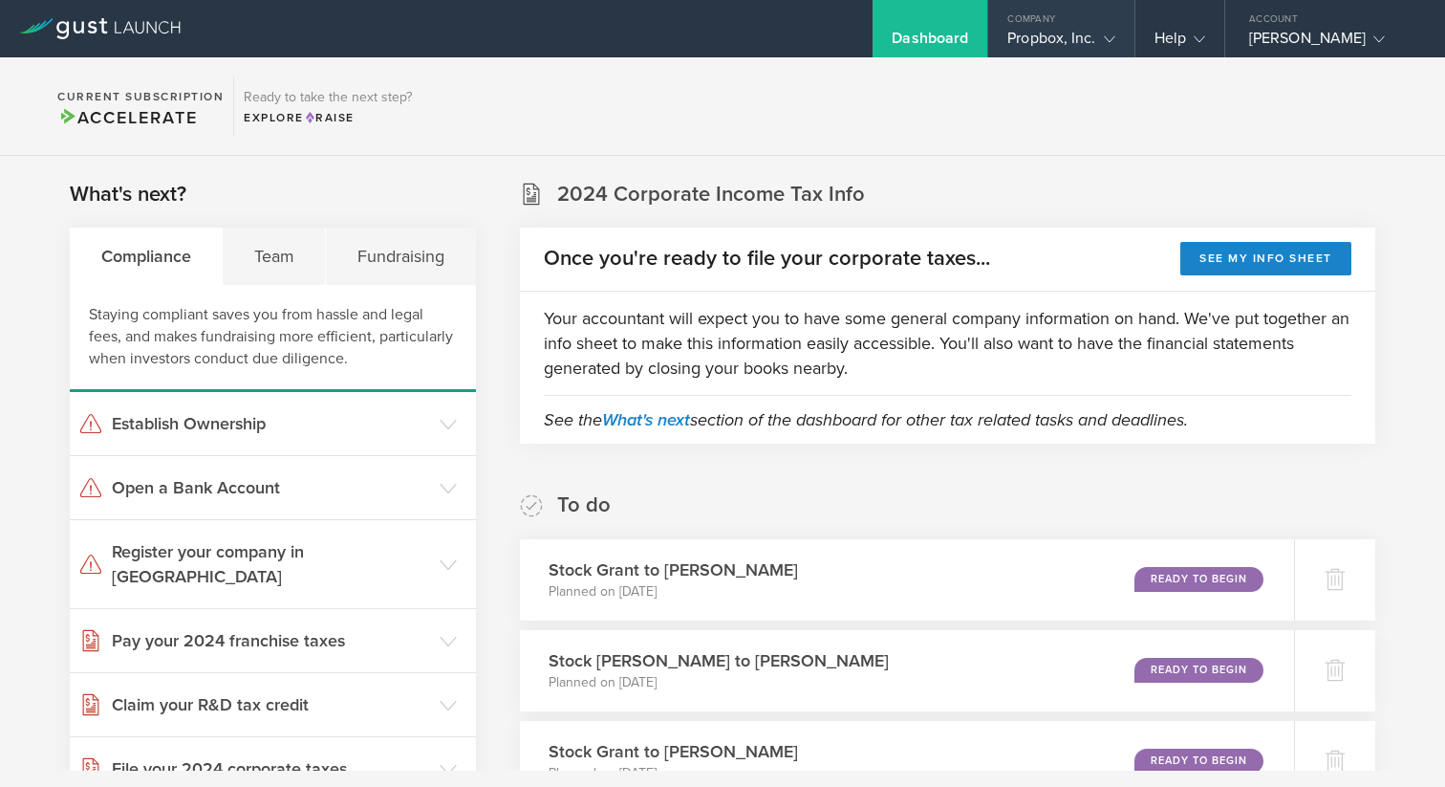
click at [1041, 35] on div "Propbox, Inc." at bounding box center [1060, 43] width 107 height 29
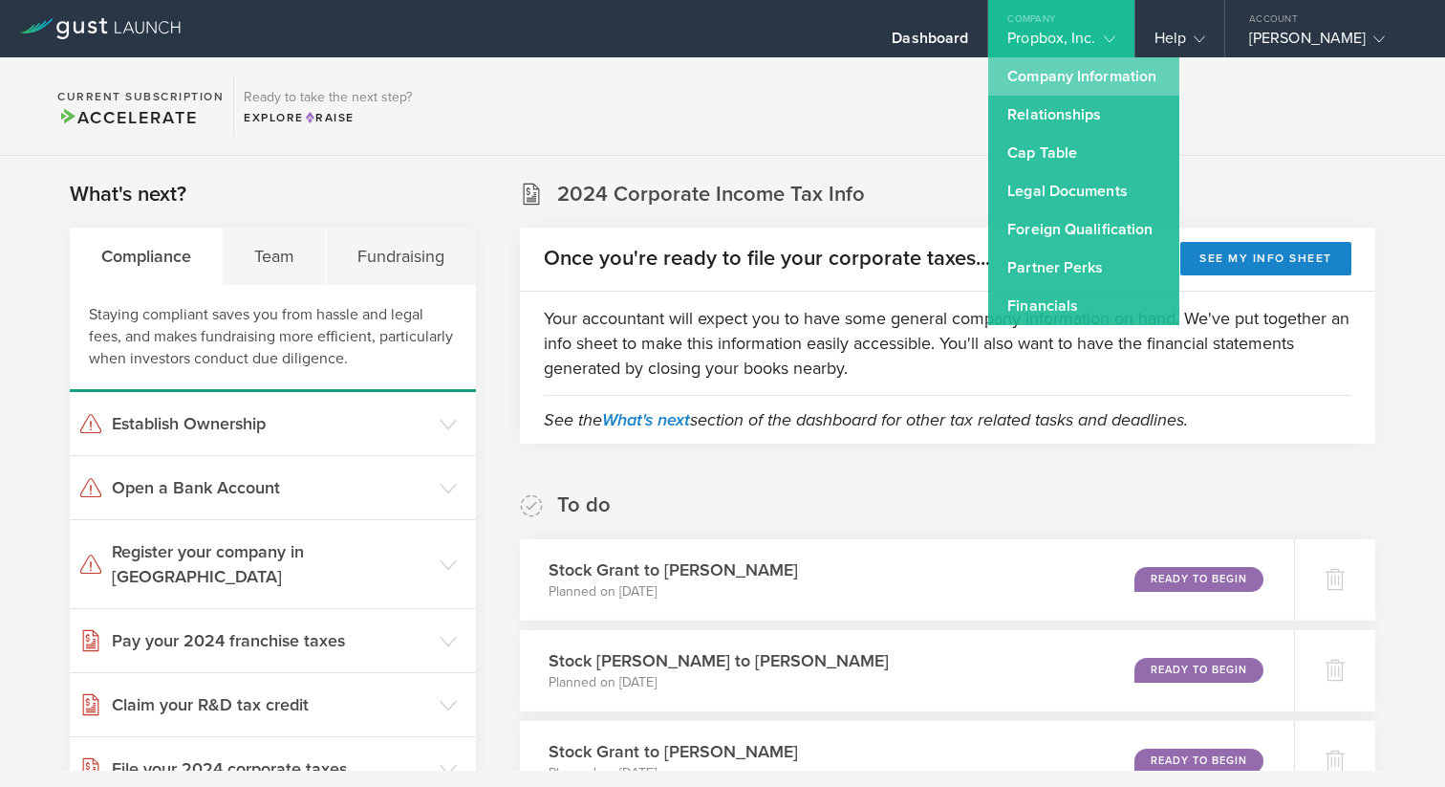
click at [1046, 74] on link "Company Information" at bounding box center [1083, 76] width 191 height 38
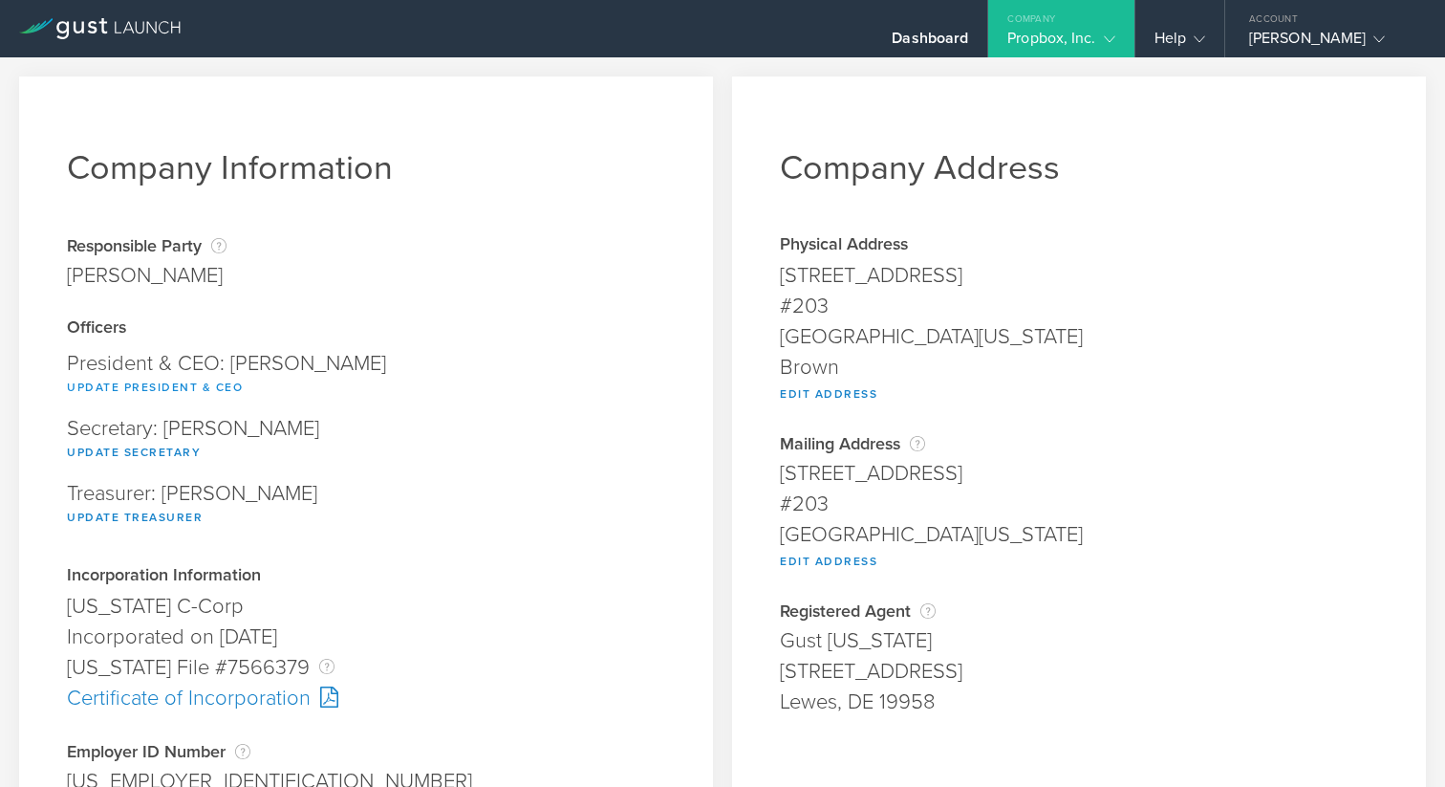
click at [174, 384] on button "Update President & CEO" at bounding box center [155, 387] width 176 height 23
click at [1104, 29] on div "Propbox, Inc." at bounding box center [1060, 43] width 107 height 29
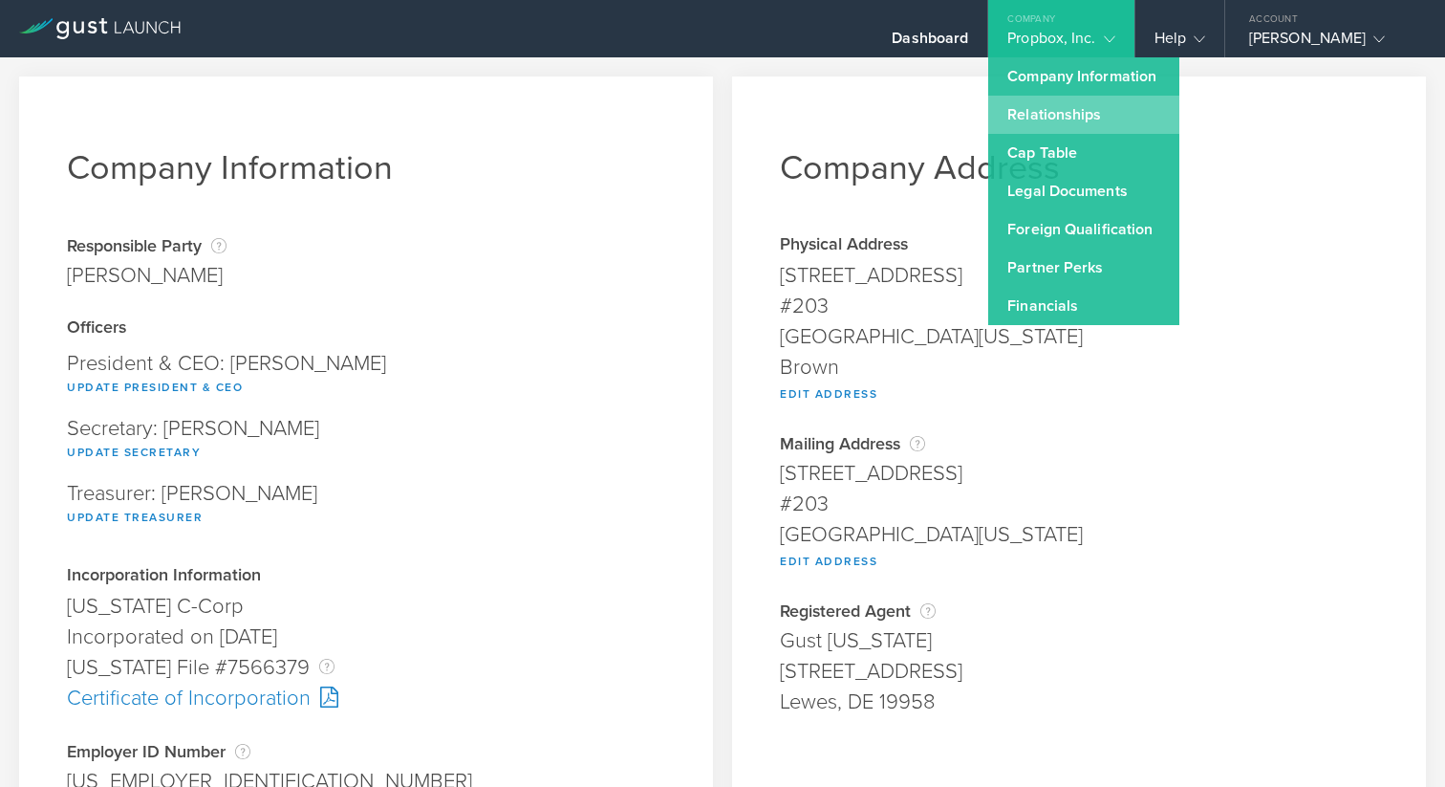
click at [1058, 129] on link "Relationships" at bounding box center [1083, 115] width 191 height 38
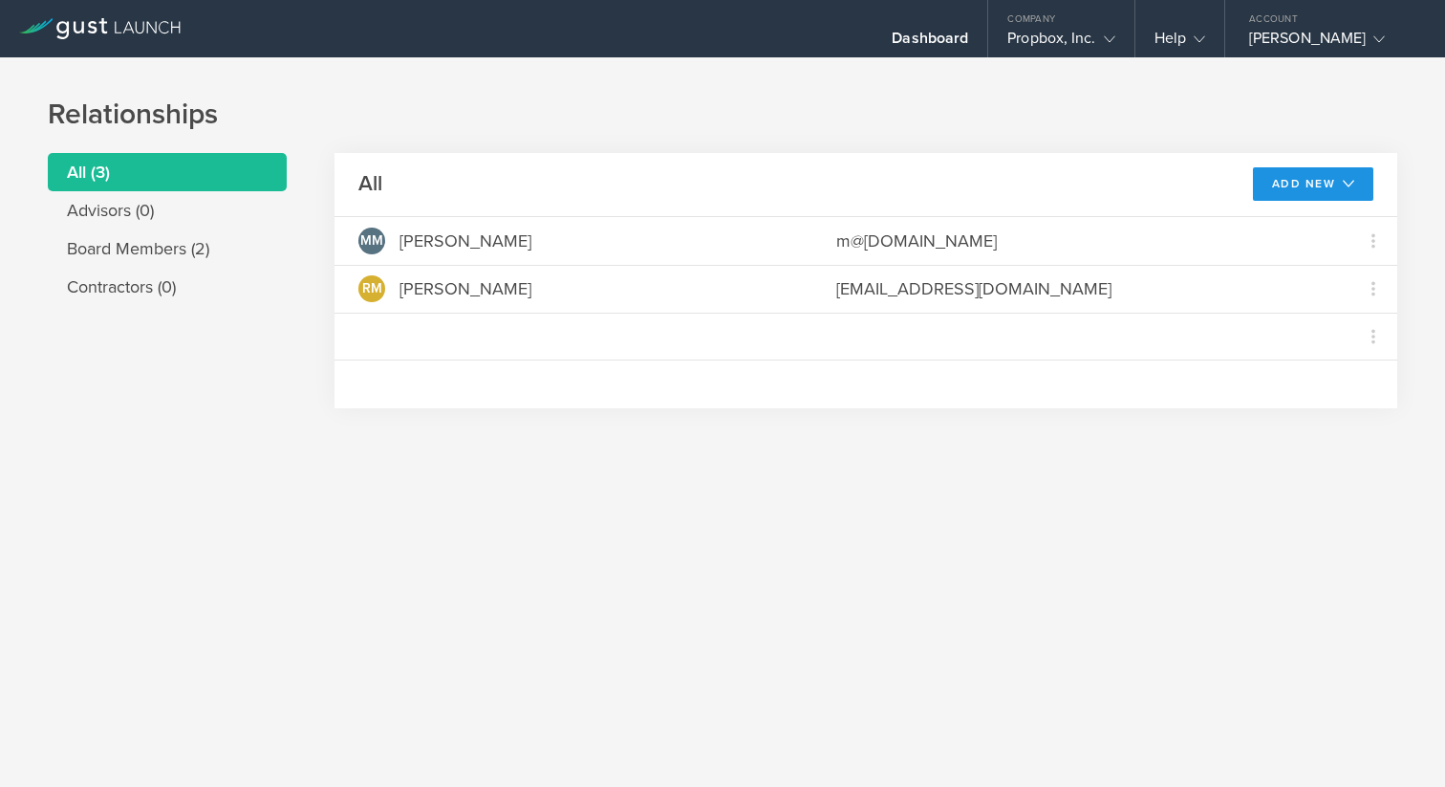
click at [1304, 186] on button "Add New" at bounding box center [1313, 183] width 121 height 33
click at [1286, 309] on li "Modify board" at bounding box center [1304, 301] width 122 height 37
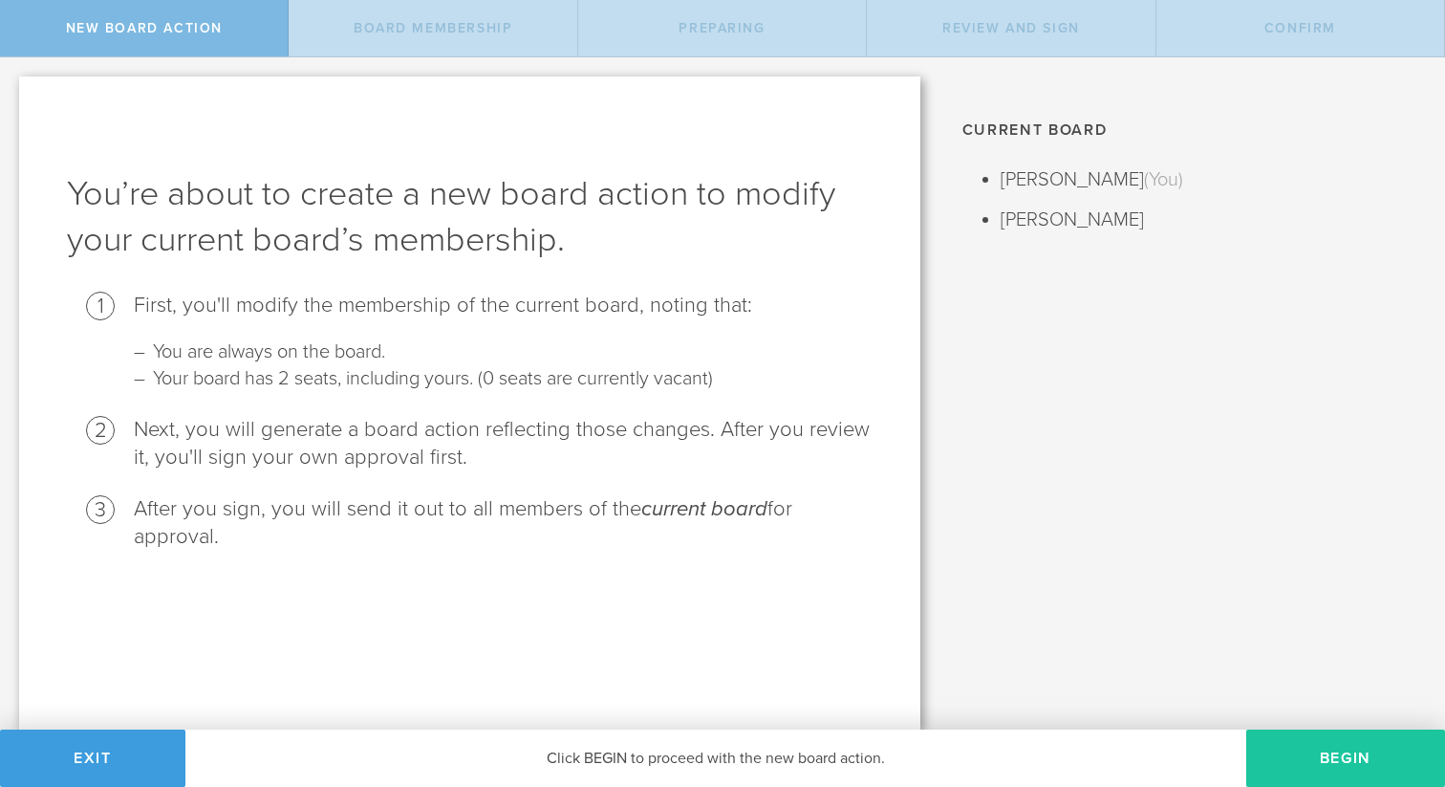
click at [1310, 748] on button "Begin" at bounding box center [1345, 757] width 199 height 57
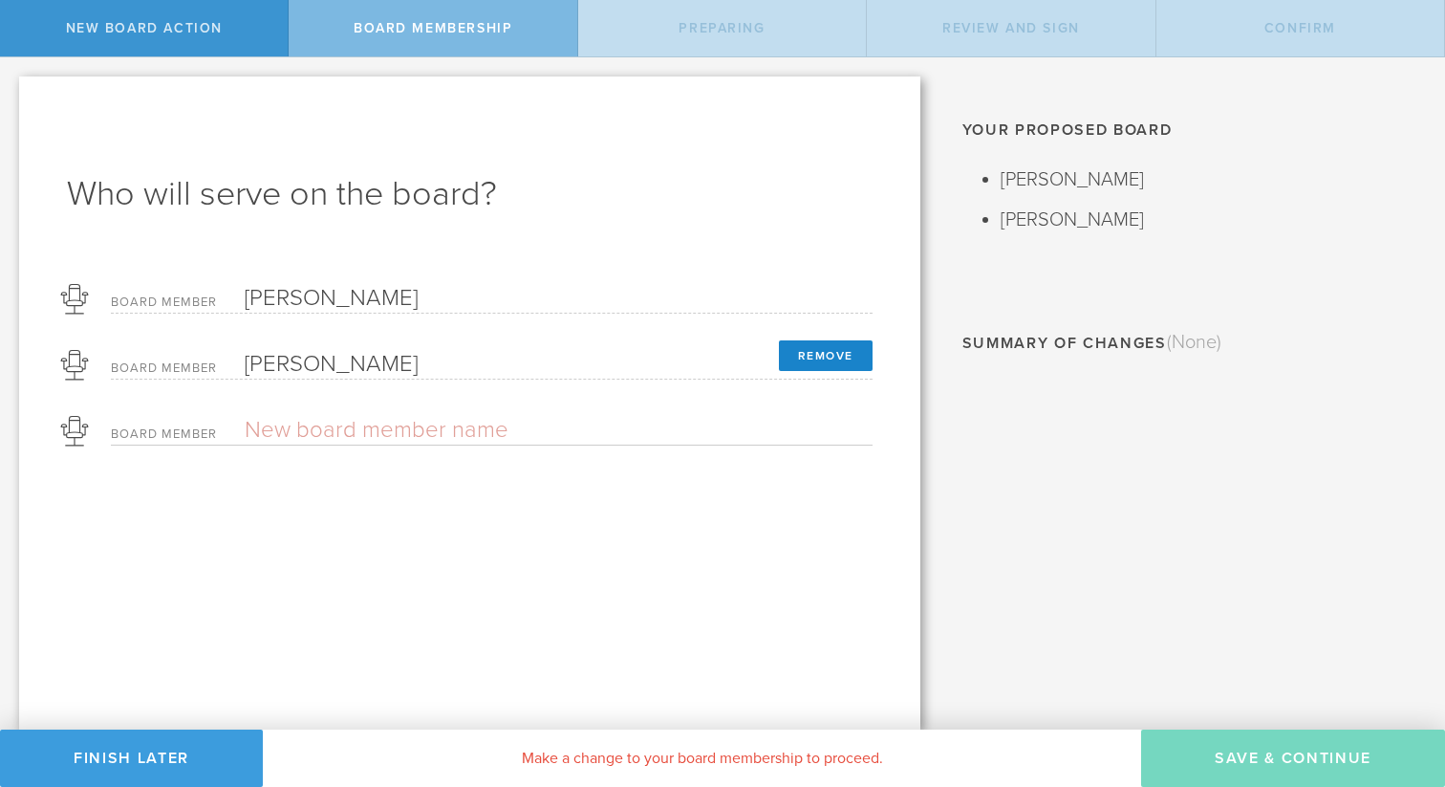
click at [490, 438] on input "text" at bounding box center [492, 430] width 494 height 29
type input "Victor Montalvo"
click at [454, 466] on input "email" at bounding box center [559, 469] width 628 height 29
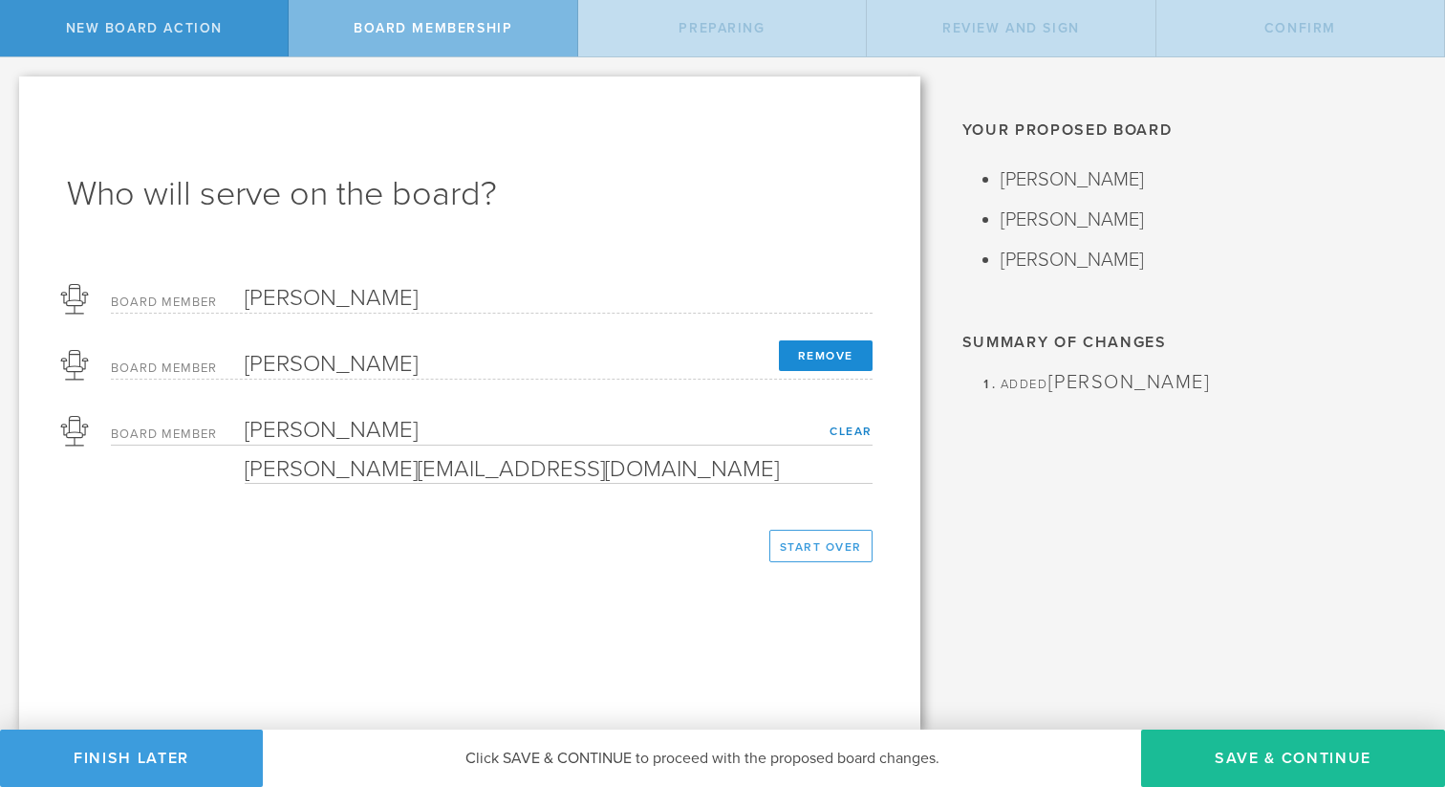
type input "victor@propbox.co"
click at [852, 358] on button "Remove" at bounding box center [826, 355] width 94 height 31
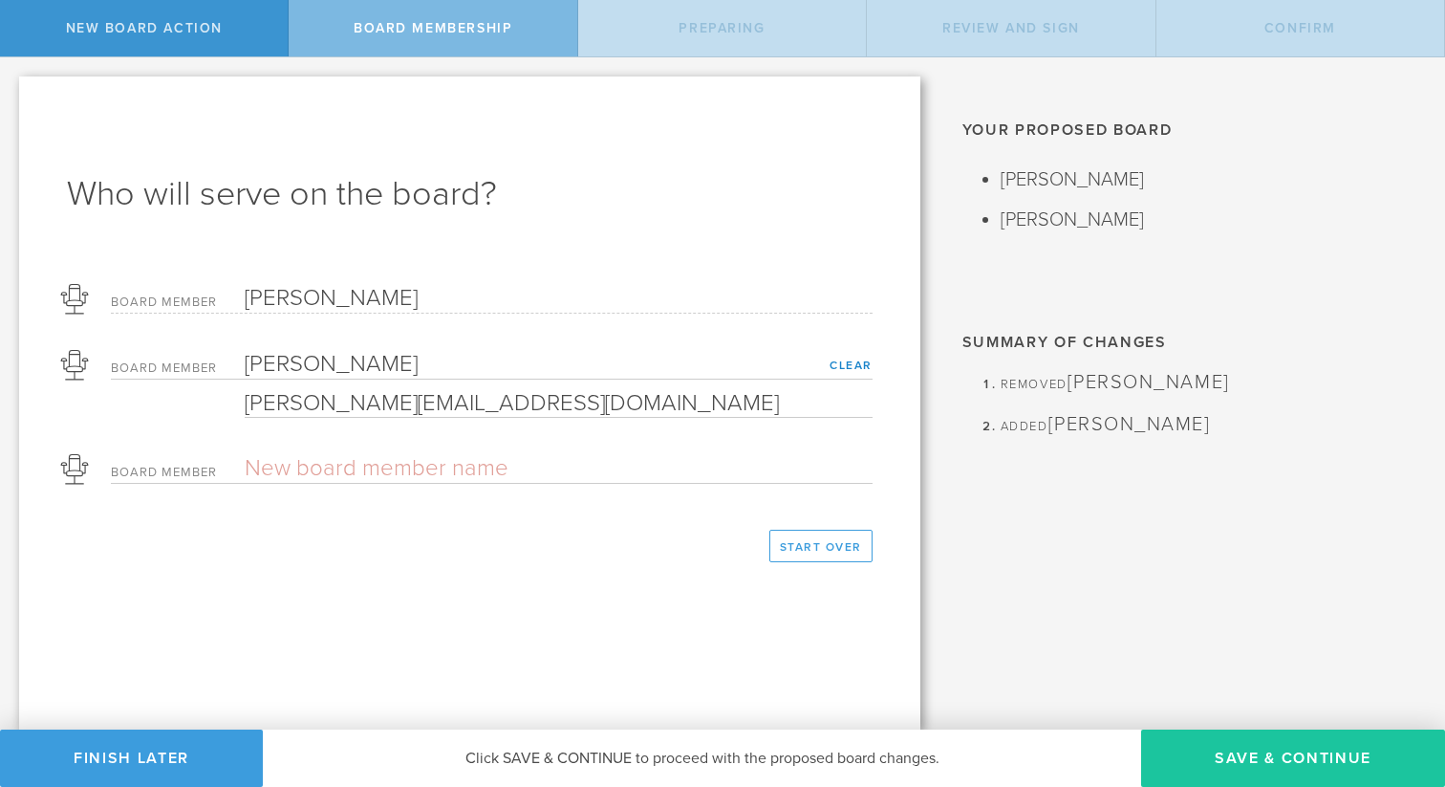
click at [1282, 759] on button "Save & Continue" at bounding box center [1293, 757] width 304 height 57
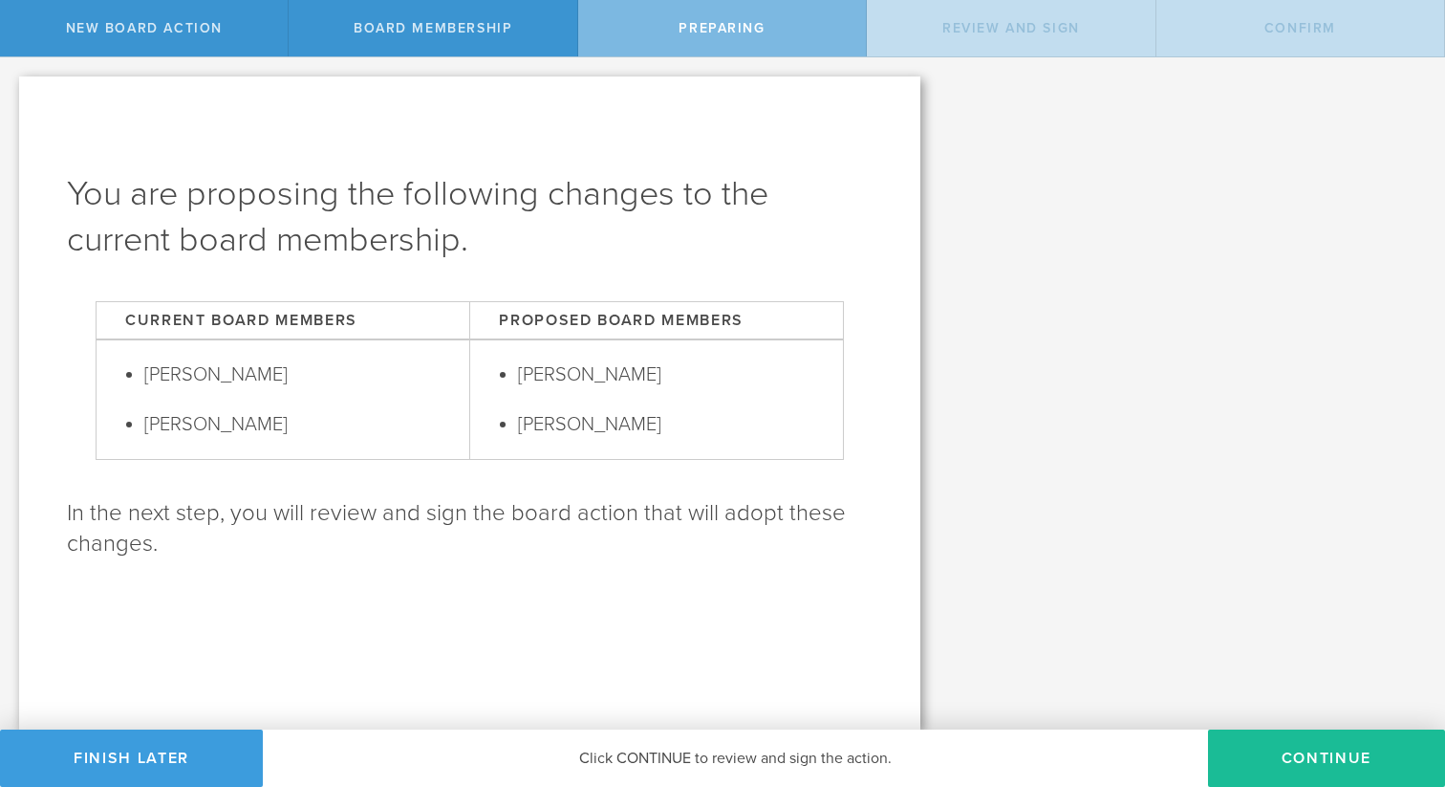
drag, startPoint x: 1283, startPoint y: 754, endPoint x: 1198, endPoint y: 691, distance: 105.9
click at [1283, 754] on button "Continue" at bounding box center [1326, 757] width 237 height 57
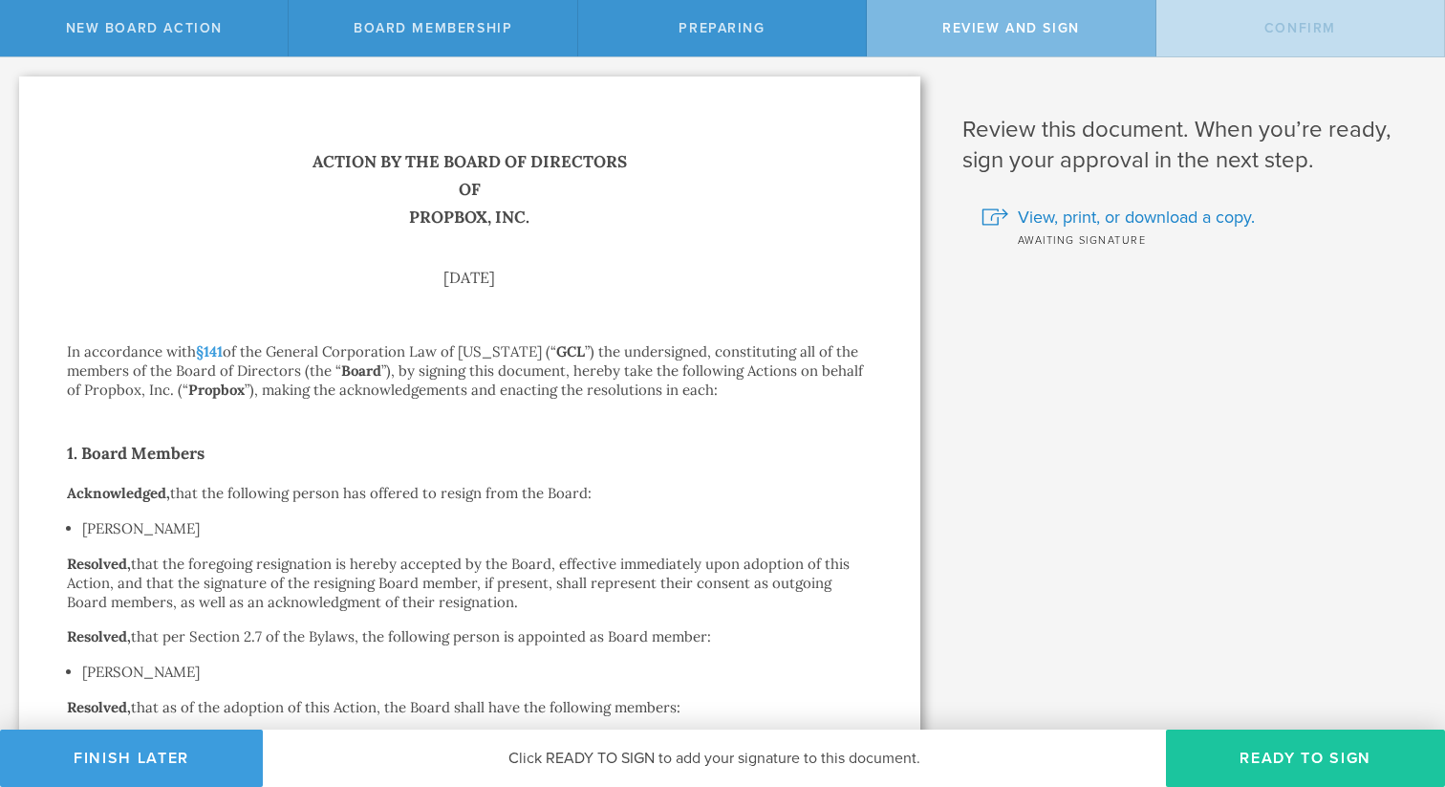
click at [1269, 761] on button "Ready to Sign" at bounding box center [1305, 757] width 279 height 57
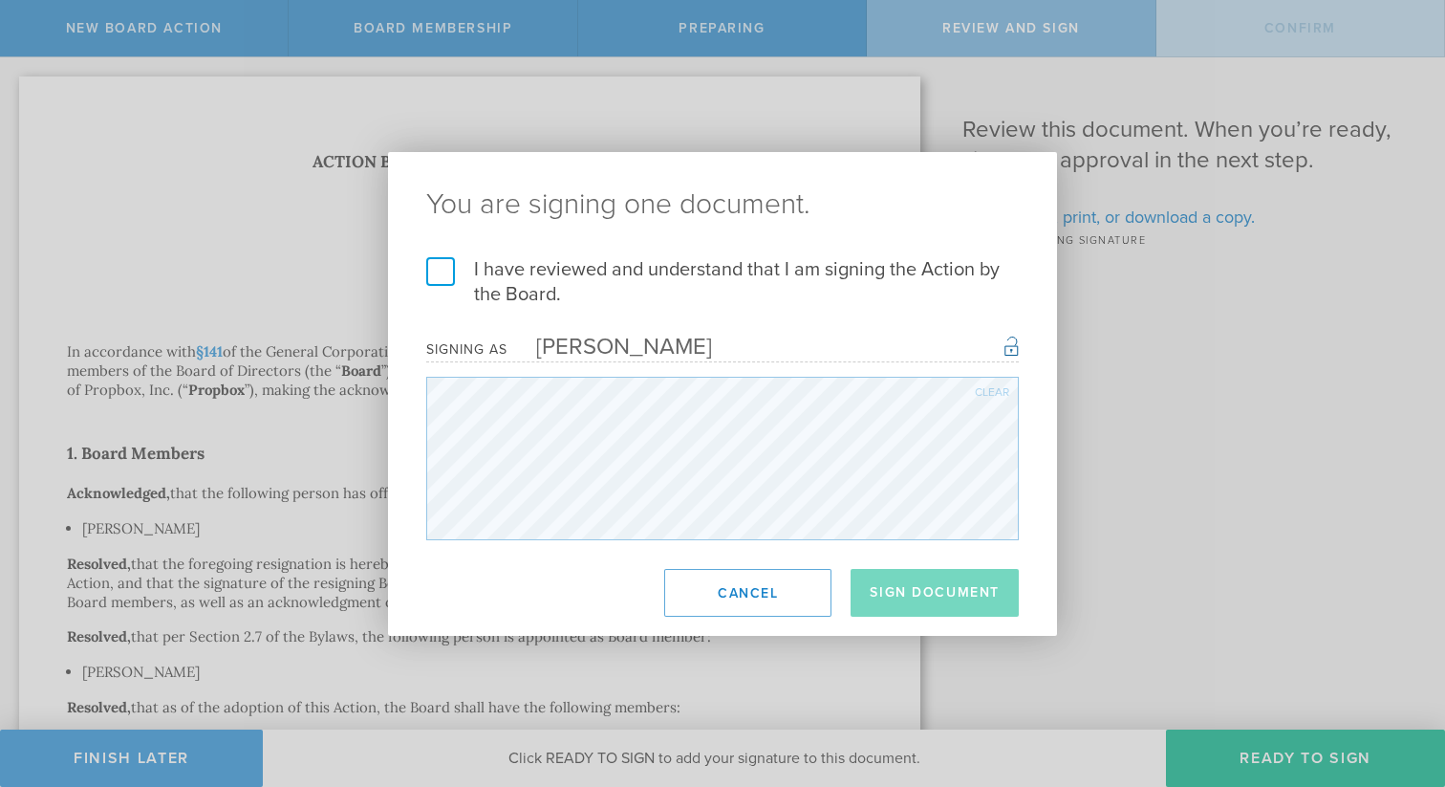
click at [442, 260] on label "I have reviewed and understand that I am signing the Action by the Board." at bounding box center [722, 282] width 593 height 50
click at [0, 0] on input "I have reviewed and understand that I am signing the Action by the Board." at bounding box center [0, 0] width 0 height 0
click at [943, 588] on button "Sign Document" at bounding box center [935, 593] width 168 height 48
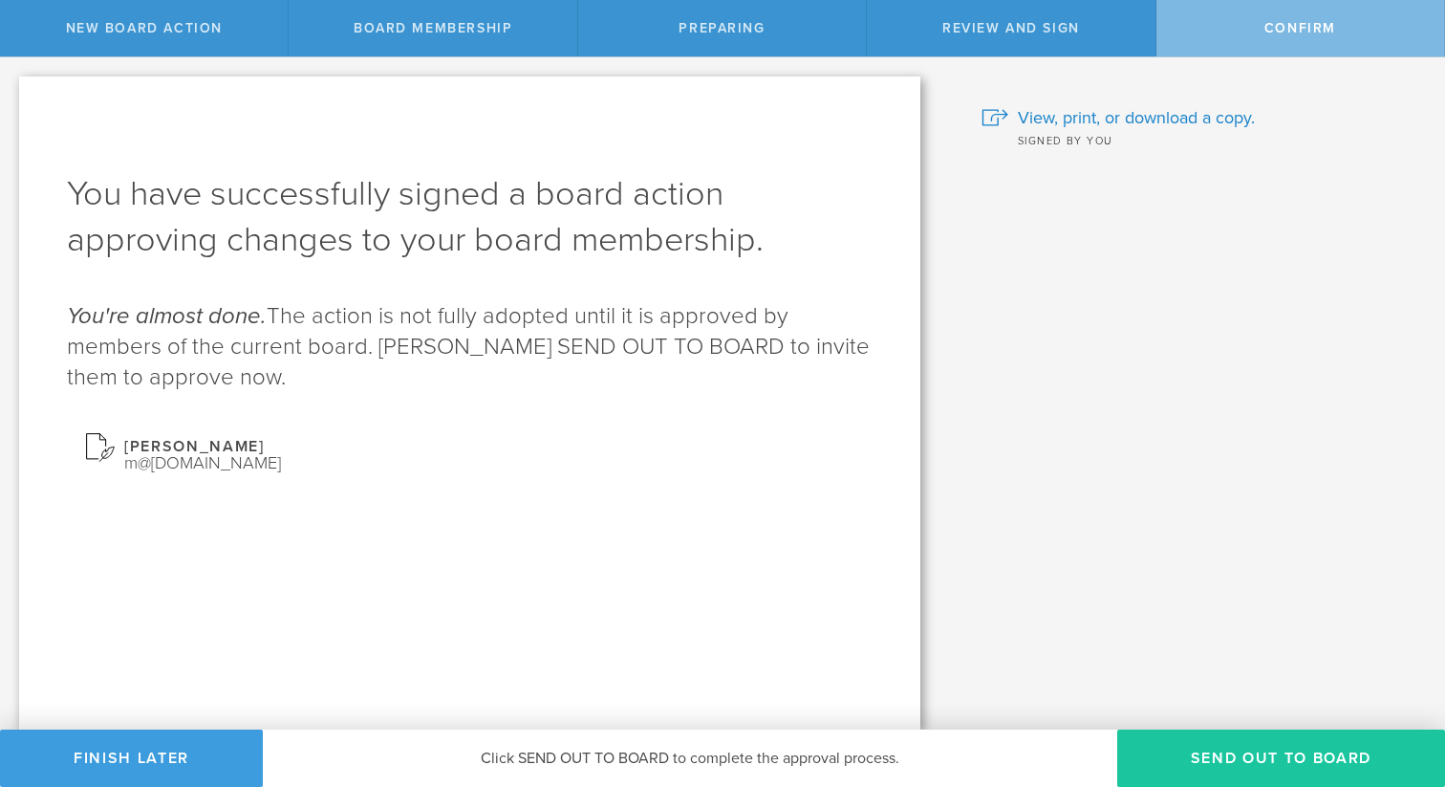
click at [1278, 746] on button "Send out to board" at bounding box center [1281, 757] width 328 height 57
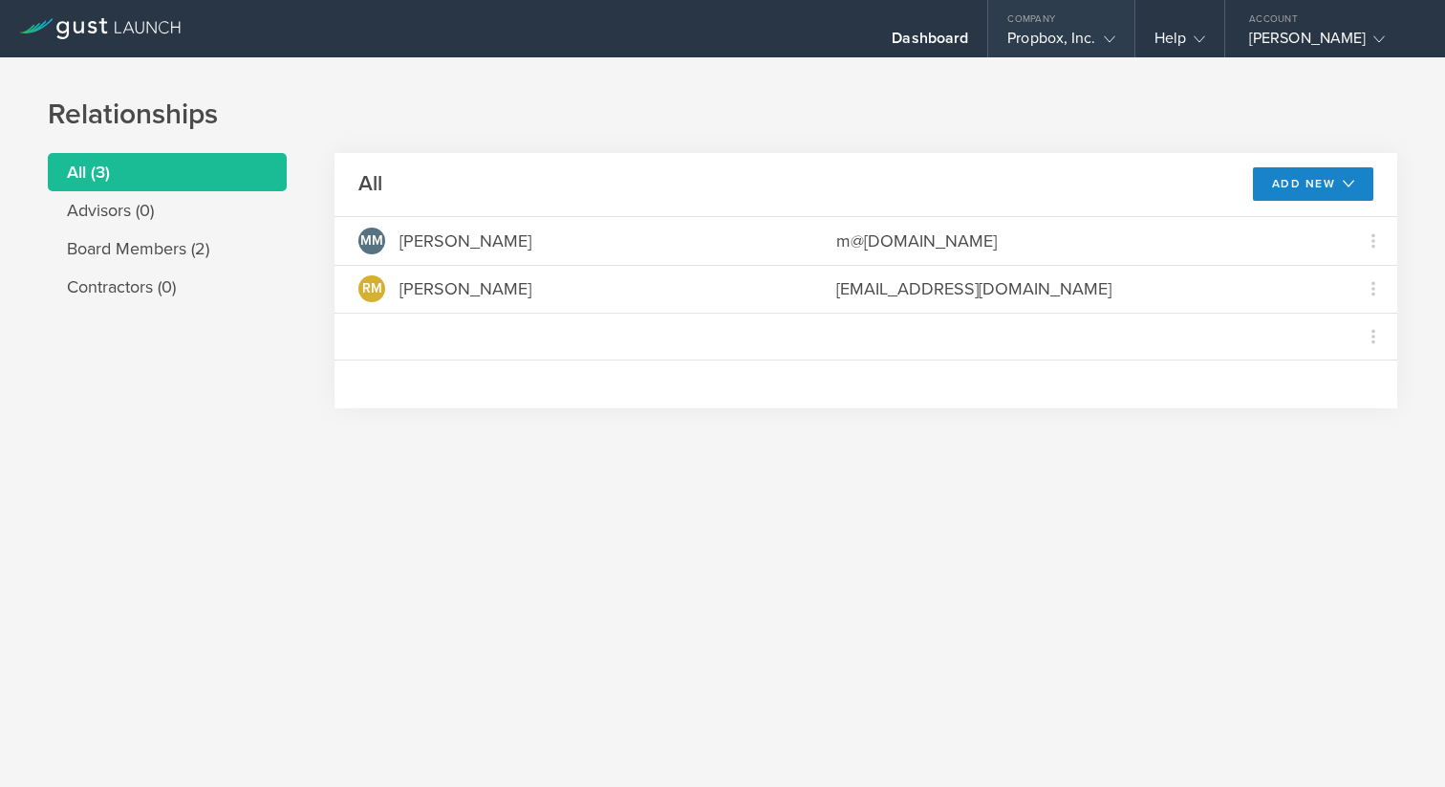
click at [1068, 32] on div "Propbox, Inc." at bounding box center [1060, 43] width 107 height 29
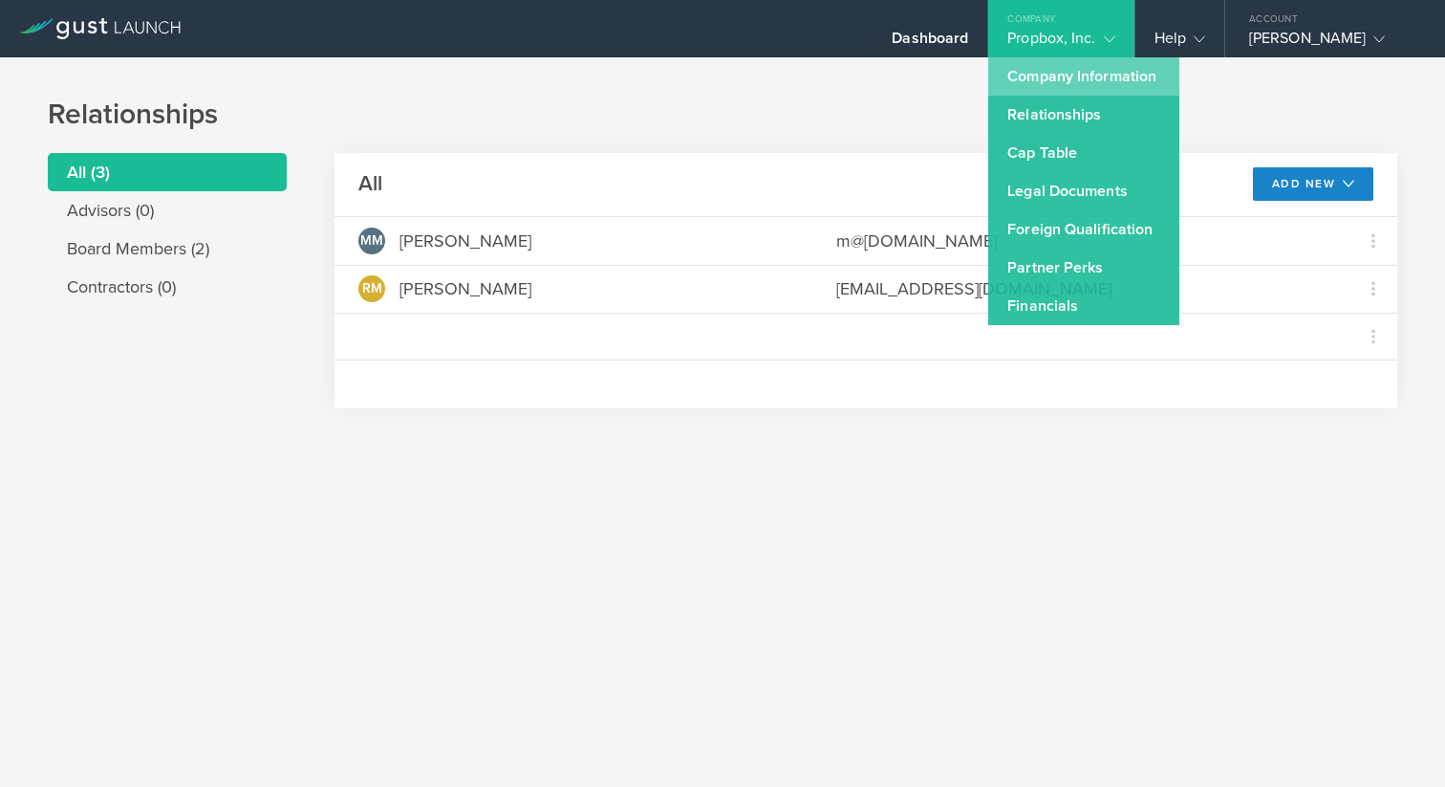
click at [1073, 80] on link "Company Information" at bounding box center [1083, 76] width 191 height 38
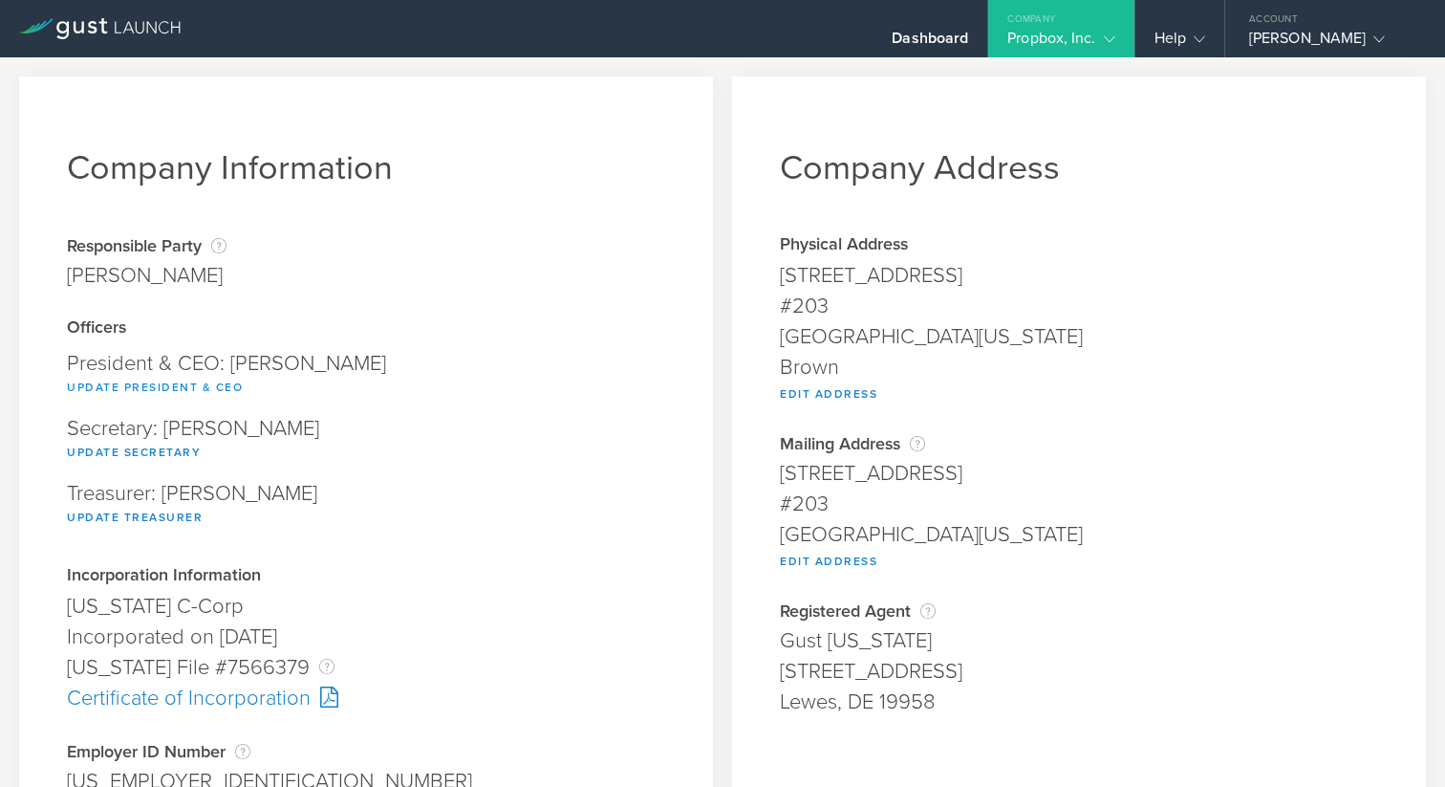
click at [194, 383] on button "Update President & CEO" at bounding box center [155, 387] width 176 height 23
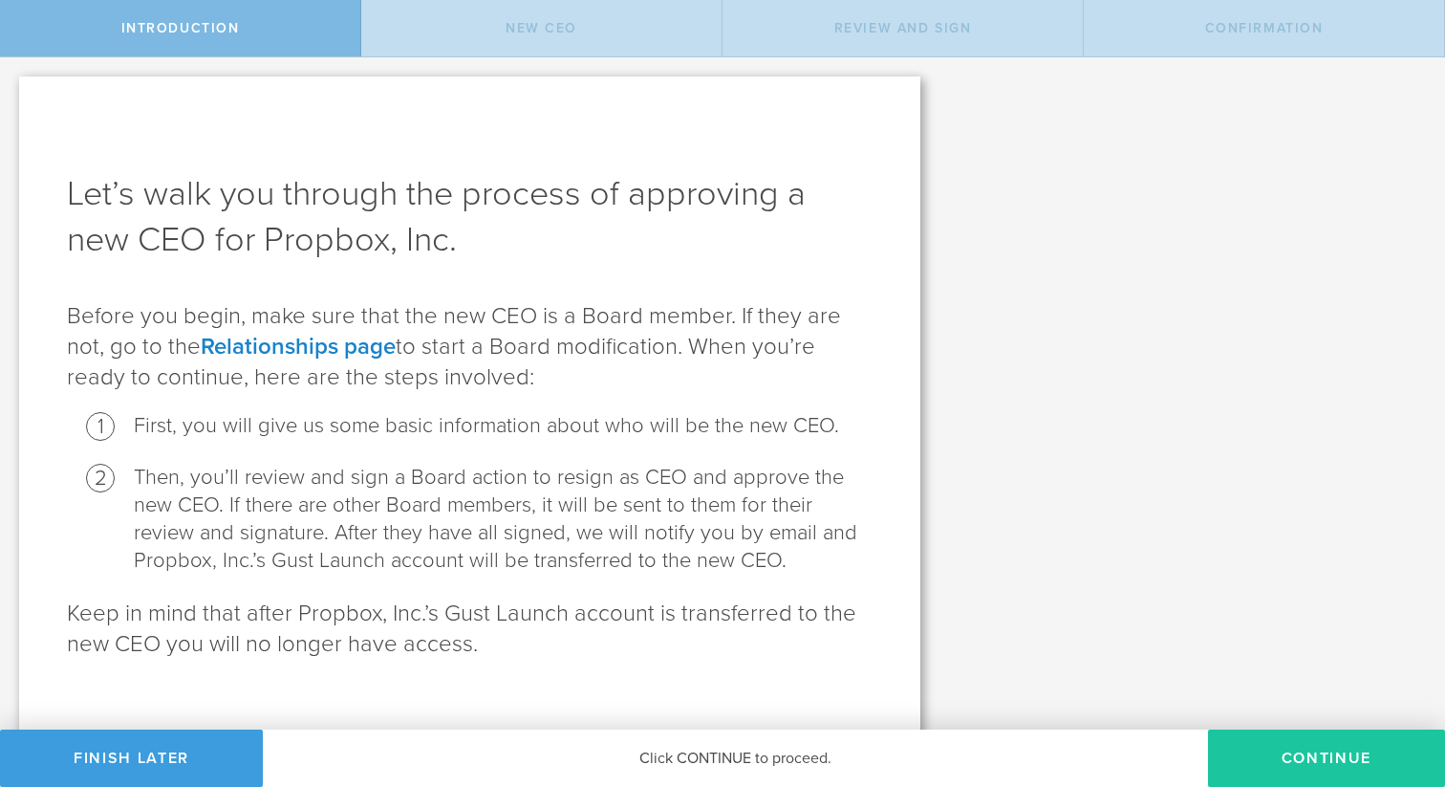
click at [1333, 752] on button "Continue" at bounding box center [1326, 757] width 237 height 57
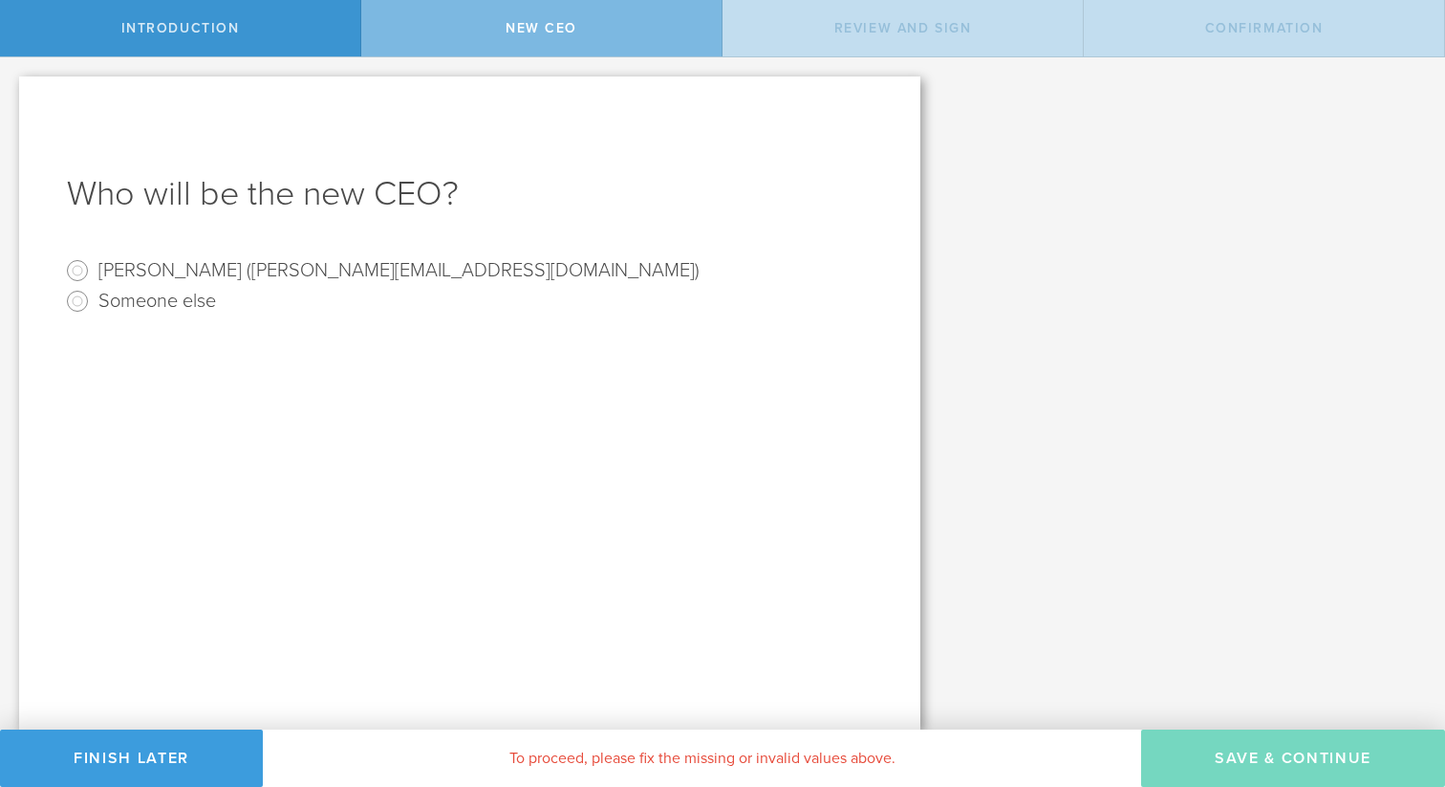
click at [140, 262] on label "[PERSON_NAME] ([PERSON_NAME][EMAIL_ADDRESS][DOMAIN_NAME])" at bounding box center [398, 269] width 601 height 28
click at [93, 262] on input "[PERSON_NAME] ([PERSON_NAME][EMAIL_ADDRESS][DOMAIN_NAME])" at bounding box center [77, 270] width 31 height 31
radio input "true"
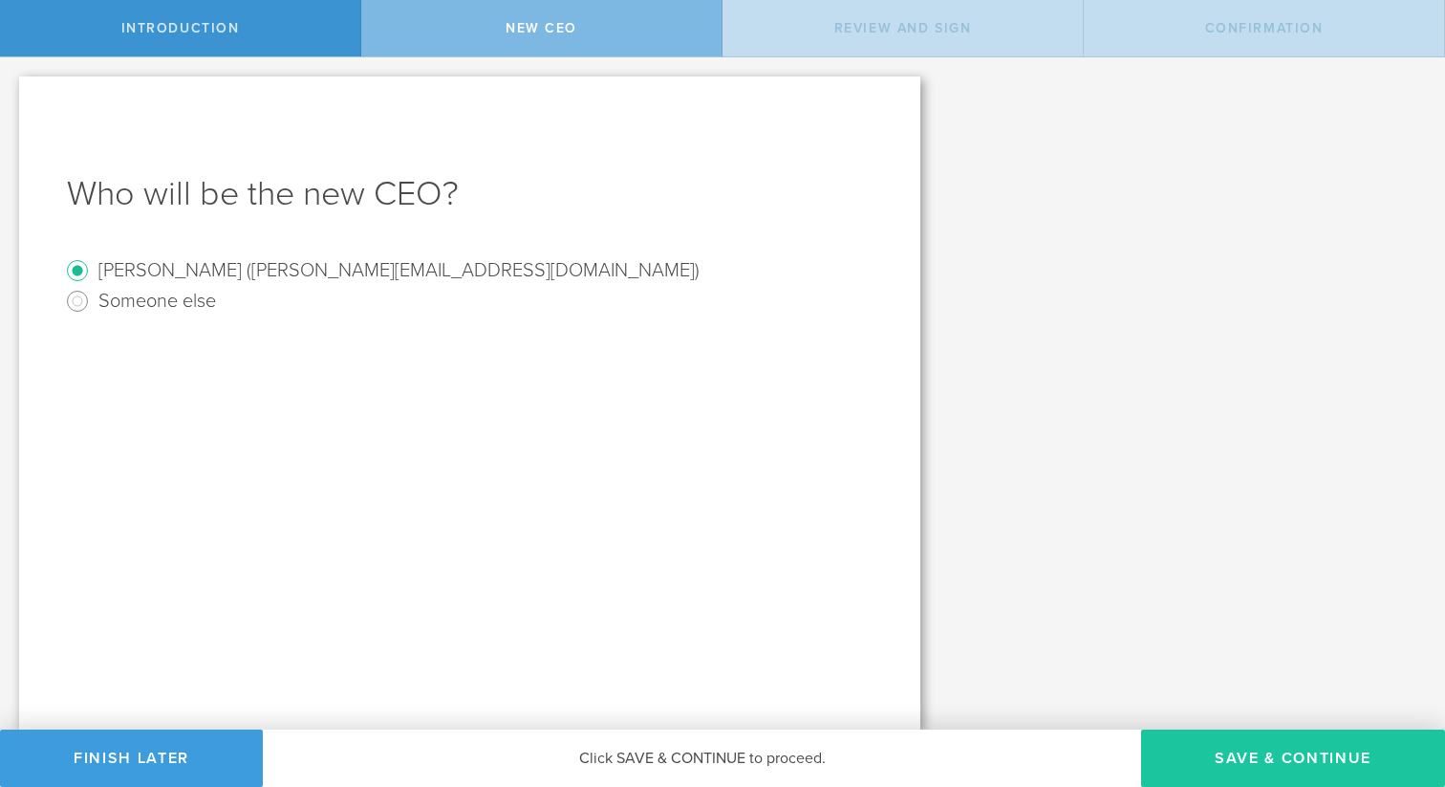
click at [1200, 741] on button "Save & Continue" at bounding box center [1293, 757] width 304 height 57
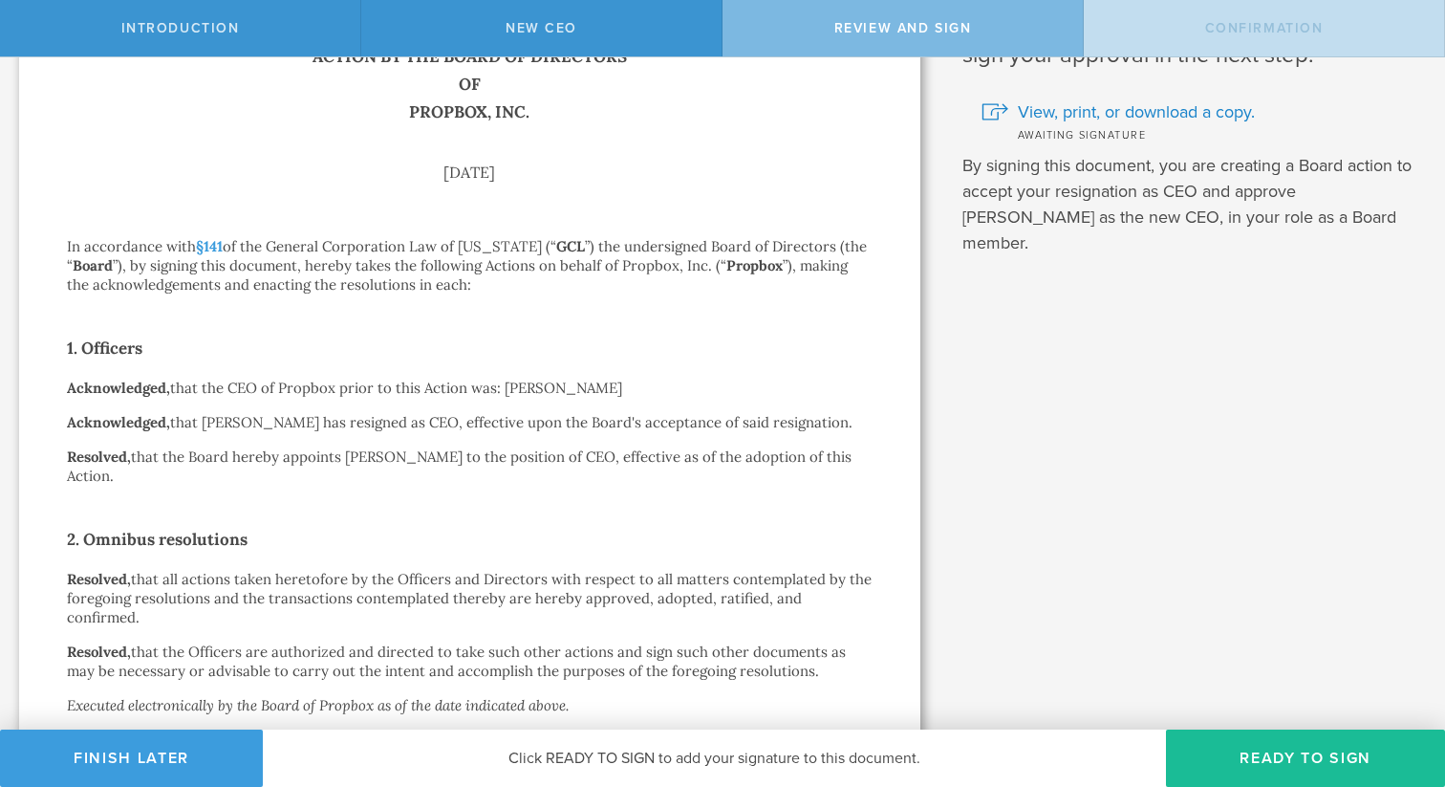
scroll to position [331, 0]
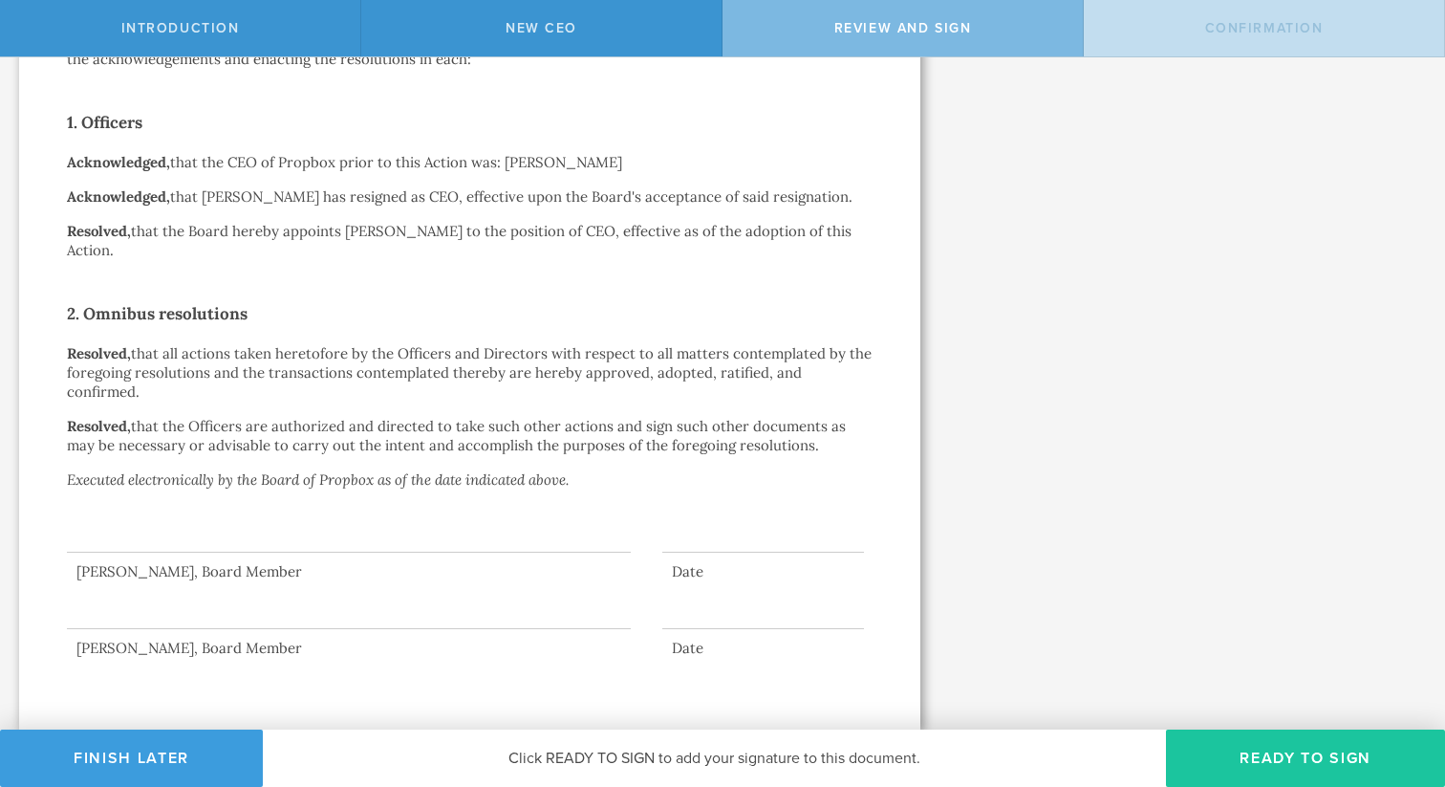
click at [1243, 749] on button "Ready to Sign" at bounding box center [1305, 757] width 279 height 57
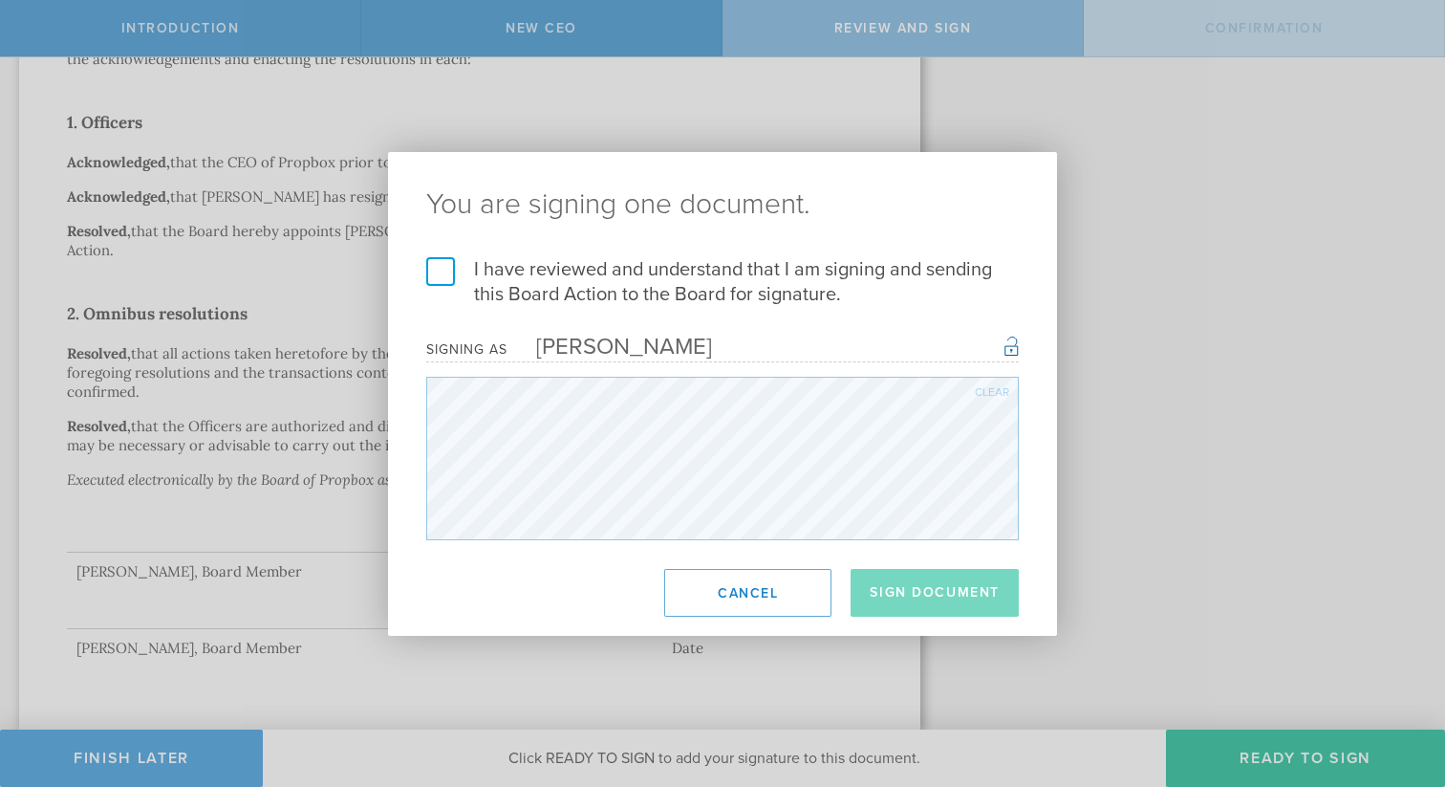
click at [446, 265] on label "I have reviewed and understand that I am signing and sending this Board Action …" at bounding box center [722, 282] width 593 height 50
click at [0, 0] on input "I have reviewed and understand that I am signing and sending this Board Action …" at bounding box center [0, 0] width 0 height 0
click at [935, 589] on button "Sign Document" at bounding box center [935, 593] width 168 height 48
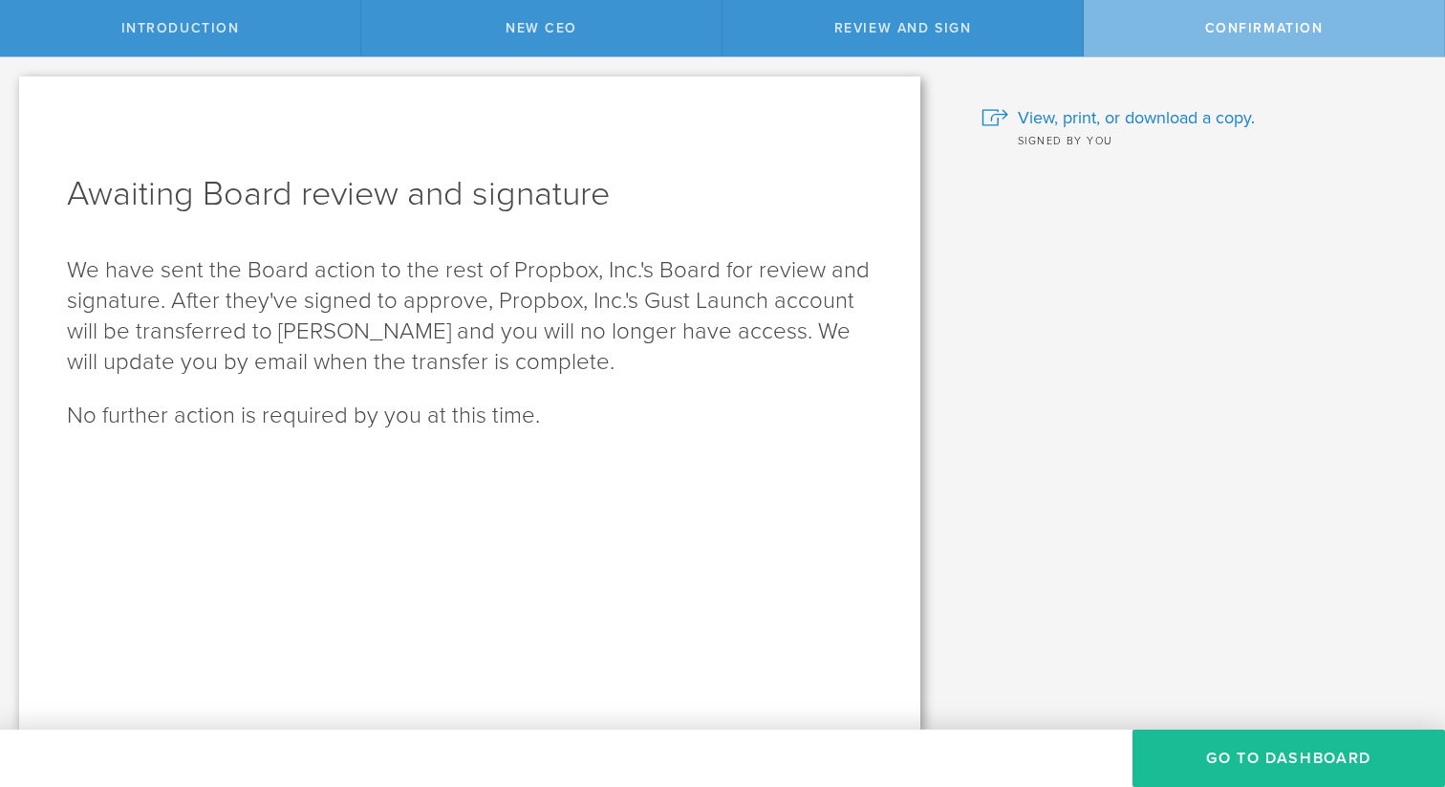
scroll to position [0, 0]
click at [1278, 752] on button "Go To Dashboard" at bounding box center [1289, 757] width 313 height 57
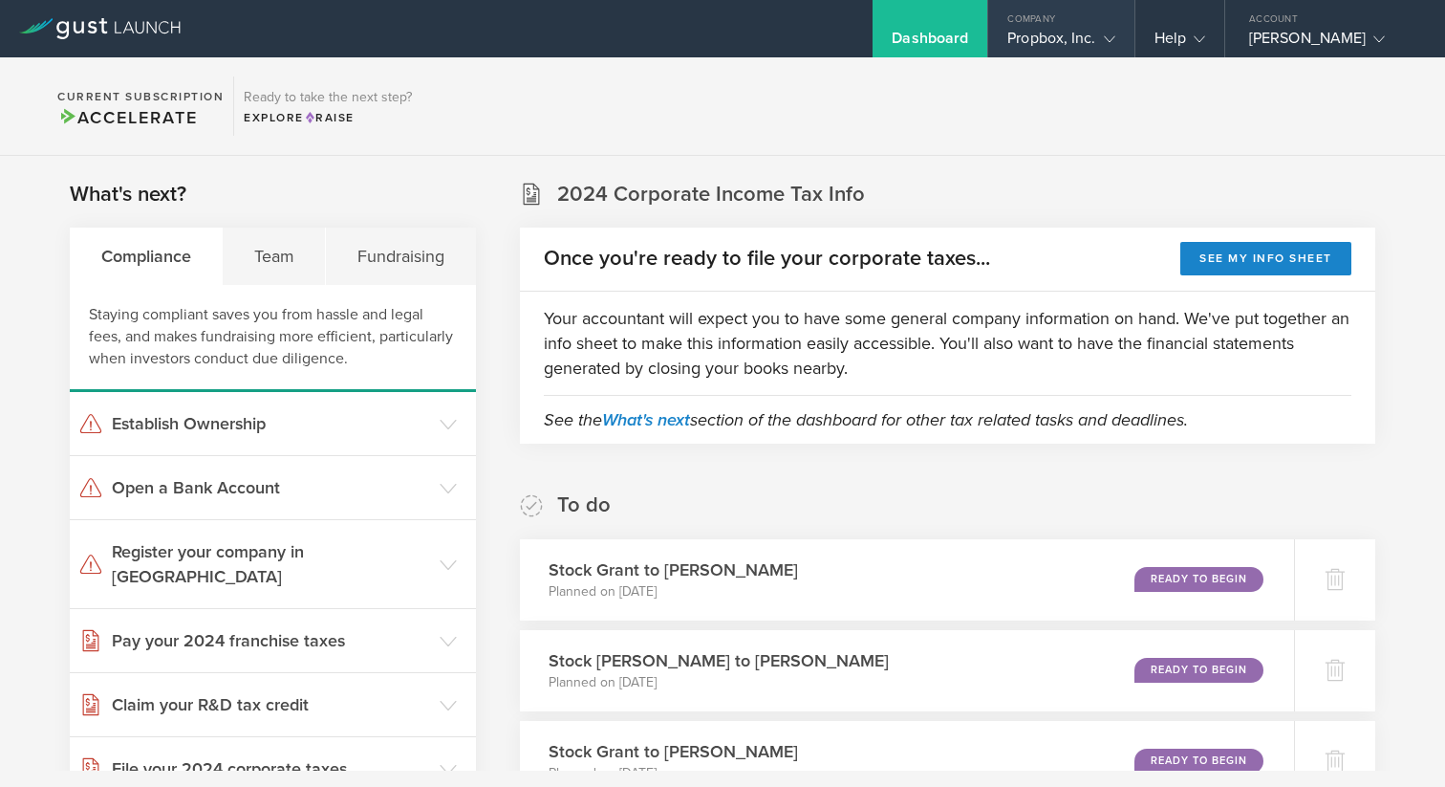
click at [1058, 31] on div "Propbox, Inc." at bounding box center [1060, 43] width 107 height 29
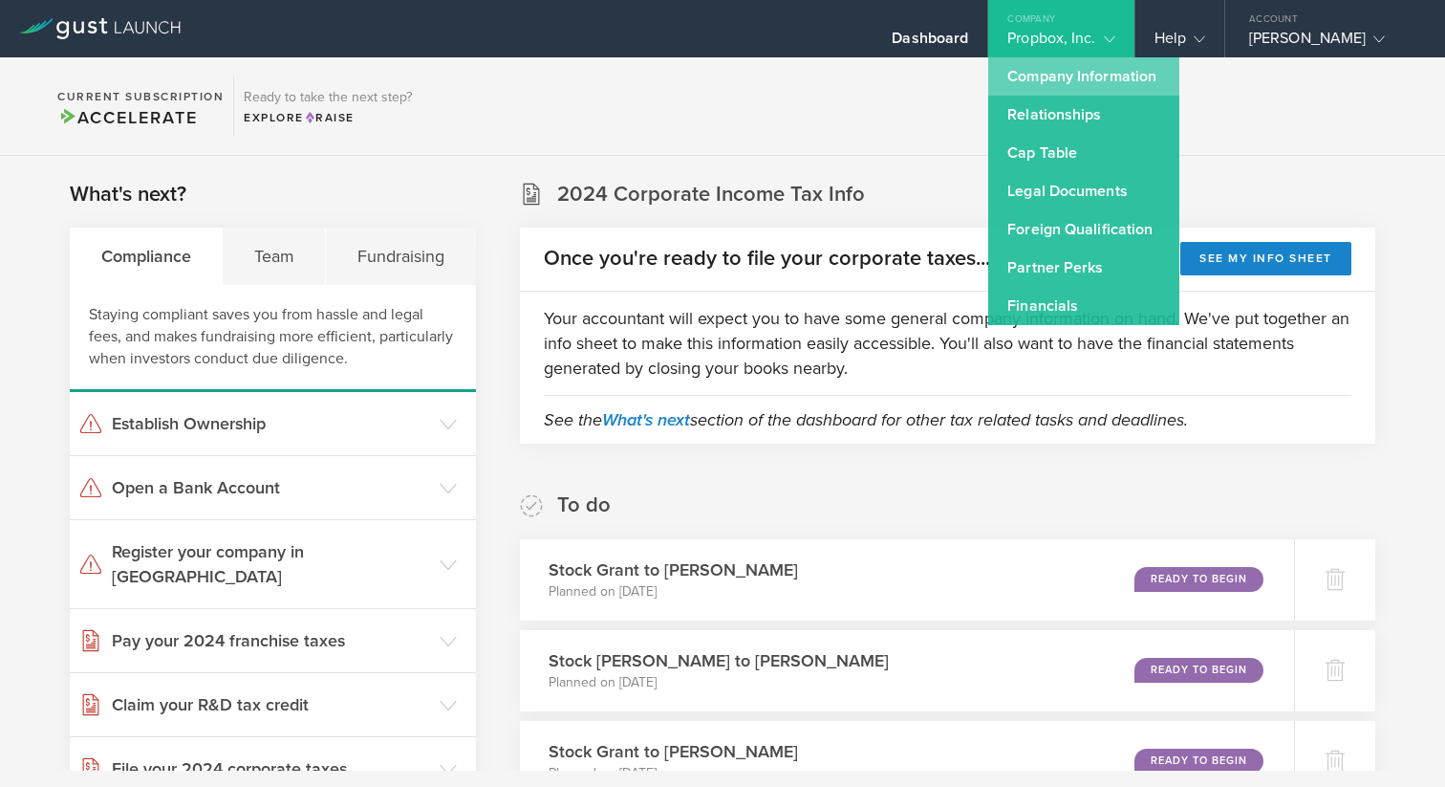
click at [1065, 75] on link "Company Information" at bounding box center [1083, 76] width 191 height 38
